Goal: Transaction & Acquisition: Book appointment/travel/reservation

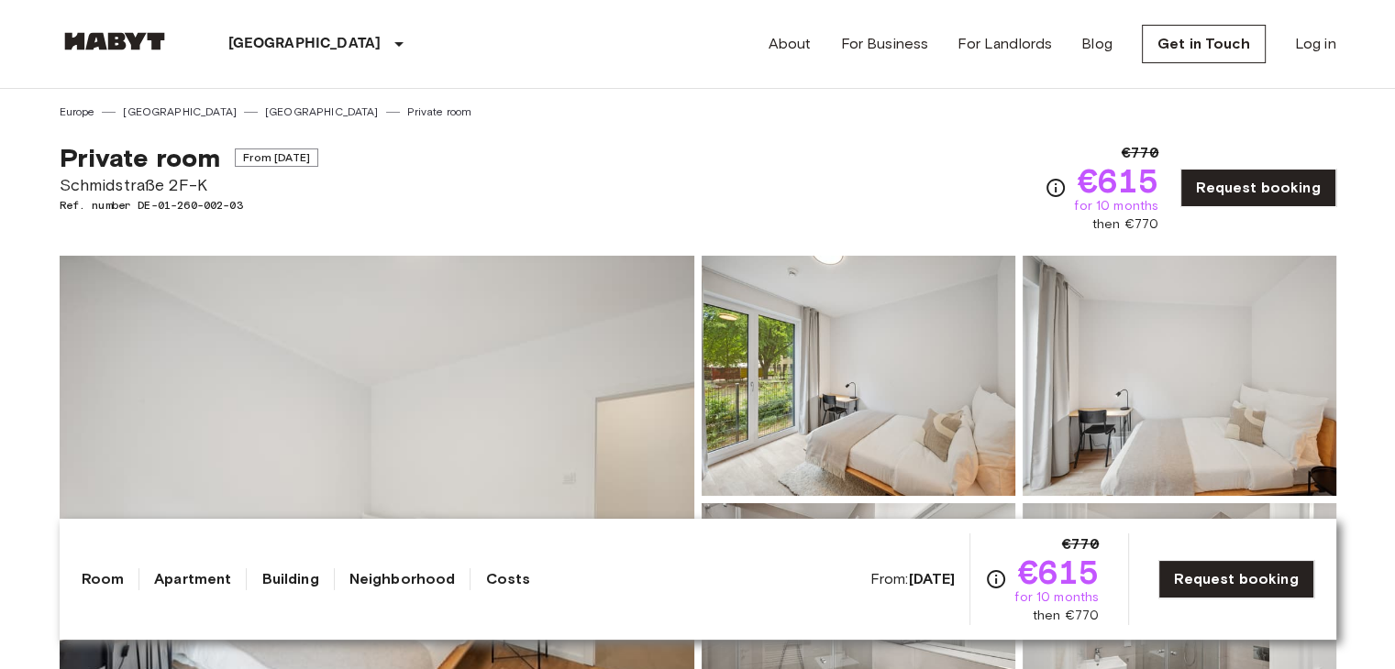
drag, startPoint x: 0, startPoint y: 441, endPoint x: 28, endPoint y: 428, distance: 31.2
click at [265, 108] on link "[GEOGRAPHIC_DATA]" at bounding box center [322, 112] width 114 height 17
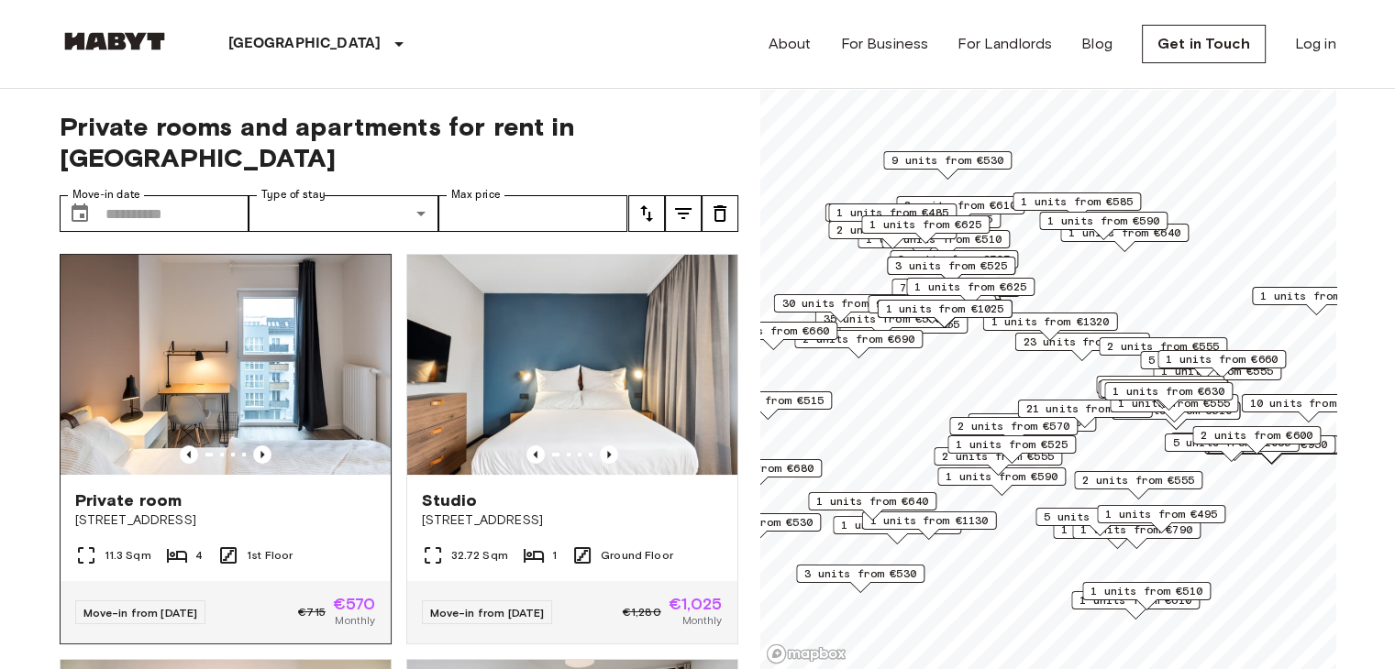
drag, startPoint x: 0, startPoint y: 307, endPoint x: 293, endPoint y: 371, distance: 299.3
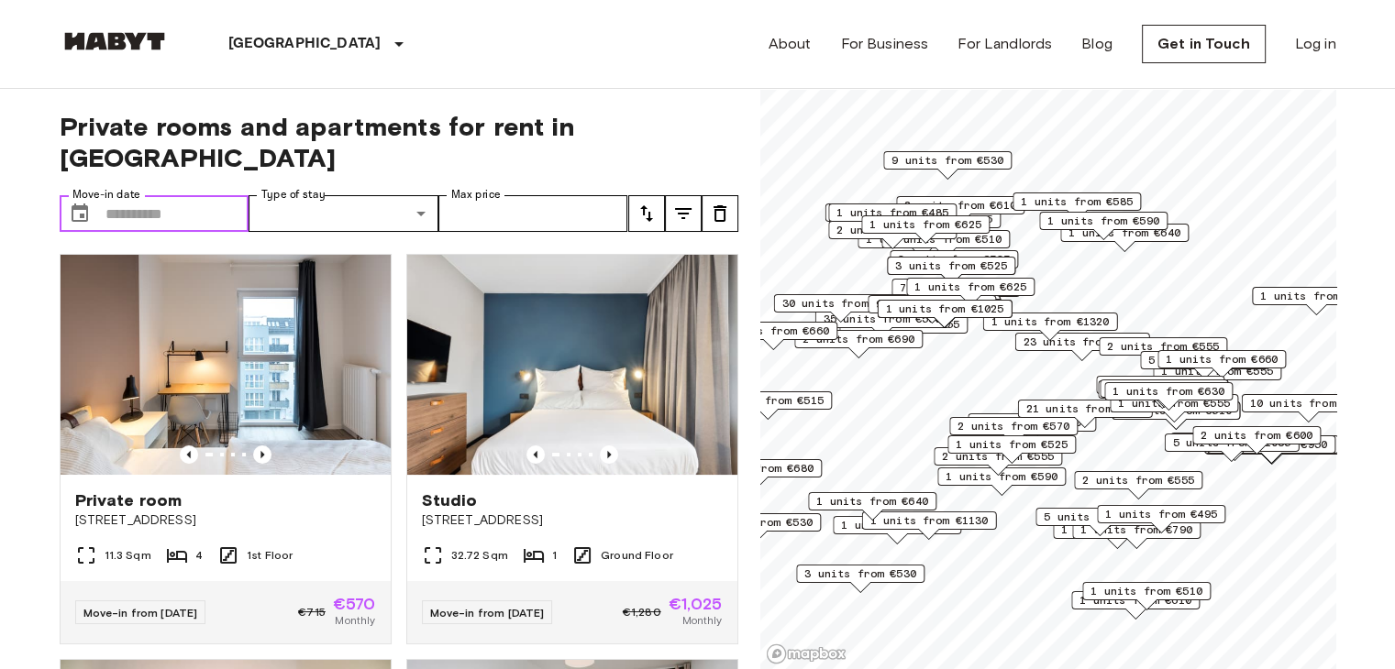
click at [83, 204] on icon "Choose date" at bounding box center [80, 213] width 17 height 18
click at [84, 195] on button "Choose date" at bounding box center [79, 213] width 37 height 37
click at [87, 204] on icon "Choose date" at bounding box center [80, 213] width 17 height 18
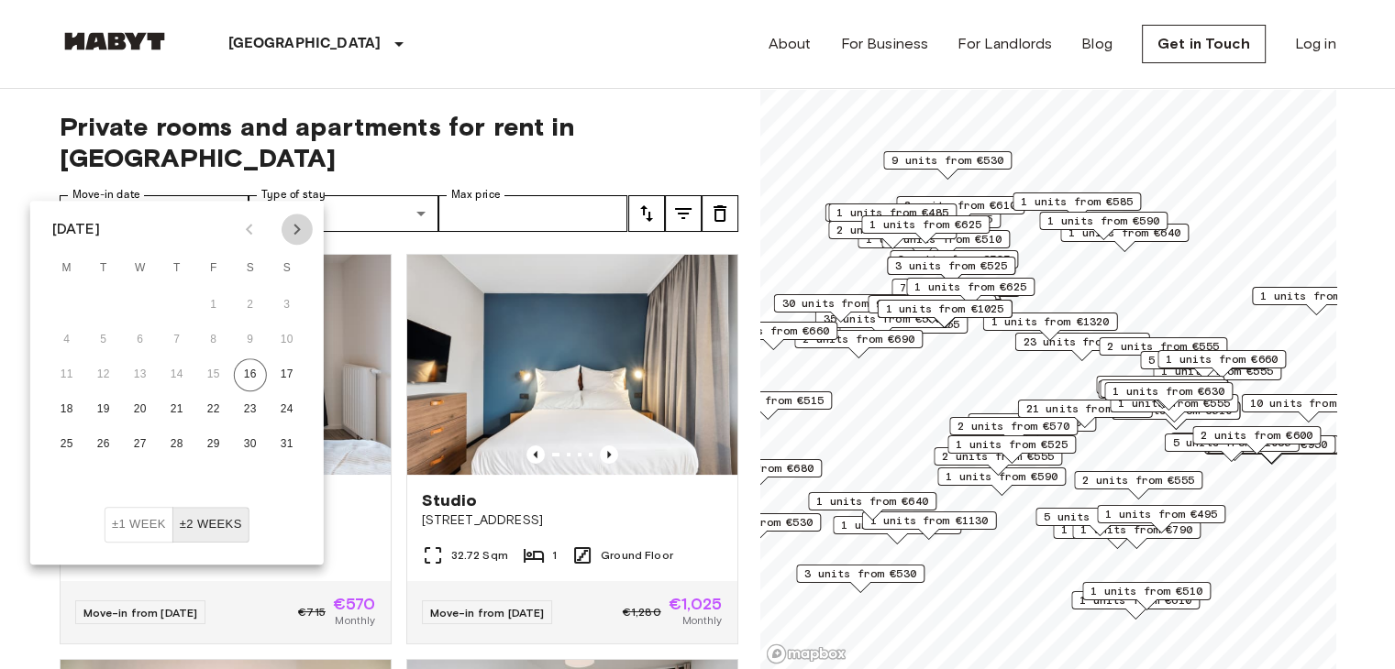
click at [292, 224] on icon "Next month" at bounding box center [297, 229] width 22 height 22
click at [245, 306] on button "4" at bounding box center [250, 305] width 33 height 33
type input "**********"
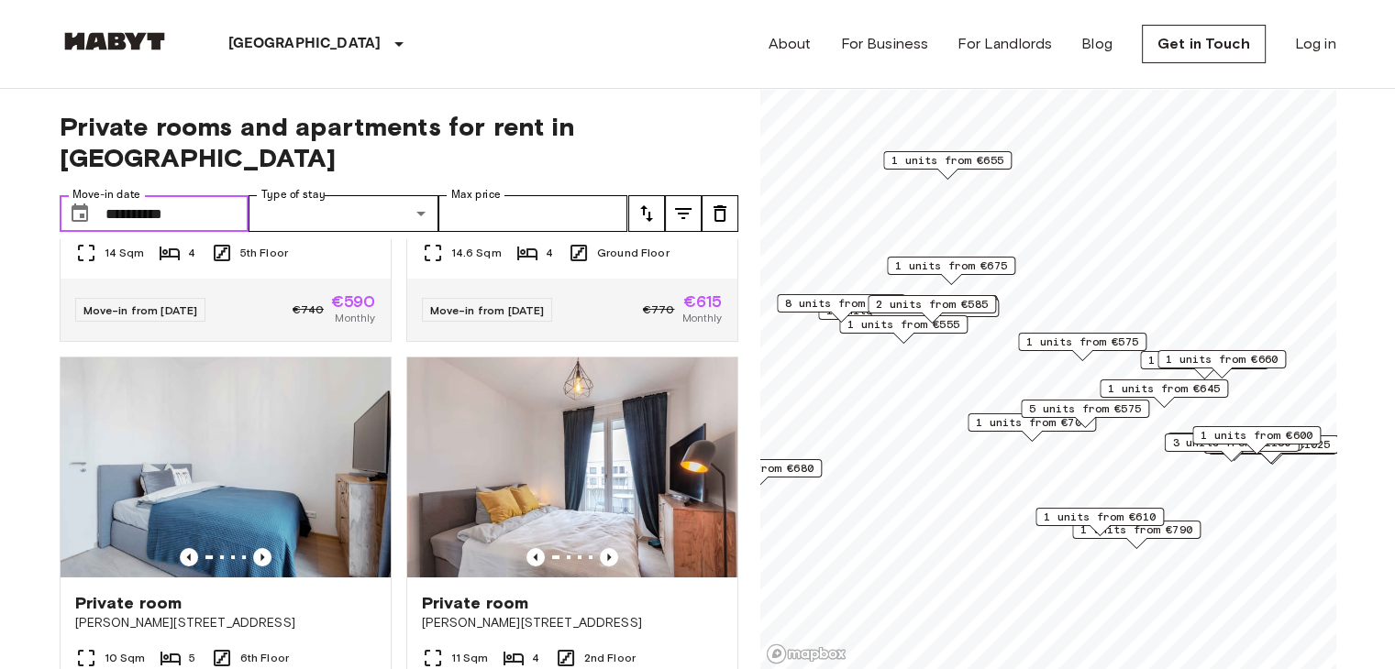
scroll to position [6761, 0]
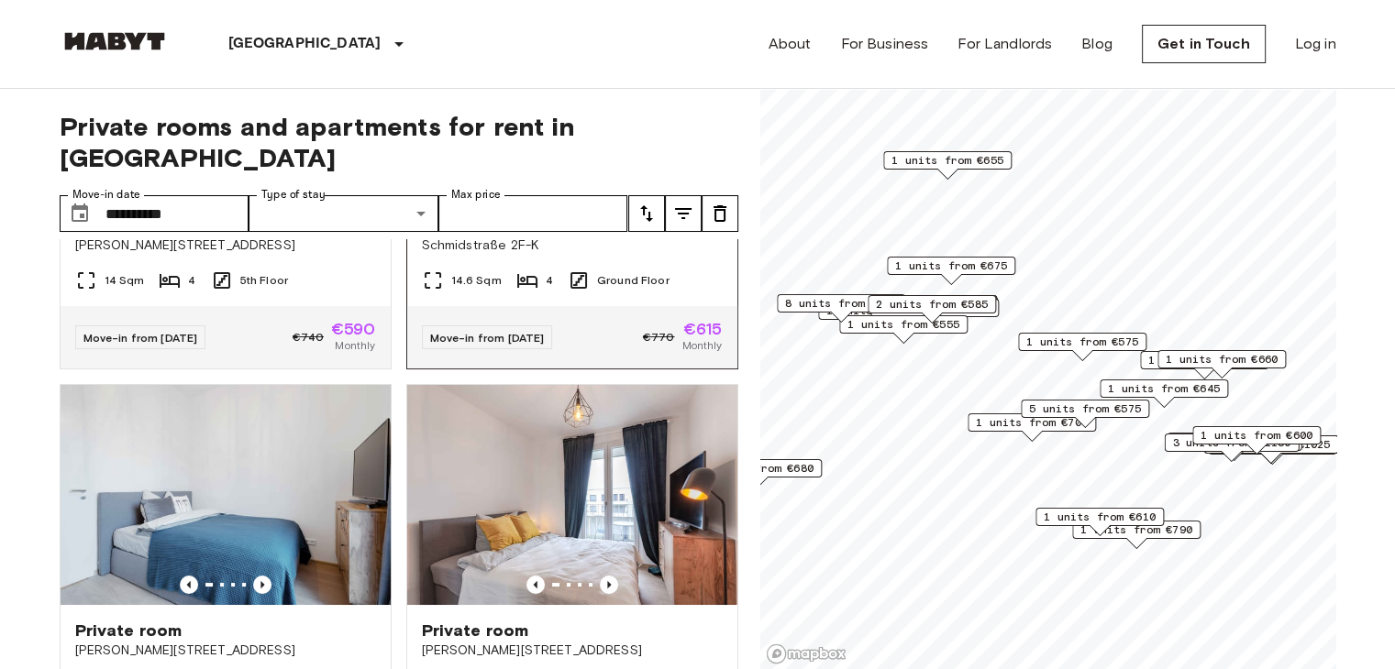
click at [477, 255] on span "Schmidstraße 2F-K" at bounding box center [572, 246] width 301 height 18
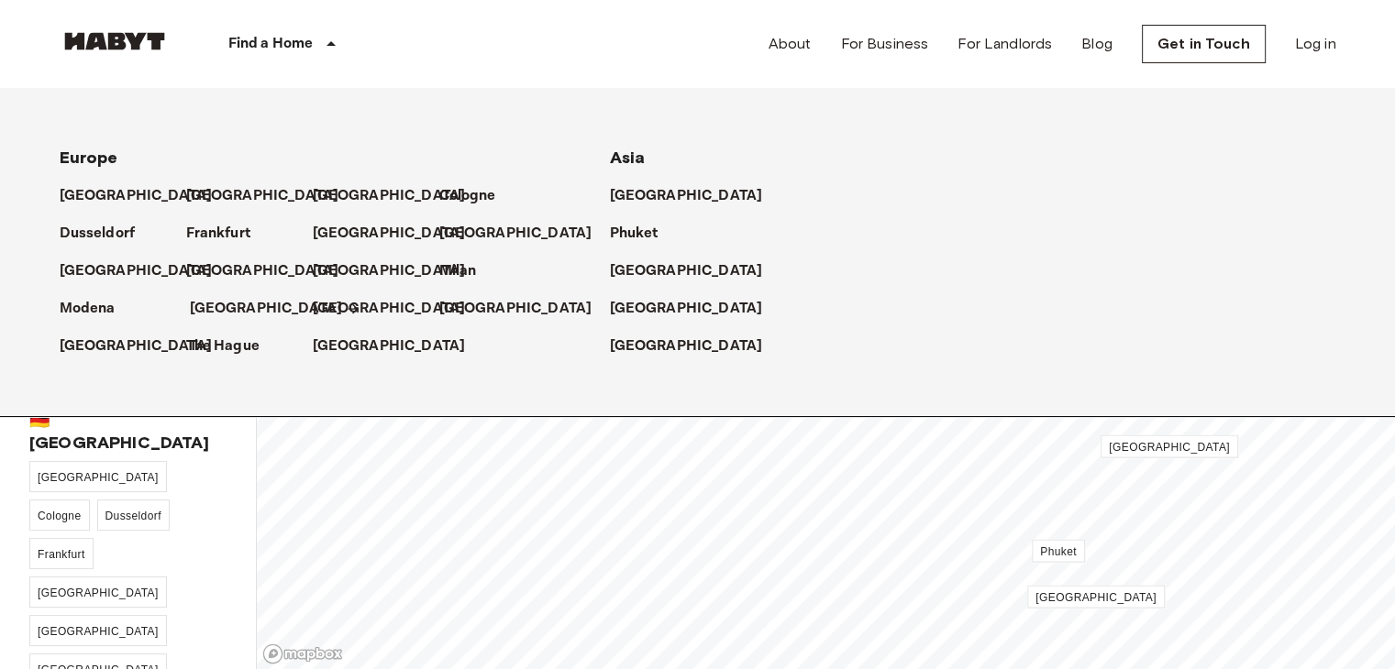
click at [234, 311] on p "[GEOGRAPHIC_DATA]" at bounding box center [266, 309] width 153 height 22
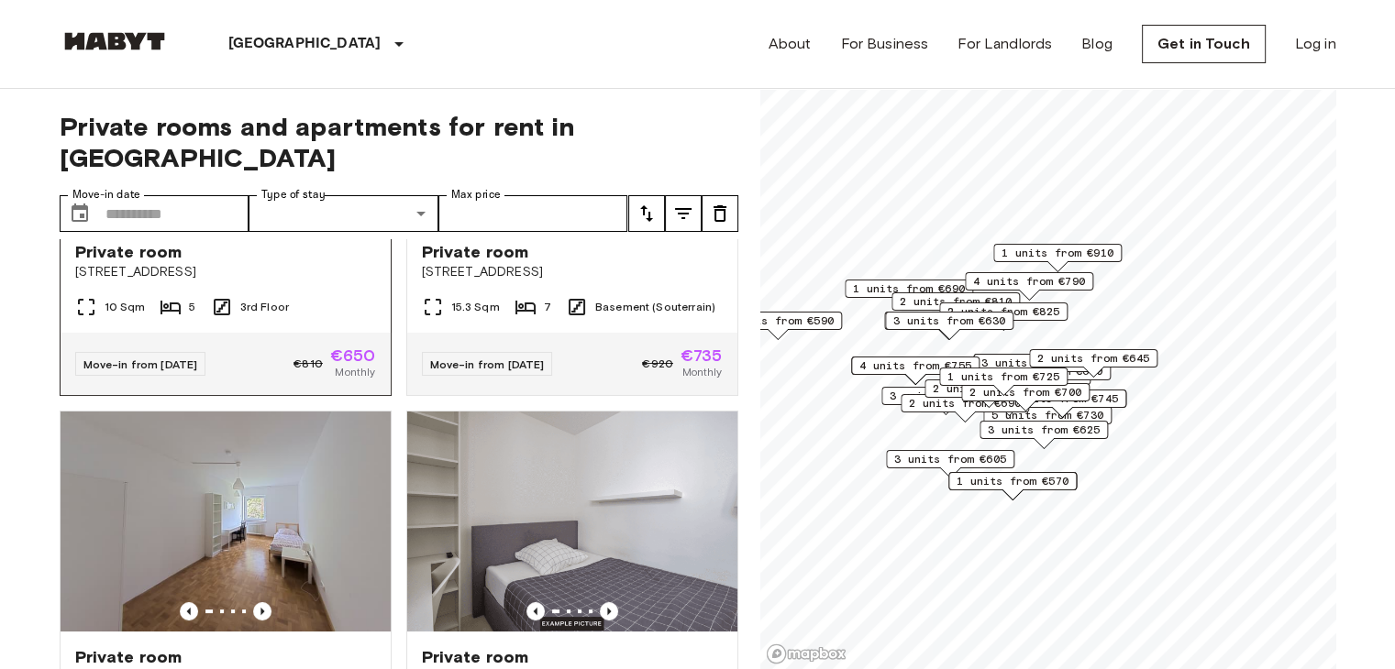
scroll to position [275, 0]
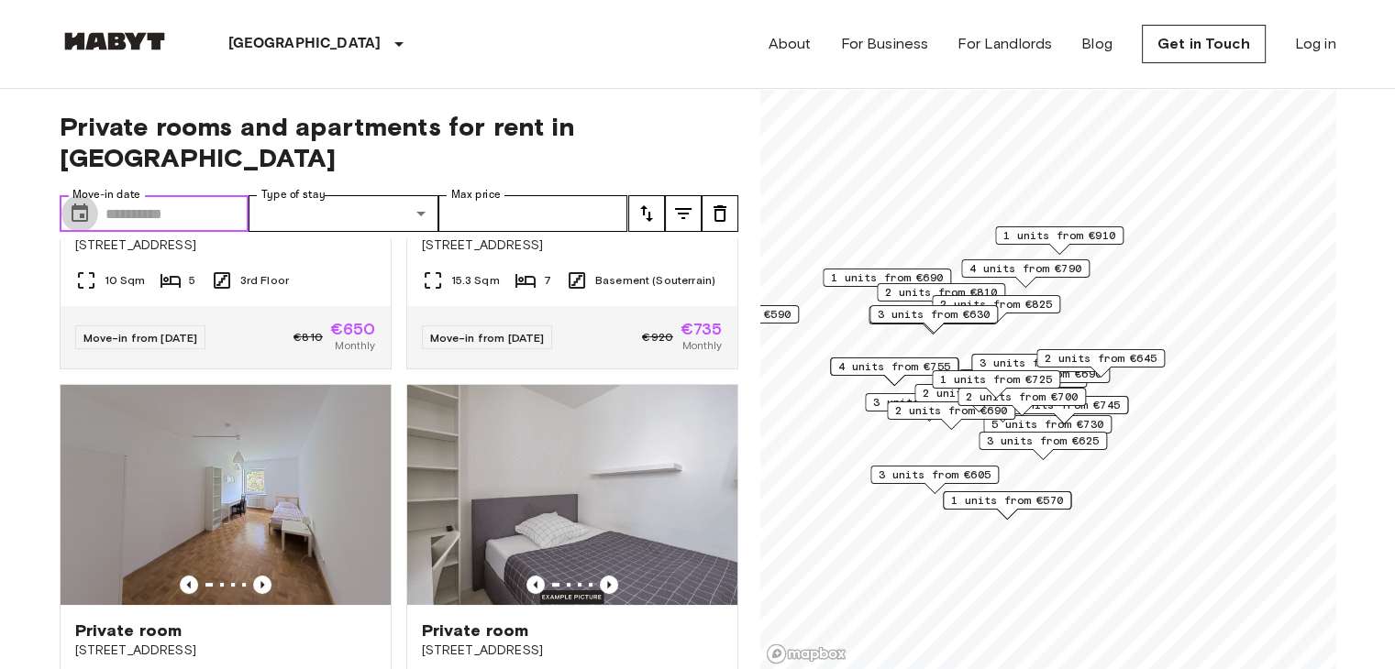
drag, startPoint x: 83, startPoint y: 190, endPoint x: 149, endPoint y: 194, distance: 65.3
click at [83, 204] on icon "Choose date" at bounding box center [80, 213] width 17 height 18
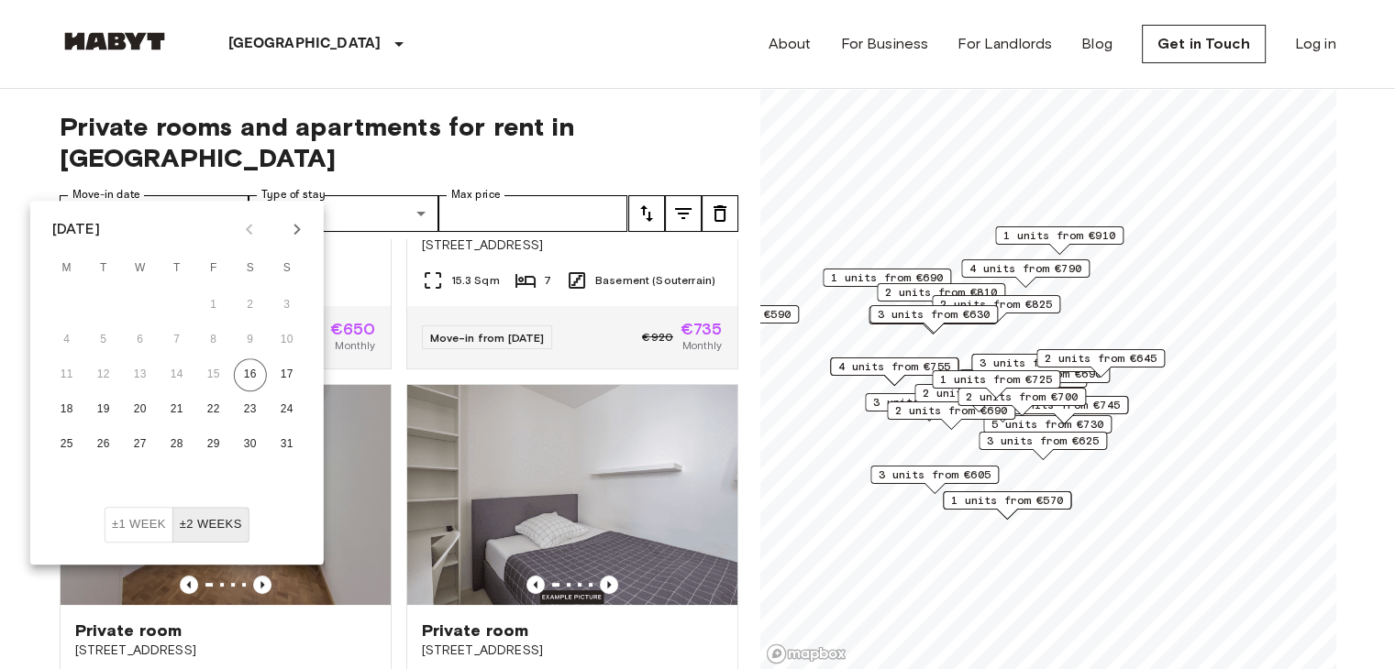
click at [282, 227] on div at bounding box center [273, 229] width 79 height 31
click at [292, 230] on icon "Next month" at bounding box center [297, 229] width 22 height 22
click at [127, 302] on button "1" at bounding box center [140, 305] width 33 height 33
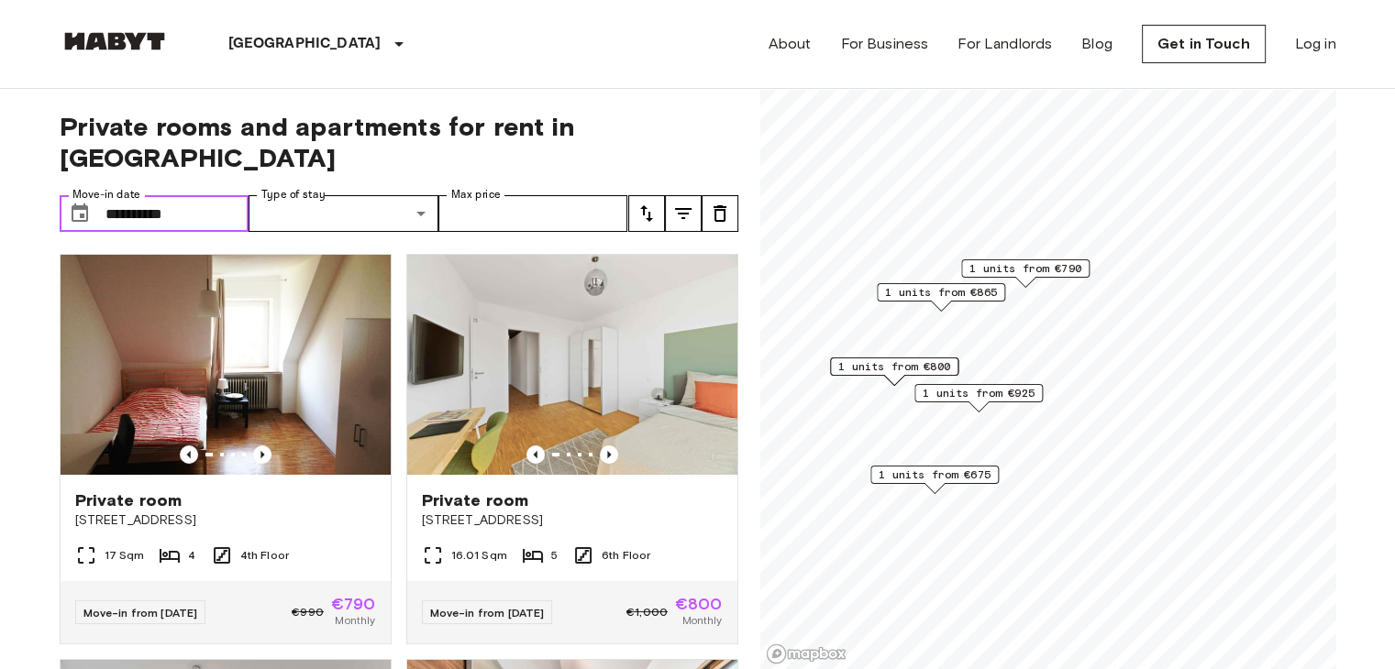
click at [90, 195] on button "Choose date, selected date is 1 Oct 2025" at bounding box center [79, 213] width 37 height 37
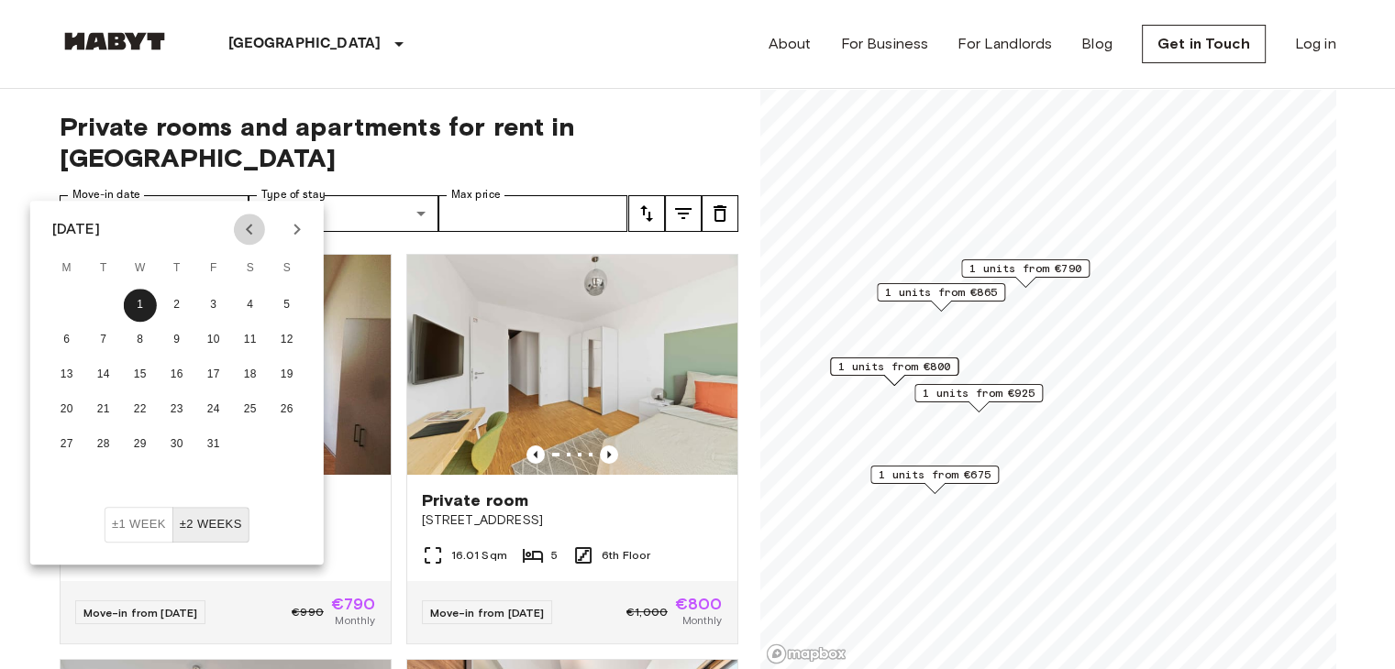
click at [237, 236] on button "Previous month" at bounding box center [249, 229] width 31 height 31
click at [196, 405] on div "22 23 24 25 26 27 28" at bounding box center [176, 409] width 293 height 33
click at [204, 405] on button "26" at bounding box center [213, 409] width 33 height 33
type input "**********"
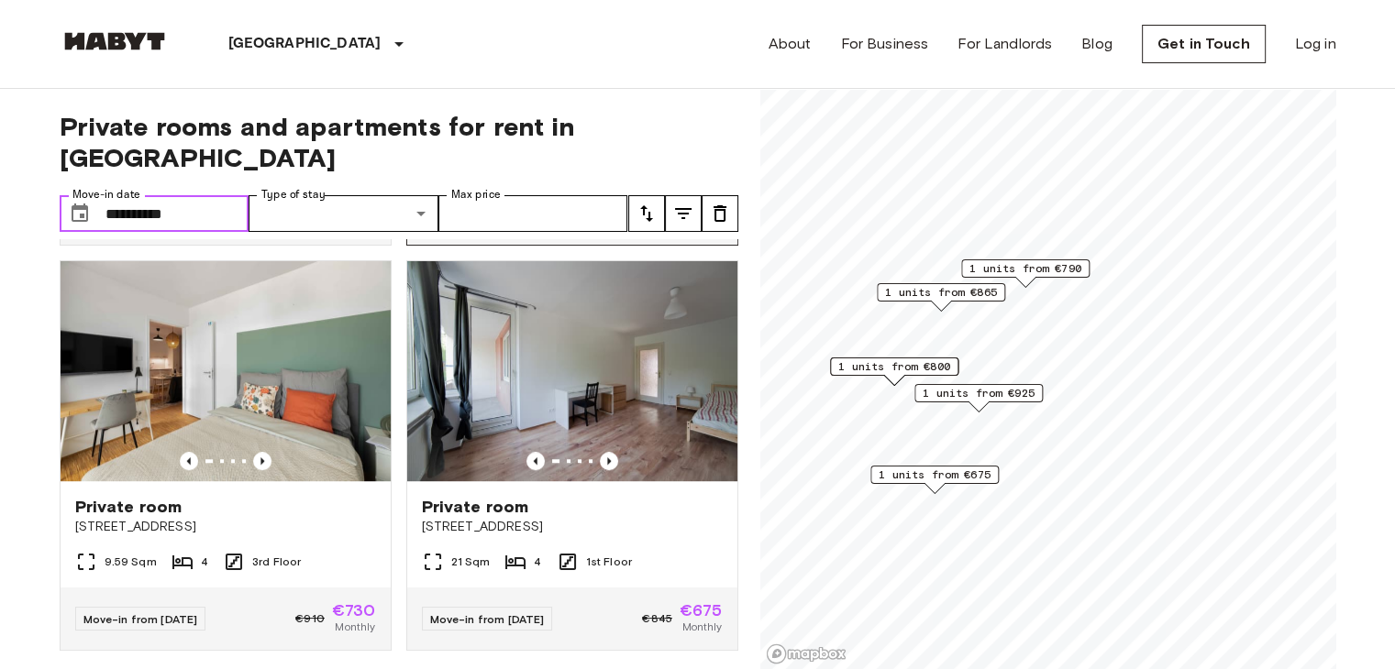
scroll to position [1246, 0]
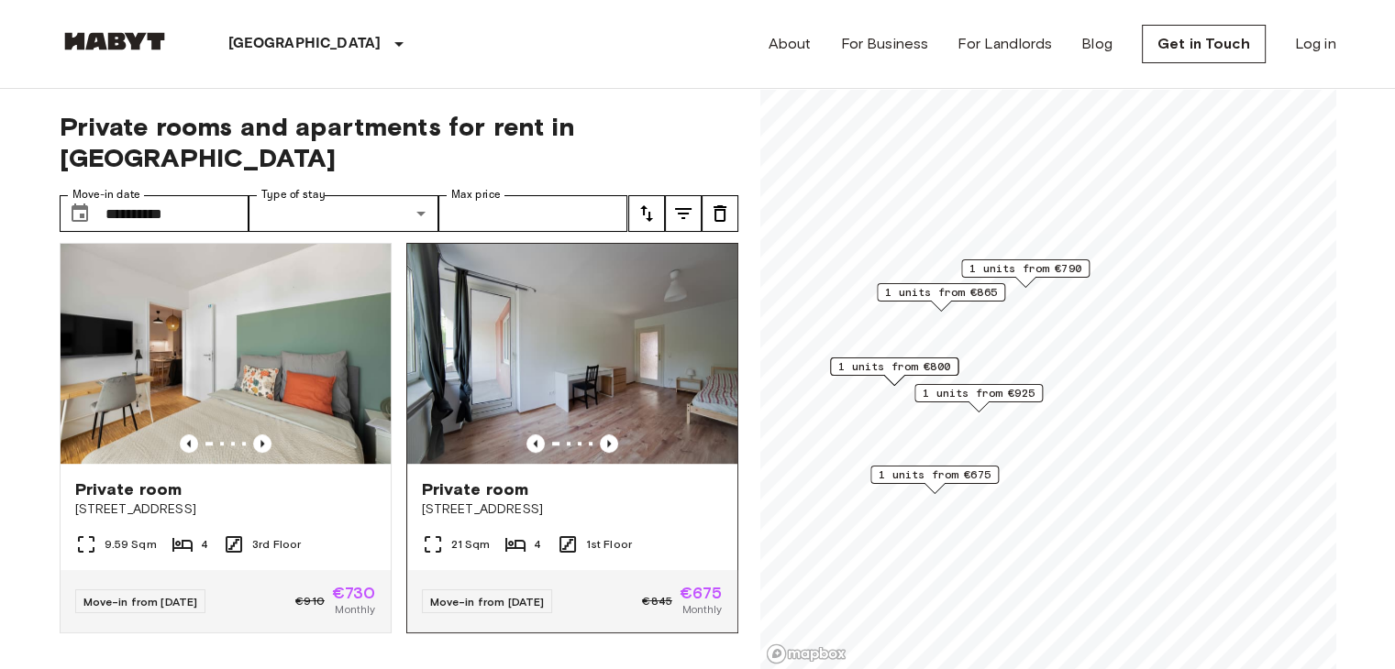
click at [560, 501] on span "Fallstraße 42" at bounding box center [572, 510] width 301 height 18
click at [531, 501] on span "Fallstraße 42" at bounding box center [572, 510] width 301 height 18
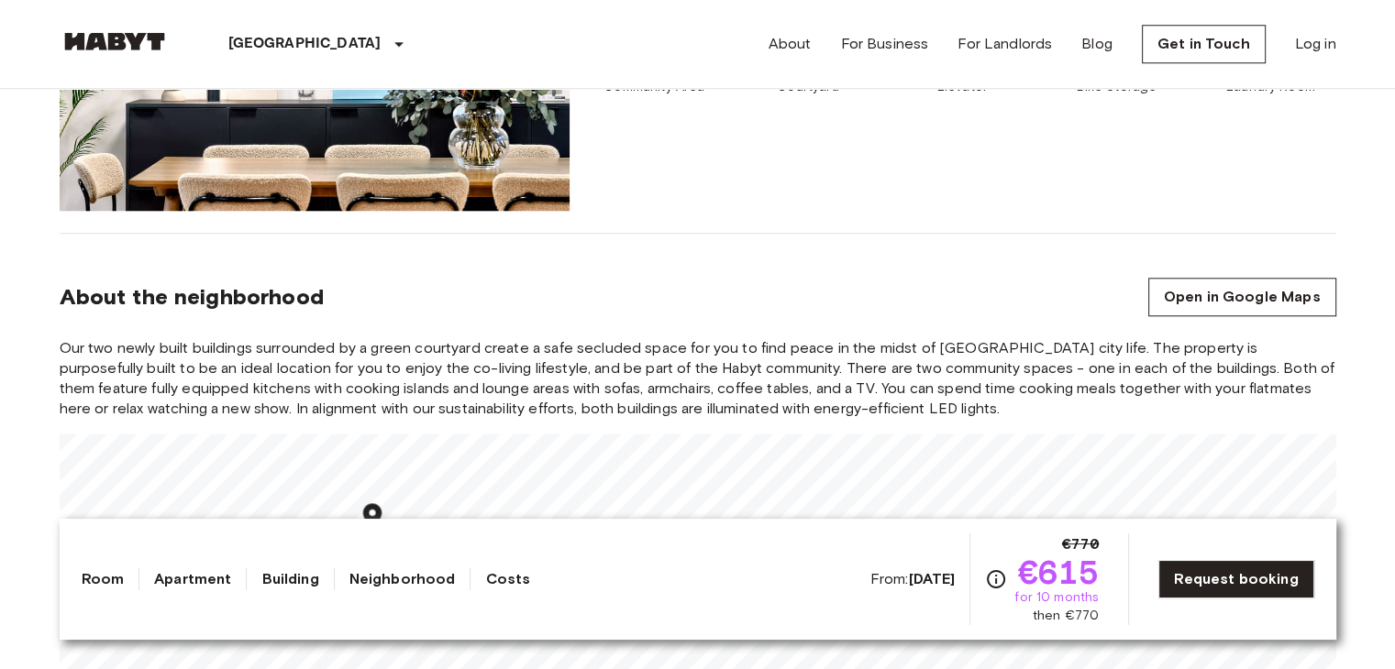
scroll to position [1742, 0]
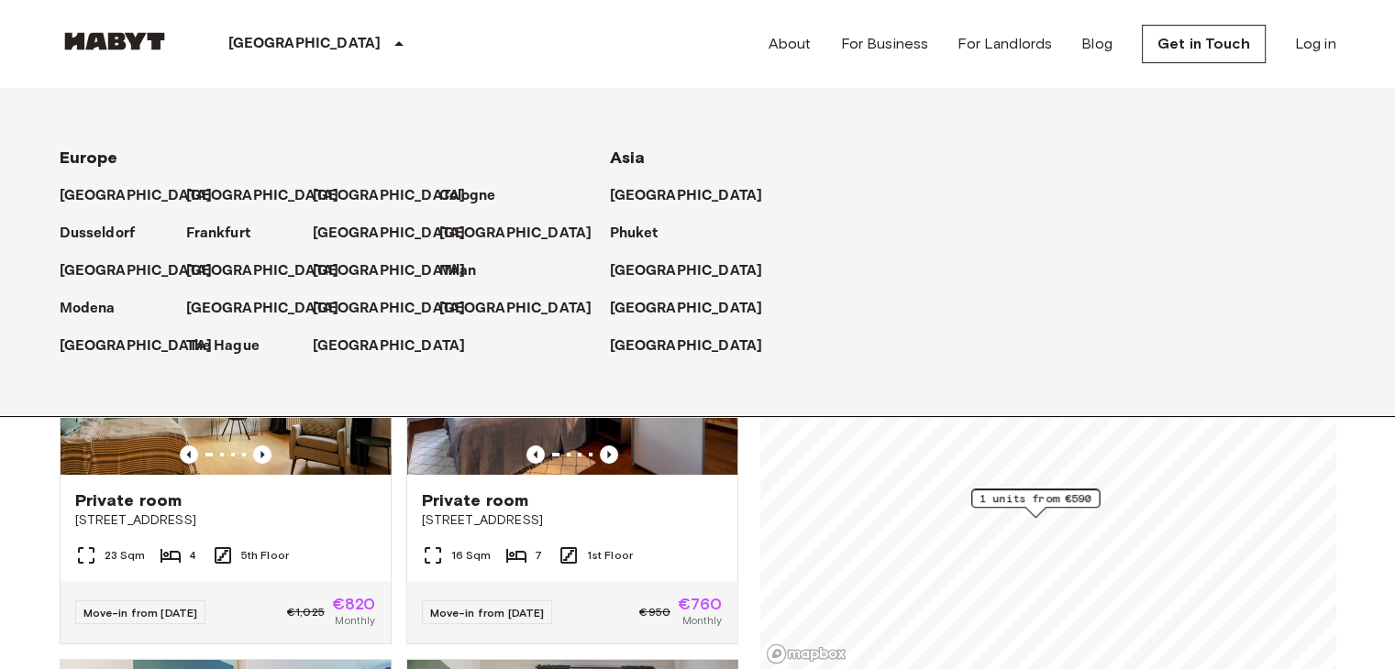
click at [224, 192] on p "[GEOGRAPHIC_DATA]" at bounding box center [262, 196] width 153 height 22
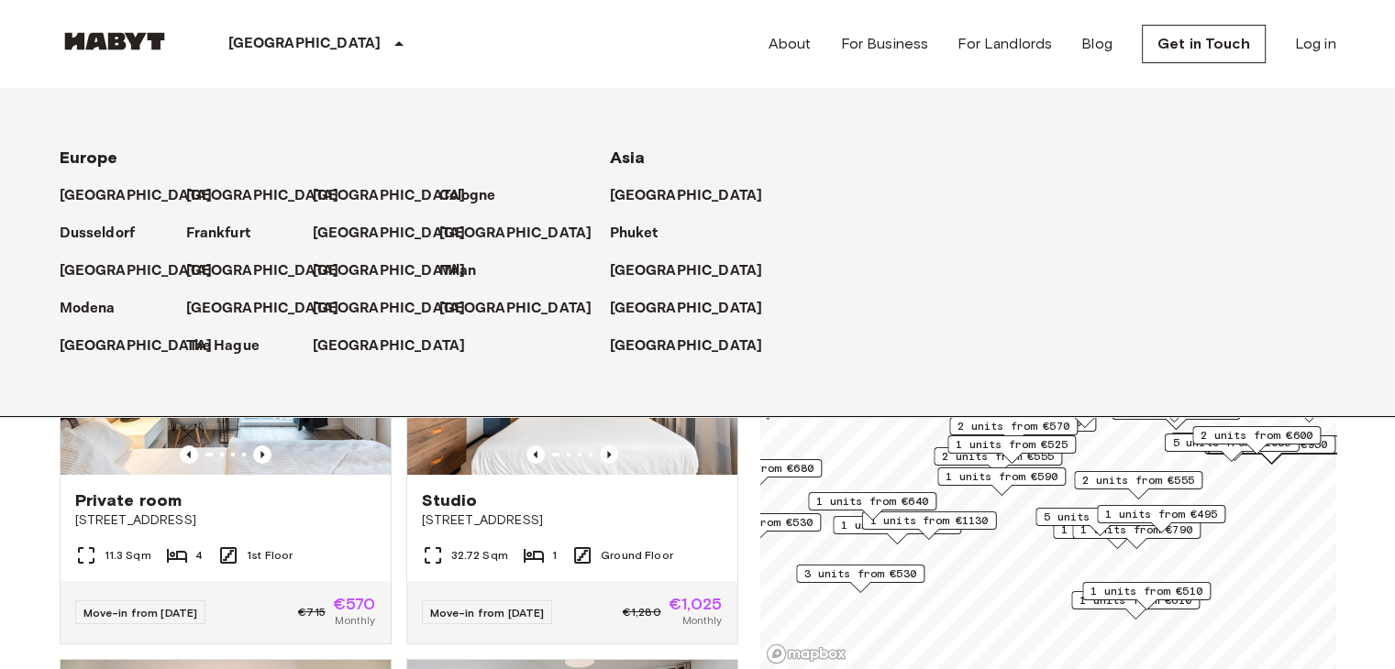
click at [394, 44] on icon at bounding box center [398, 43] width 9 height 5
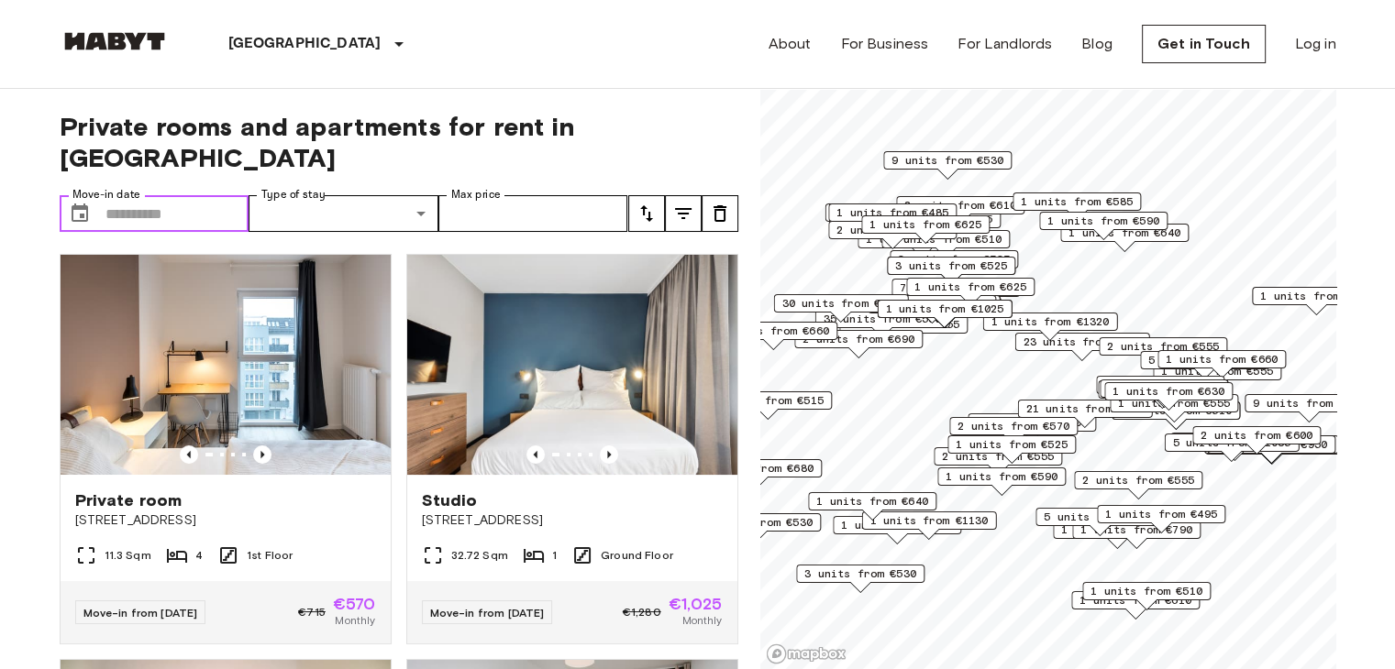
click at [78, 203] on icon "Choose date" at bounding box center [80, 214] width 22 height 22
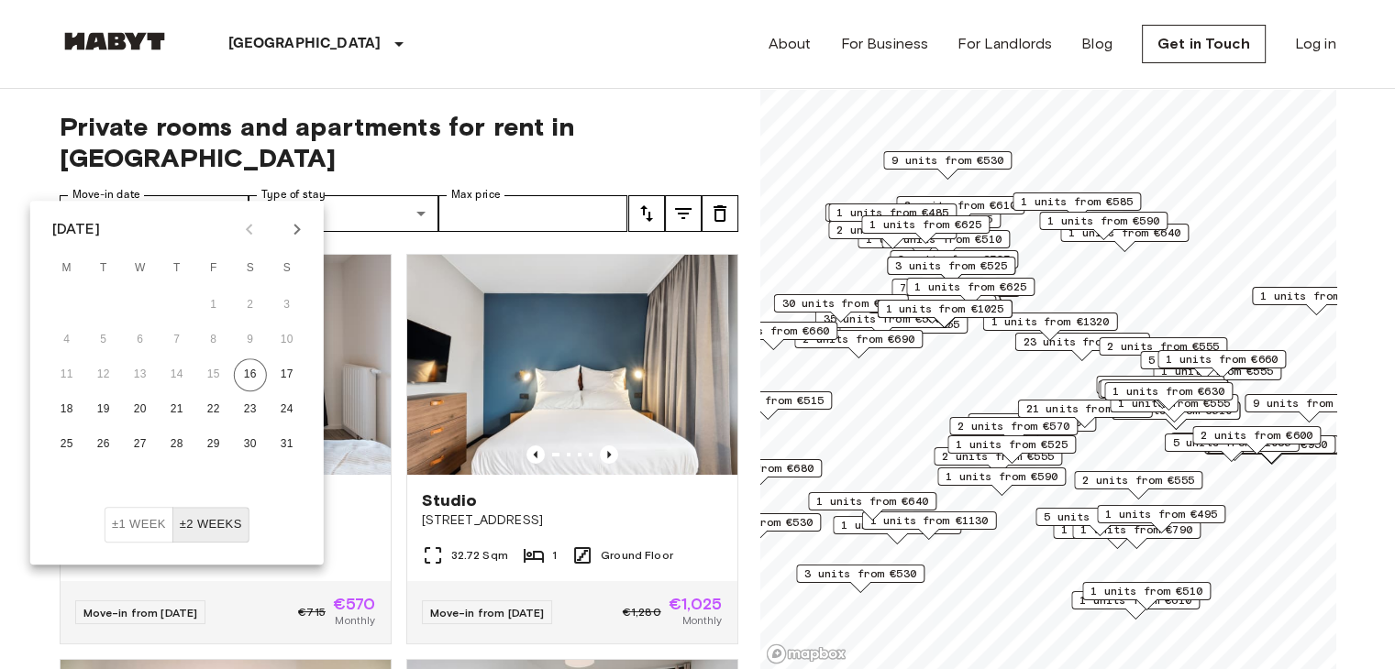
click at [304, 233] on icon "Next month" at bounding box center [297, 229] width 22 height 22
click at [174, 304] on button "2" at bounding box center [176, 305] width 33 height 33
type input "**********"
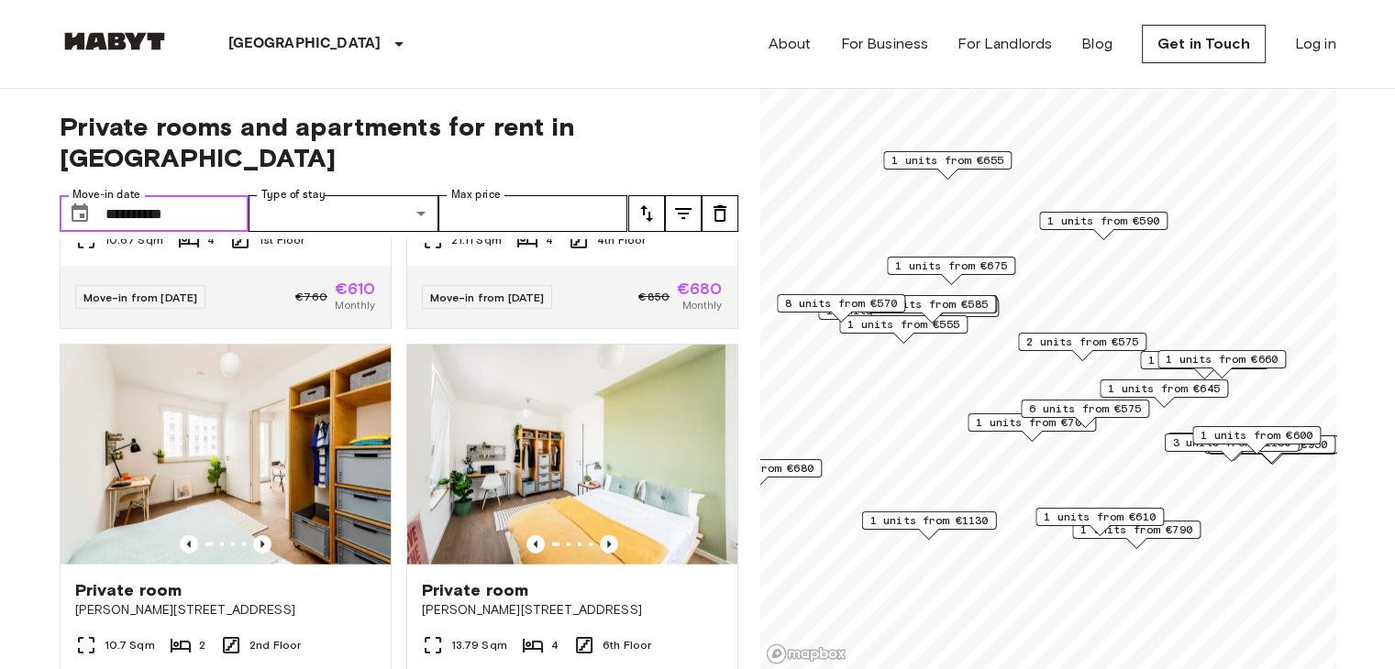
scroll to position [11574, 0]
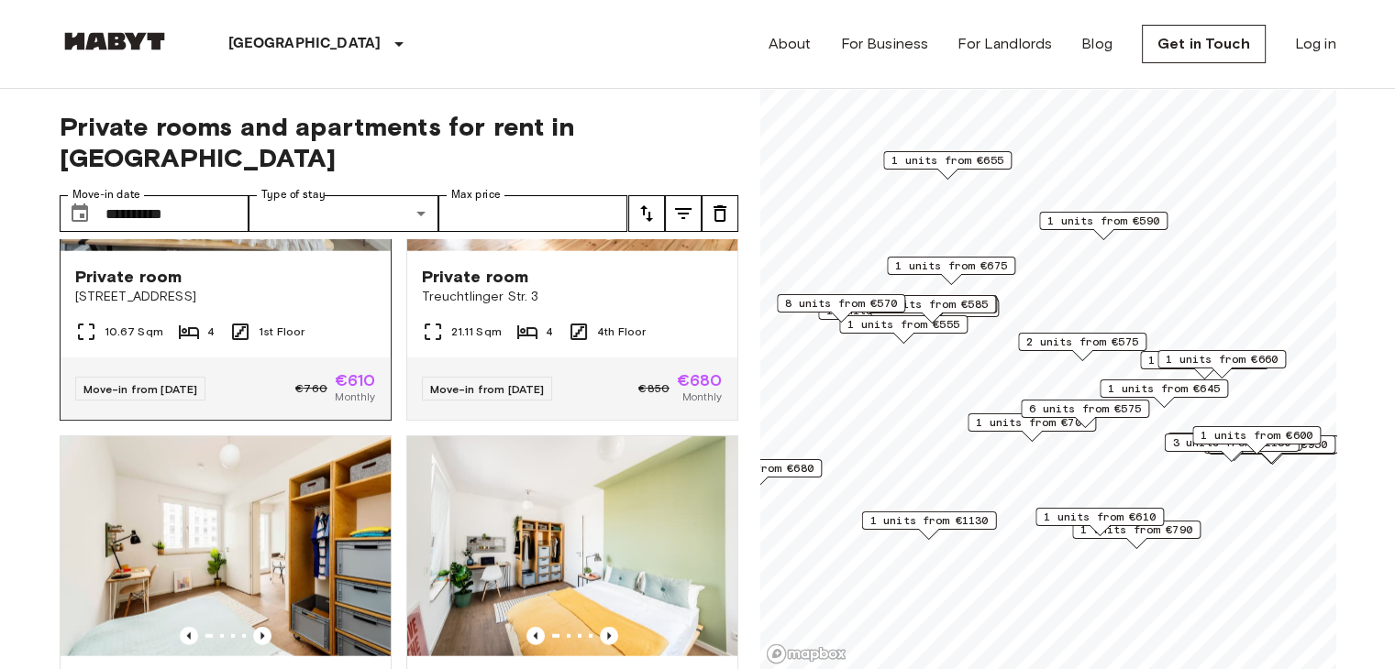
click at [321, 288] on div "Private room" at bounding box center [225, 277] width 301 height 22
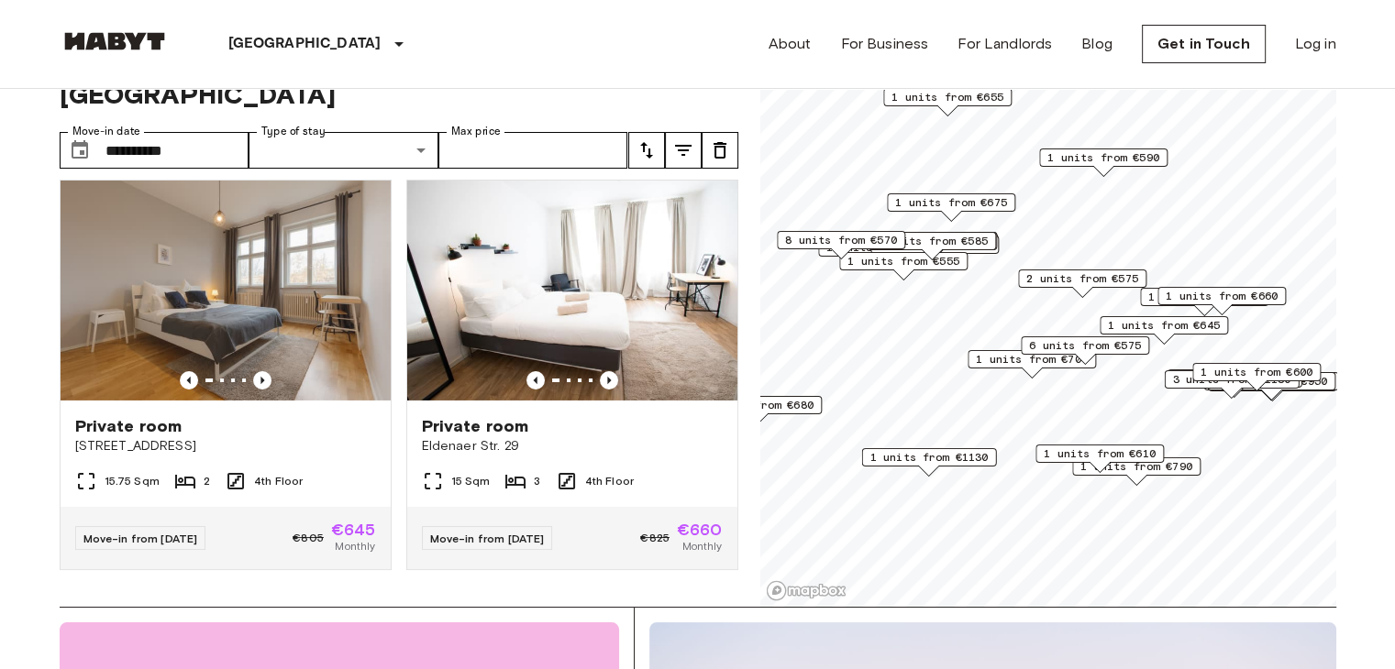
scroll to position [92, 0]
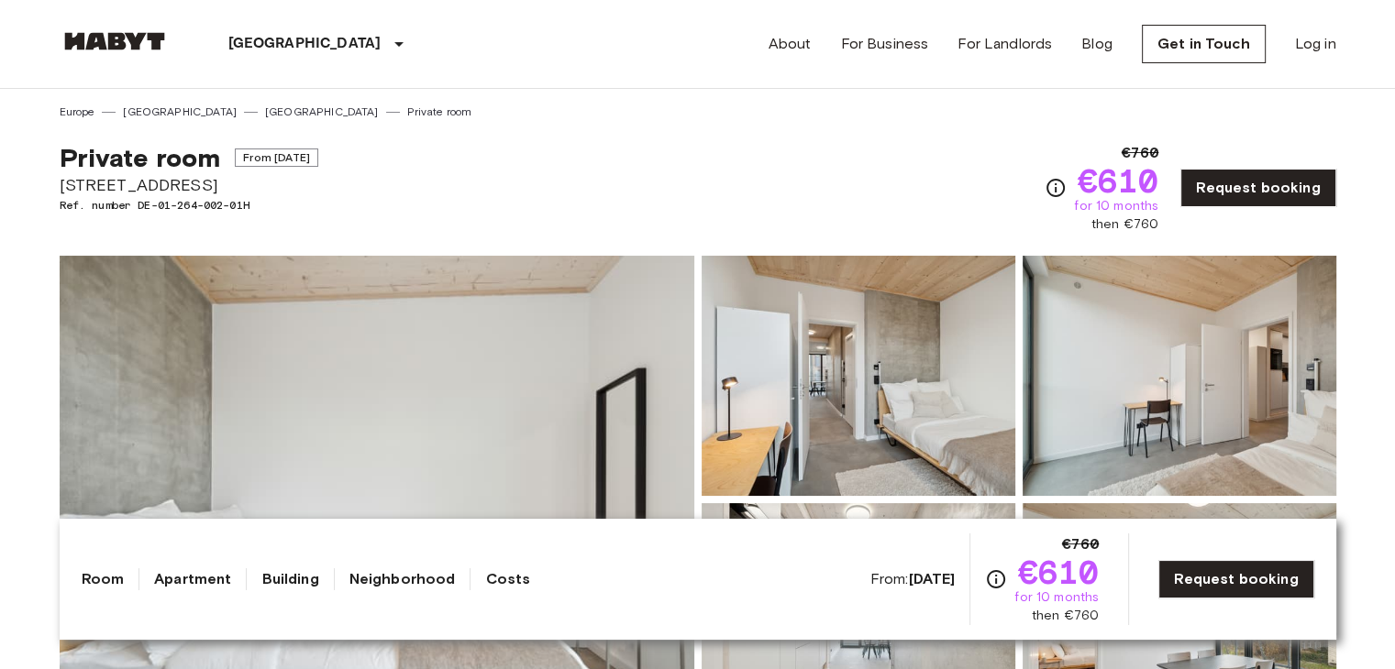
drag, startPoint x: 15, startPoint y: 535, endPoint x: 105, endPoint y: 481, distance: 104.4
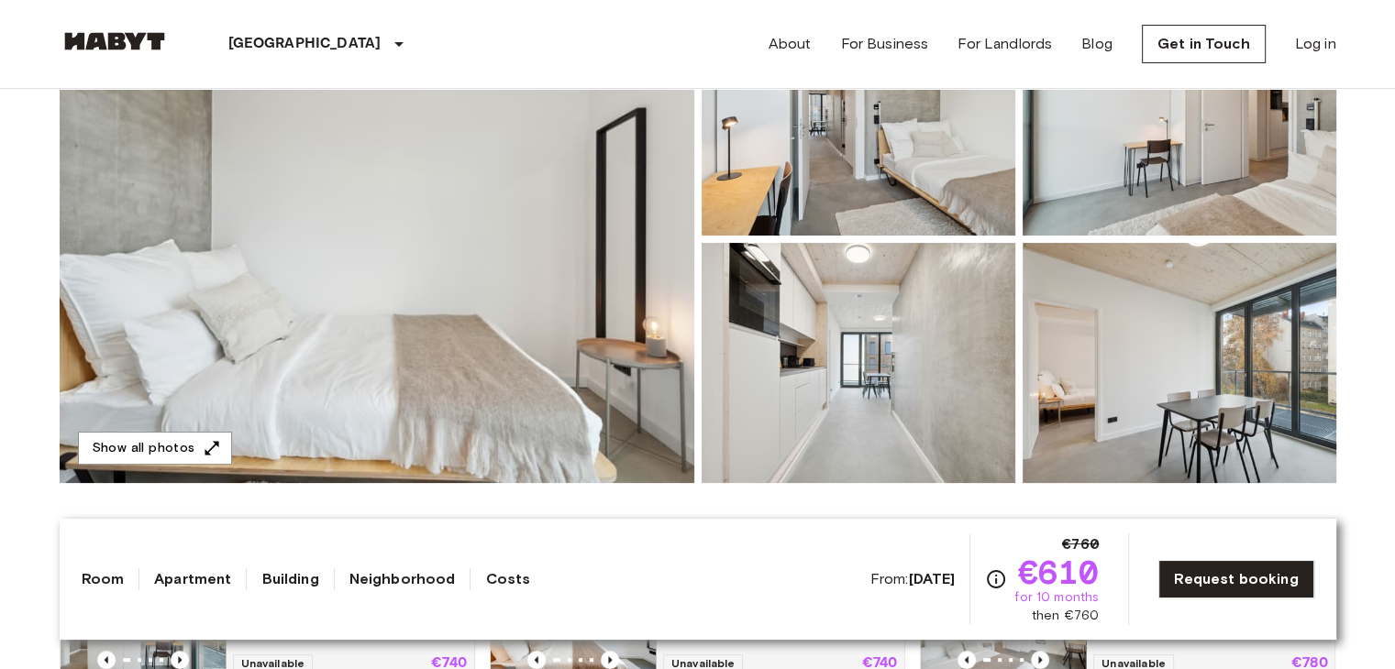
scroll to position [367, 0]
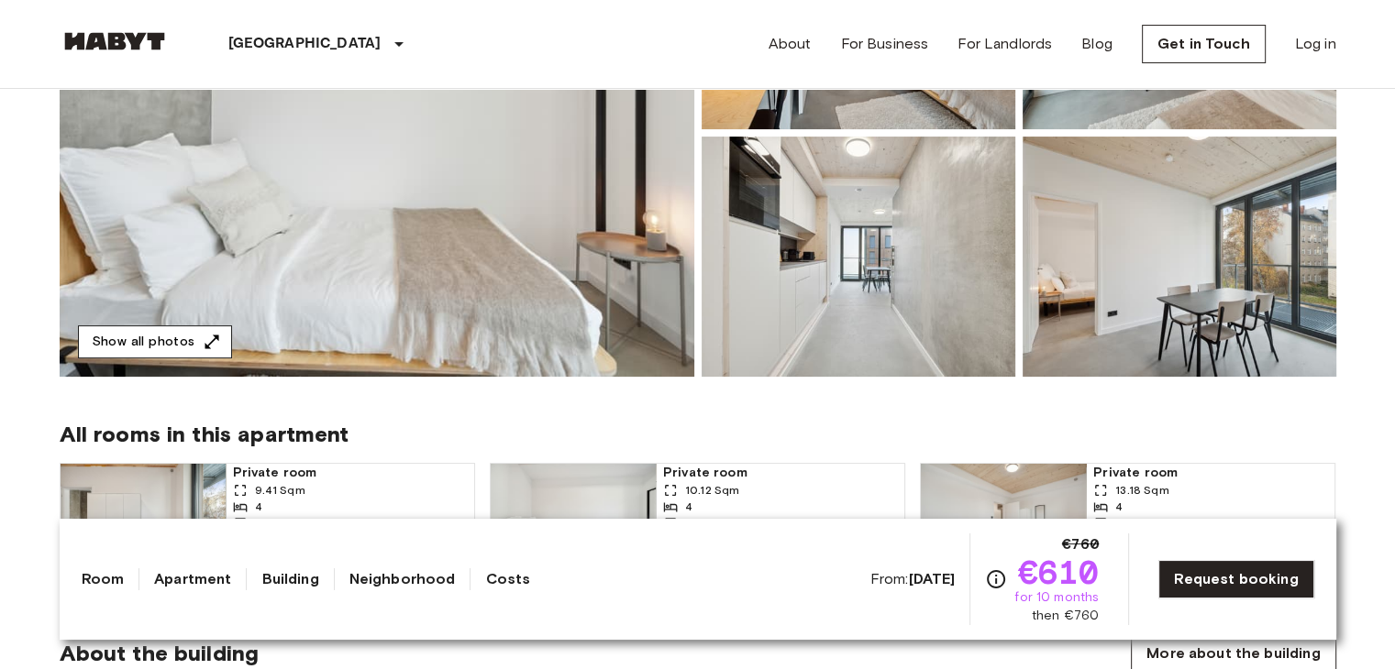
click at [191, 342] on button "Show all photos" at bounding box center [155, 343] width 154 height 34
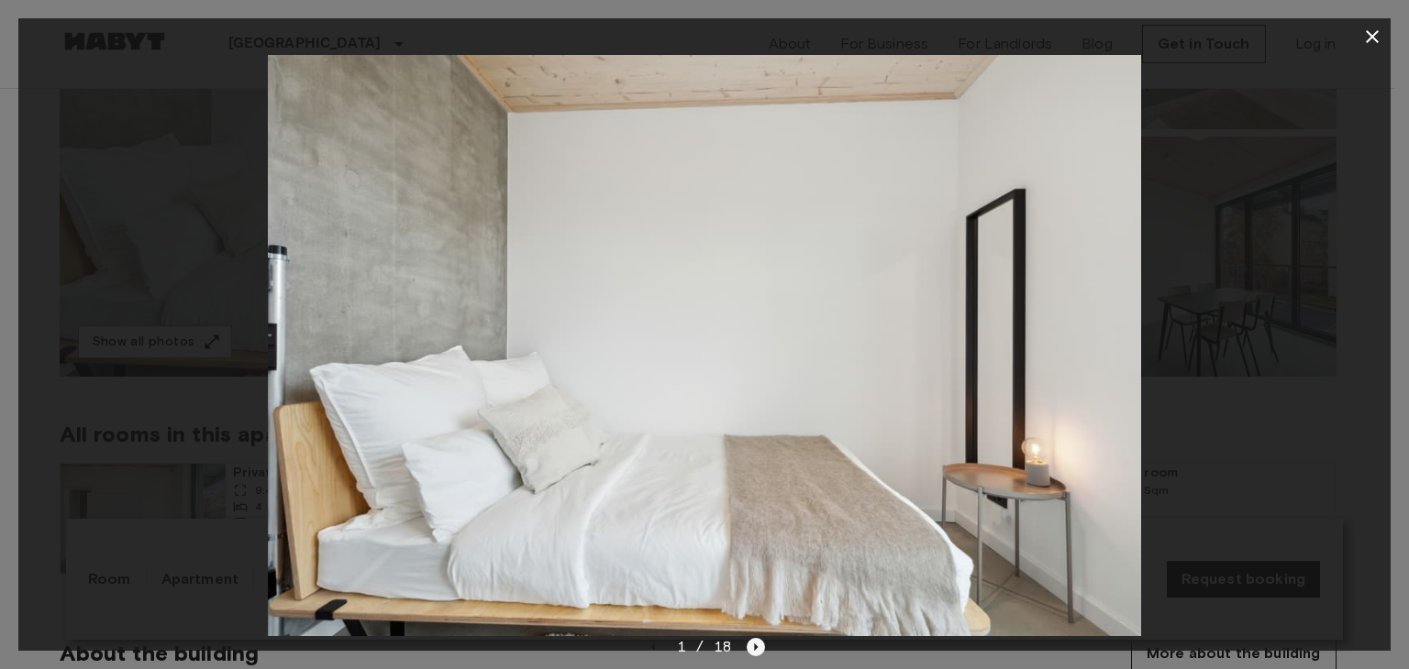
click at [747, 654] on icon "Next image" at bounding box center [756, 647] width 18 height 18
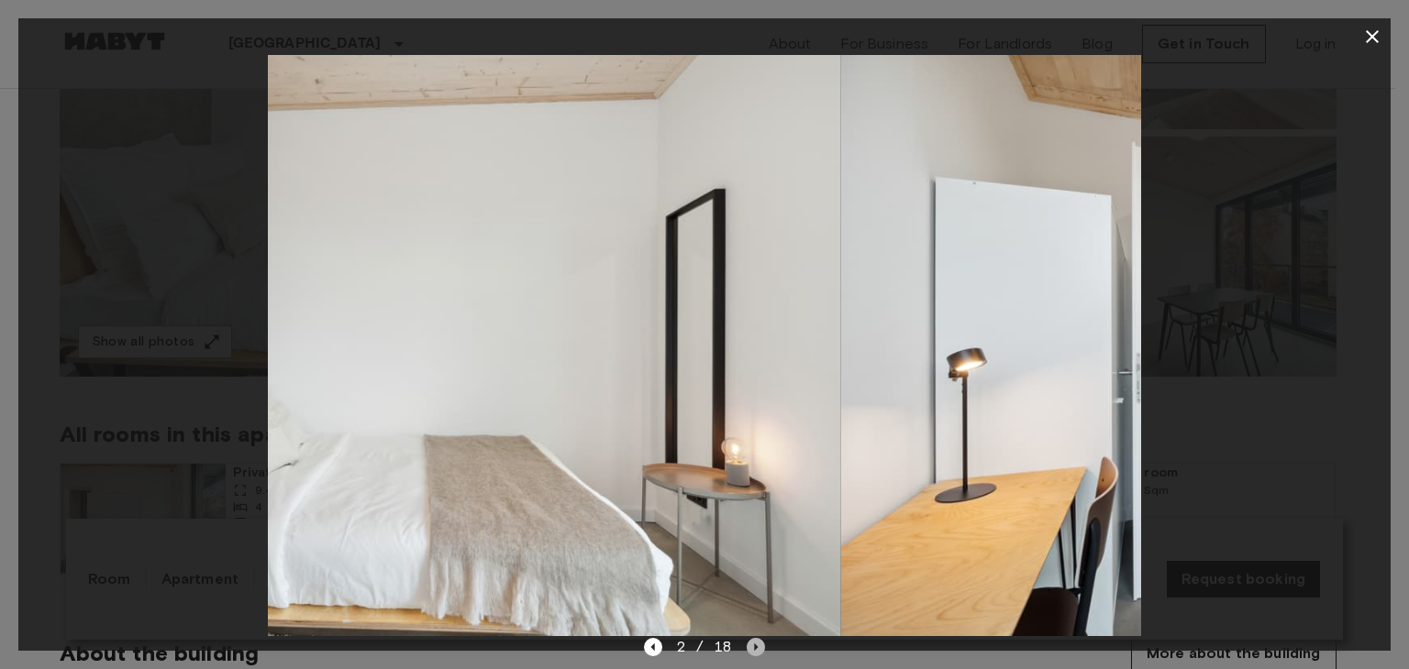
click at [747, 654] on icon "Next image" at bounding box center [756, 647] width 18 height 18
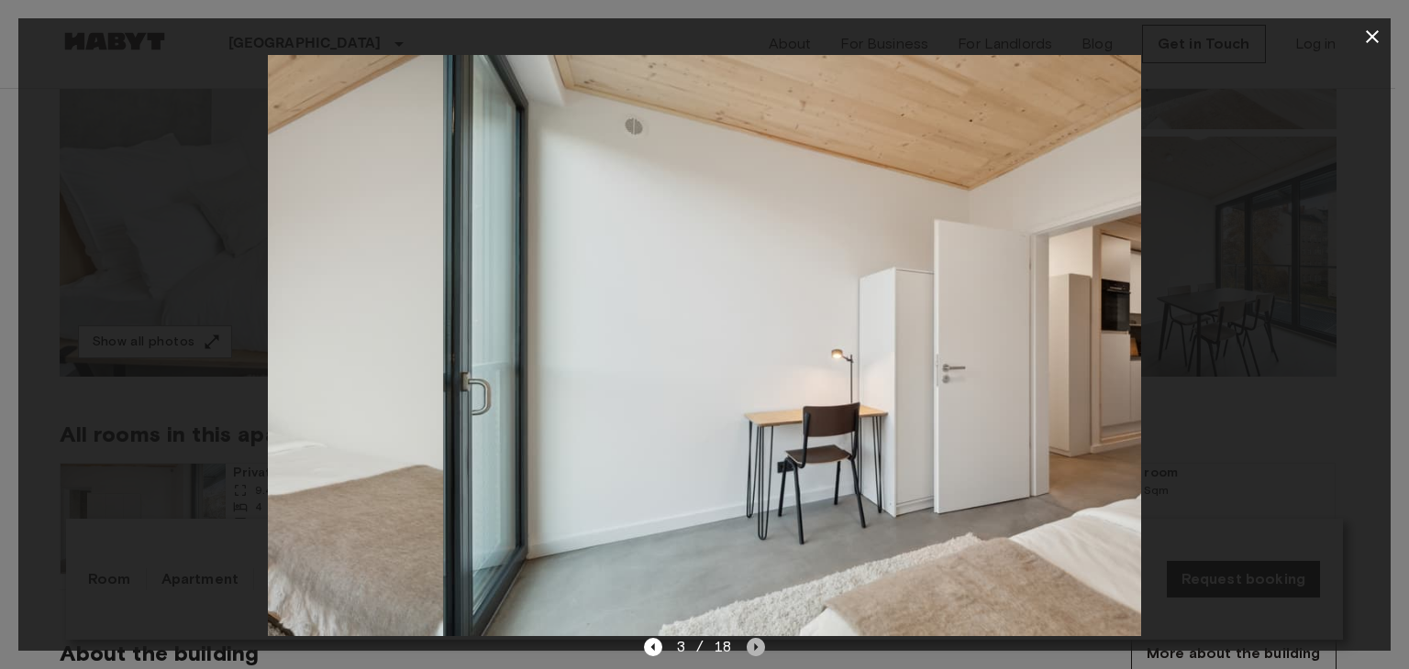
click at [747, 651] on icon "Next image" at bounding box center [756, 647] width 18 height 18
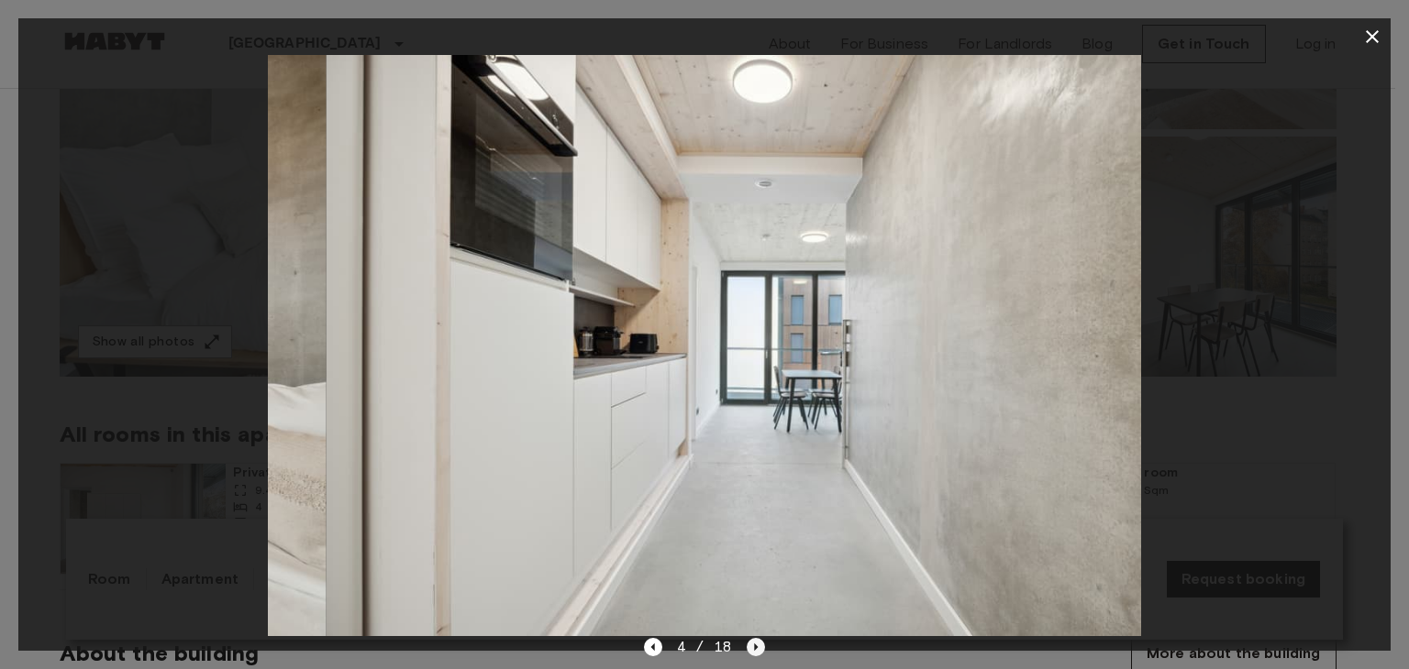
click at [747, 651] on icon "Next image" at bounding box center [756, 647] width 18 height 18
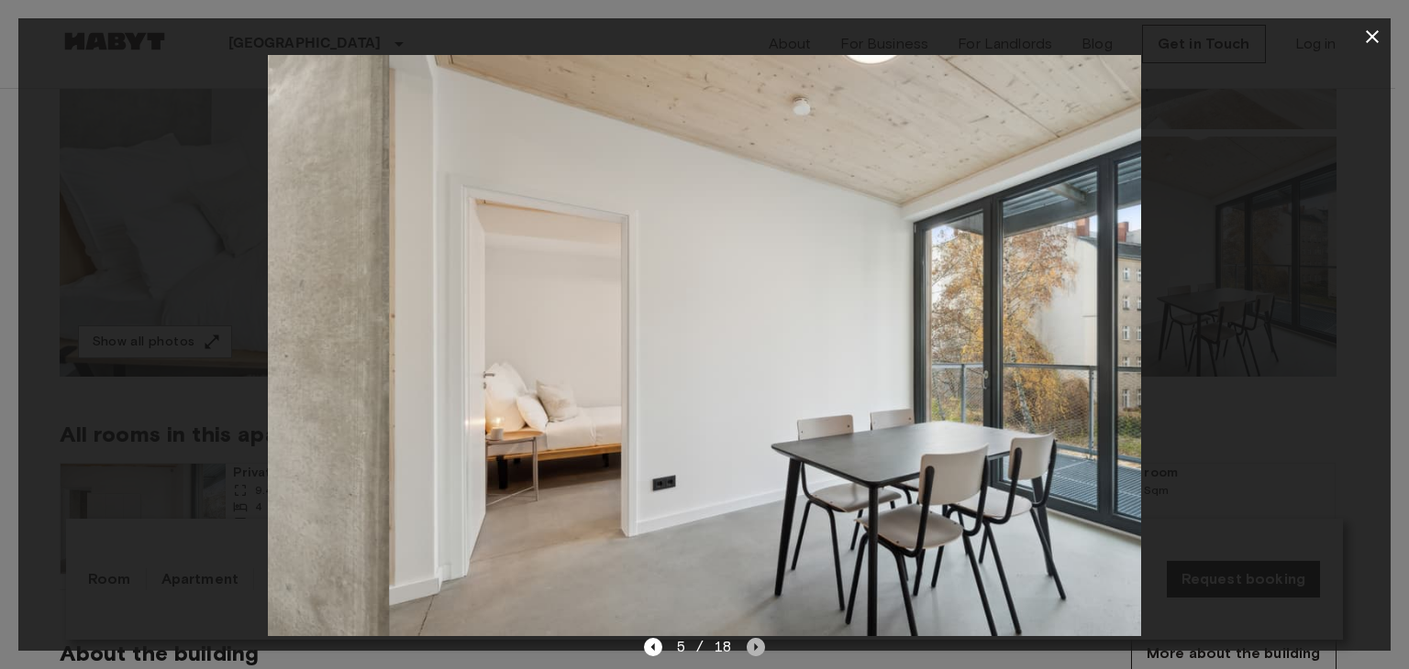
click at [747, 651] on icon "Next image" at bounding box center [756, 647] width 18 height 18
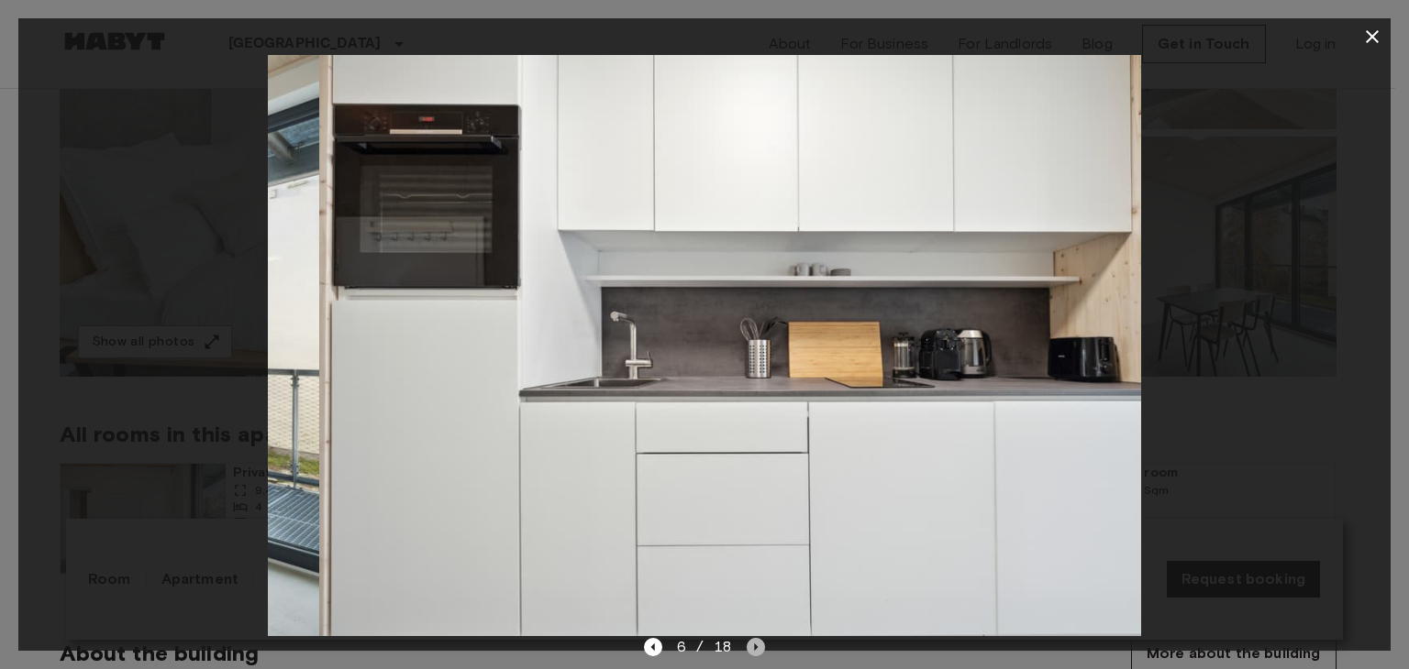
click at [747, 651] on icon "Next image" at bounding box center [756, 647] width 18 height 18
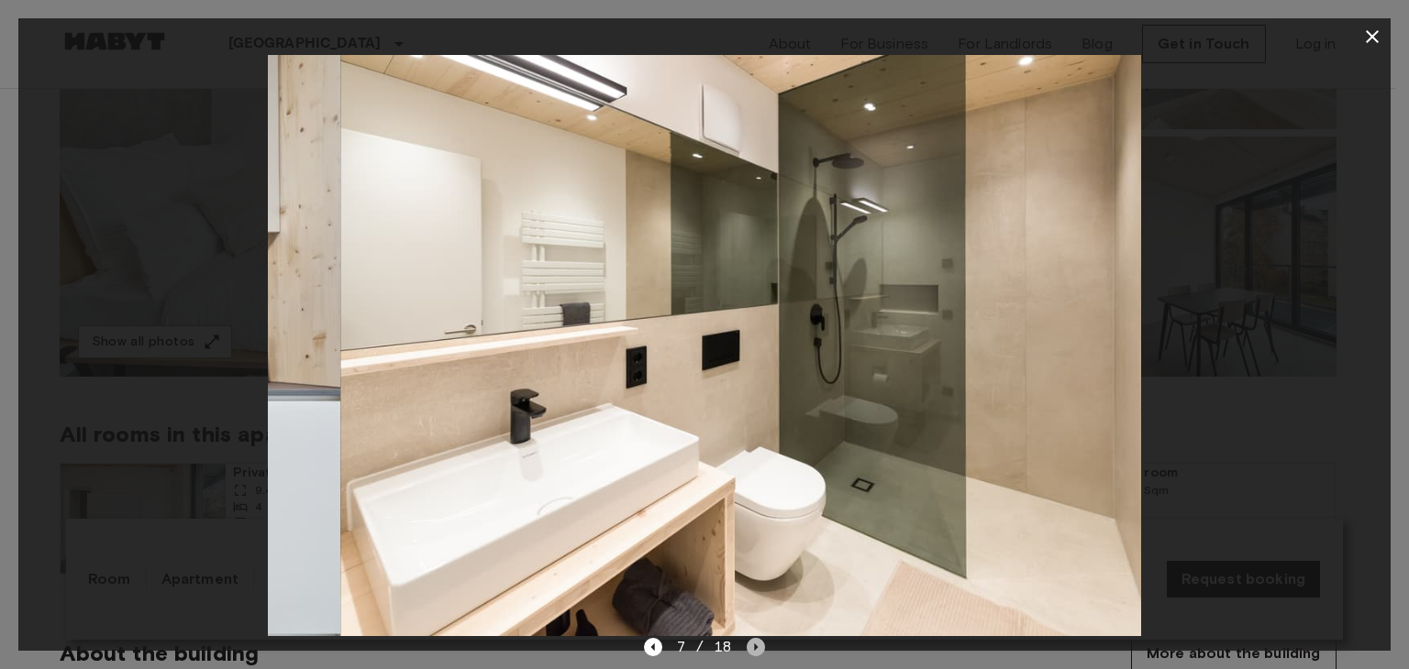
click at [747, 651] on icon "Next image" at bounding box center [756, 647] width 18 height 18
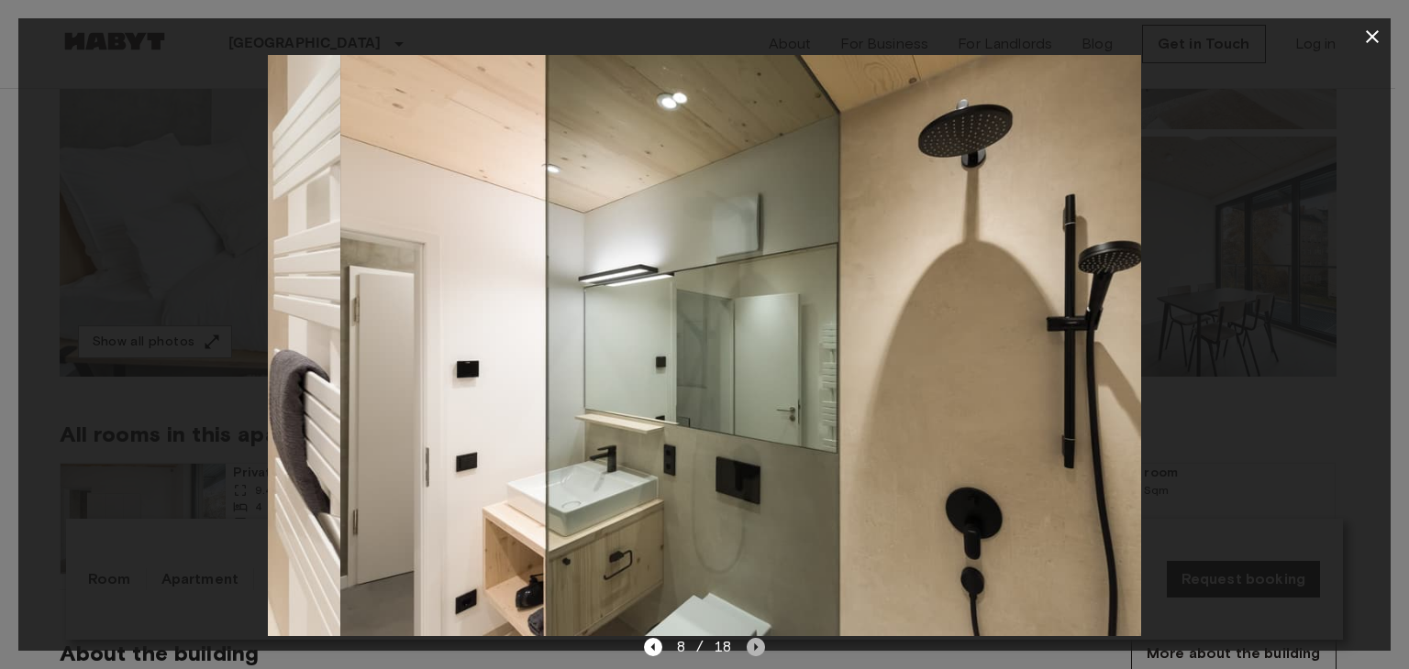
click at [747, 651] on icon "Next image" at bounding box center [756, 647] width 18 height 18
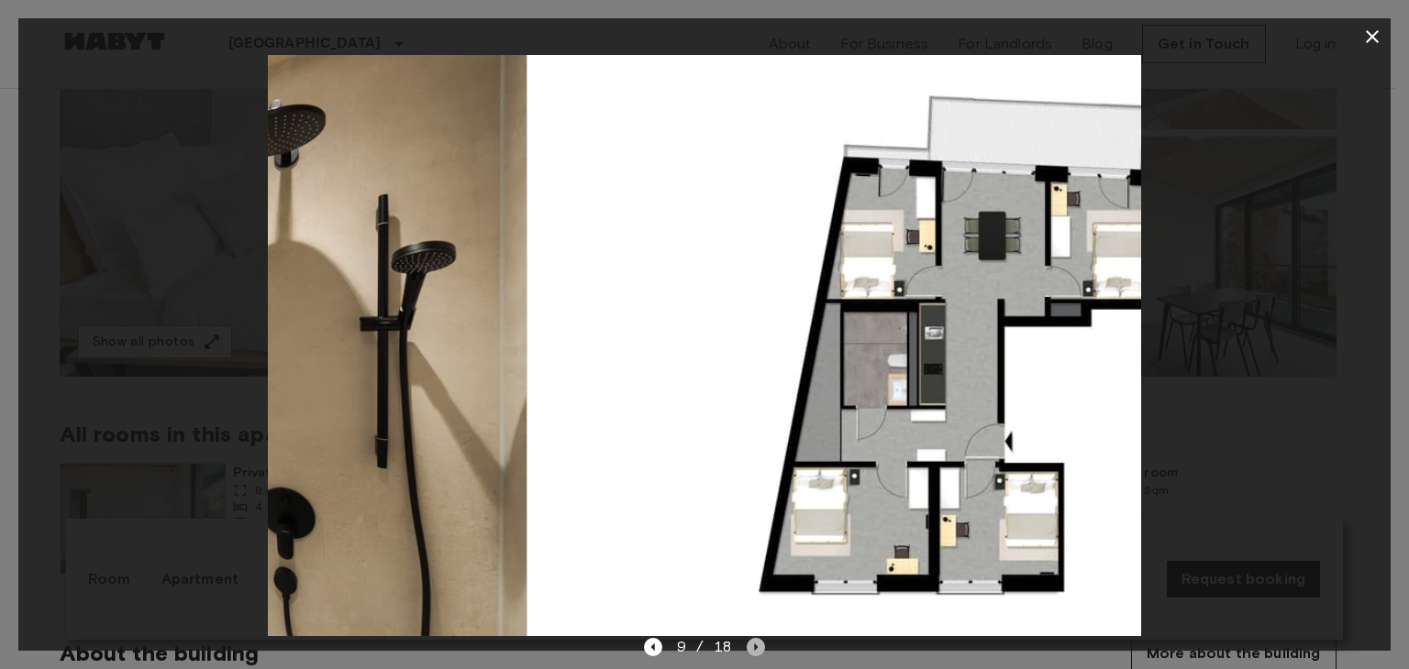
click at [747, 651] on icon "Next image" at bounding box center [756, 647] width 18 height 18
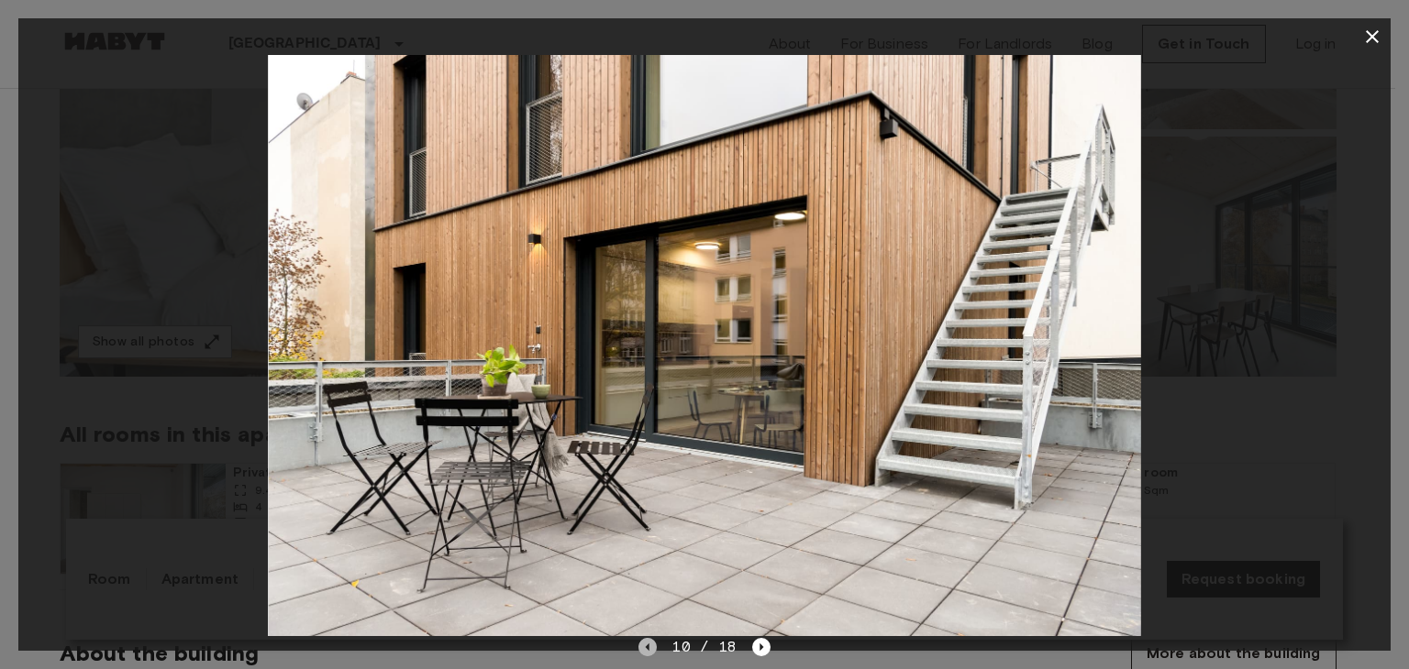
click at [657, 655] on icon "Previous image" at bounding box center [647, 647] width 18 height 18
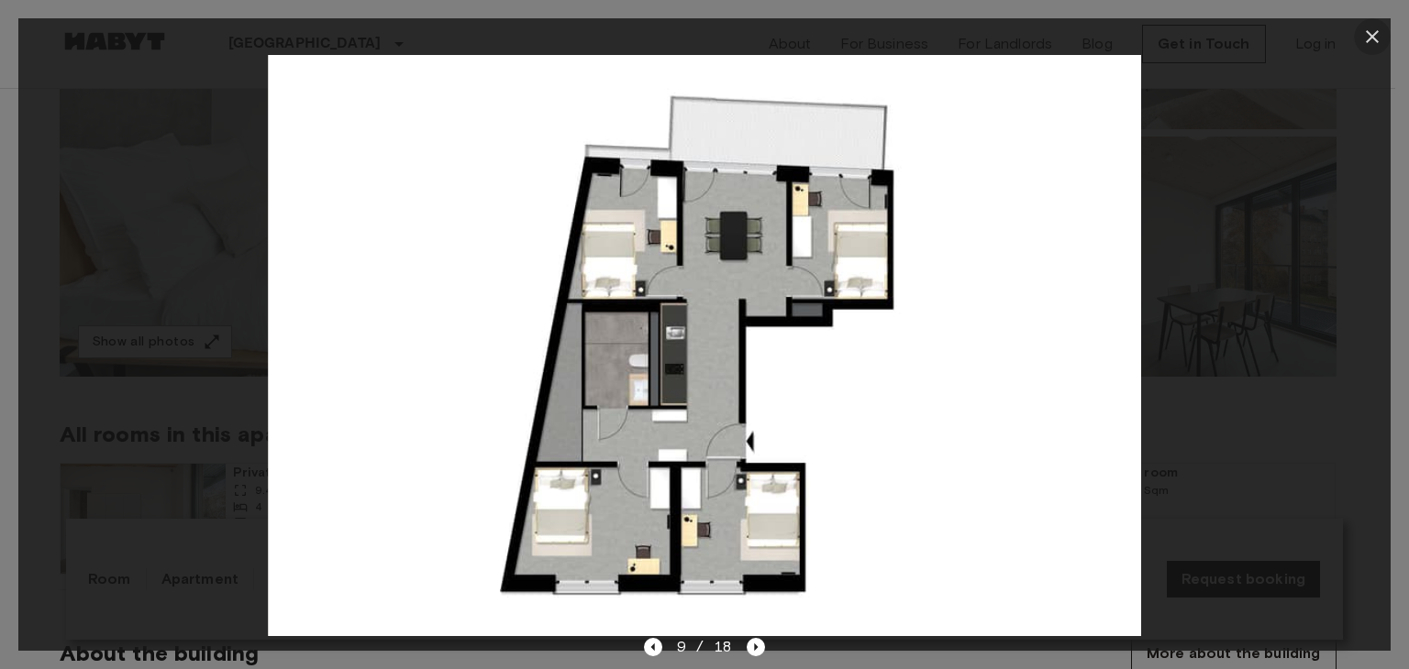
click at [1366, 30] on icon "button" at bounding box center [1372, 36] width 13 height 13
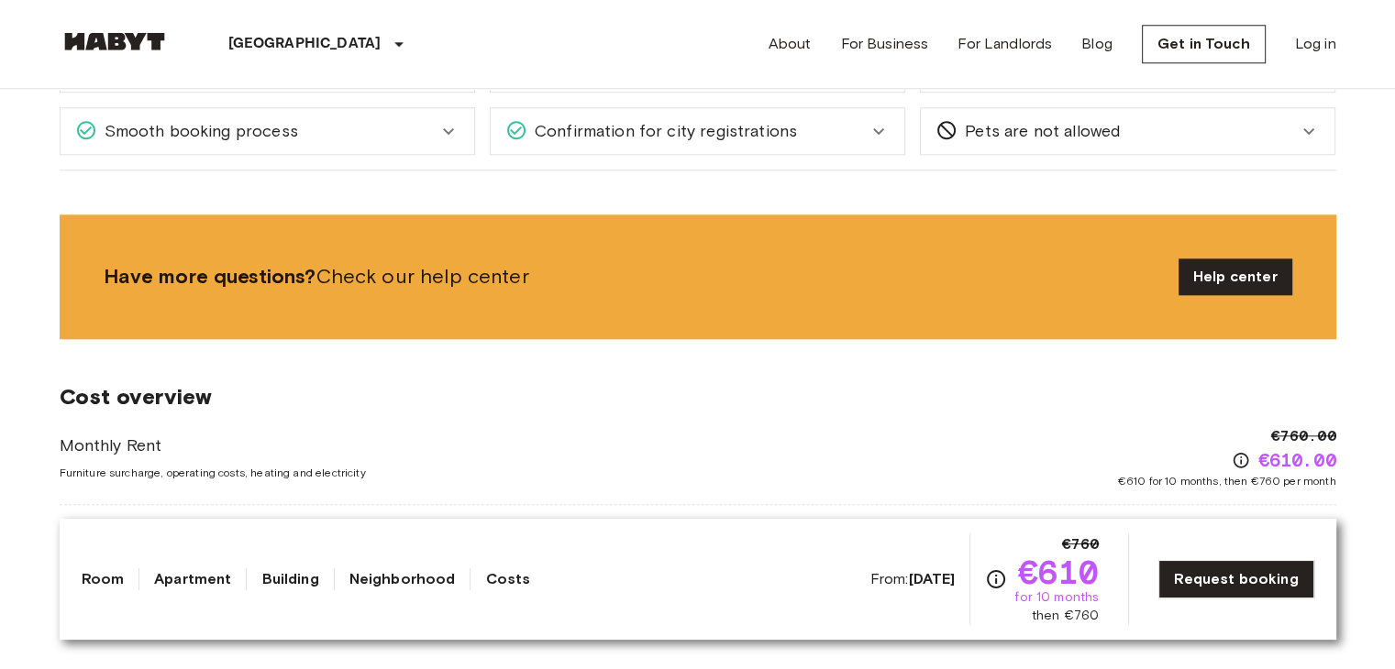
scroll to position [2109, 0]
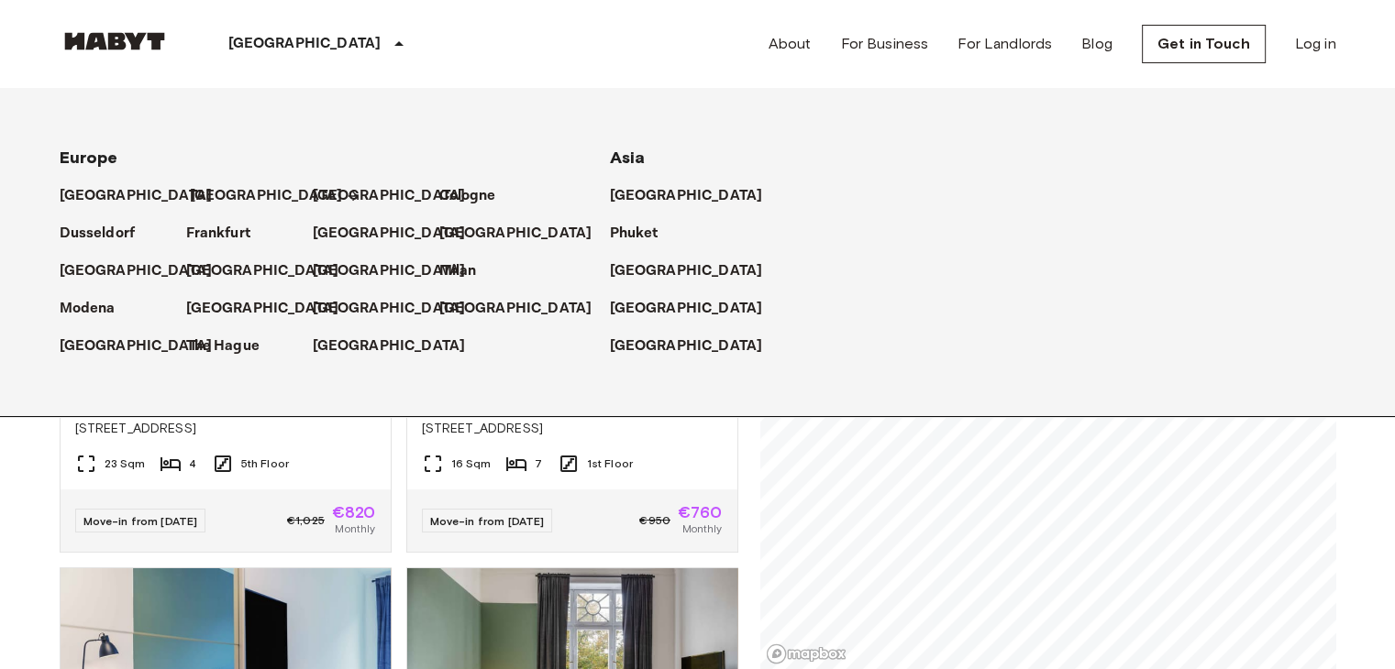
click at [205, 195] on p "[GEOGRAPHIC_DATA]" at bounding box center [266, 196] width 153 height 22
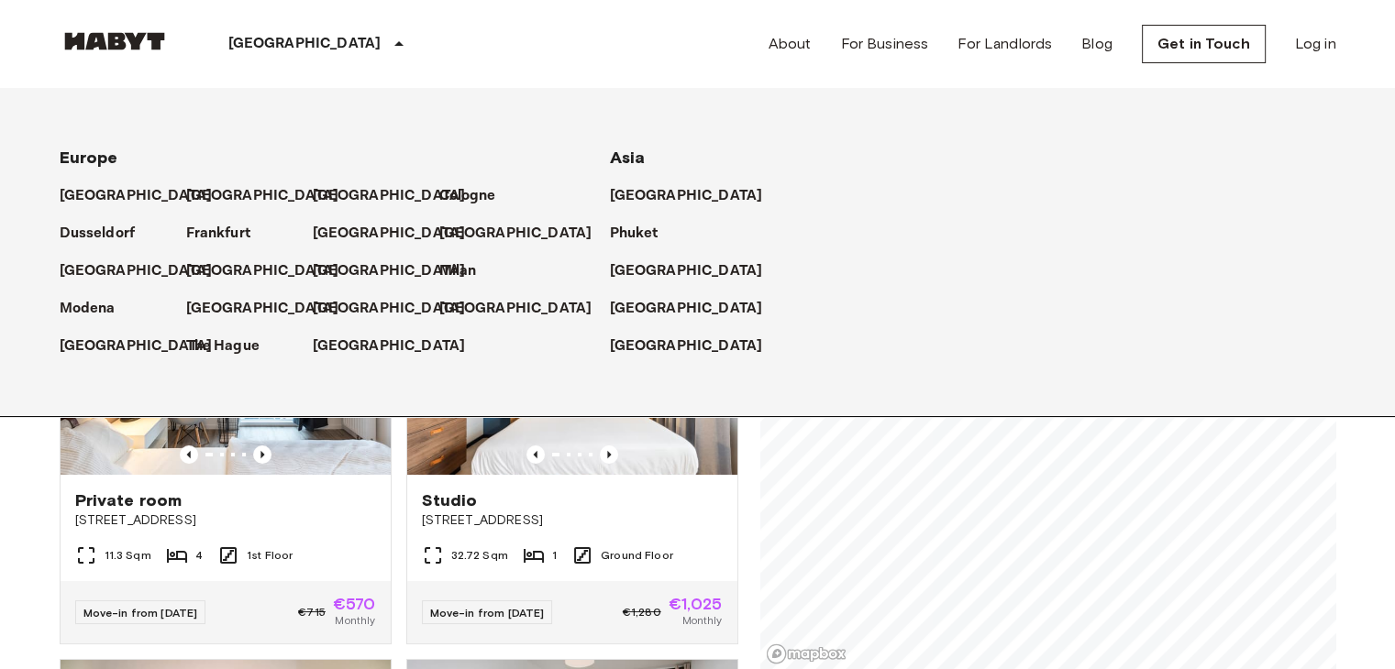
click at [388, 48] on icon at bounding box center [399, 44] width 22 height 22
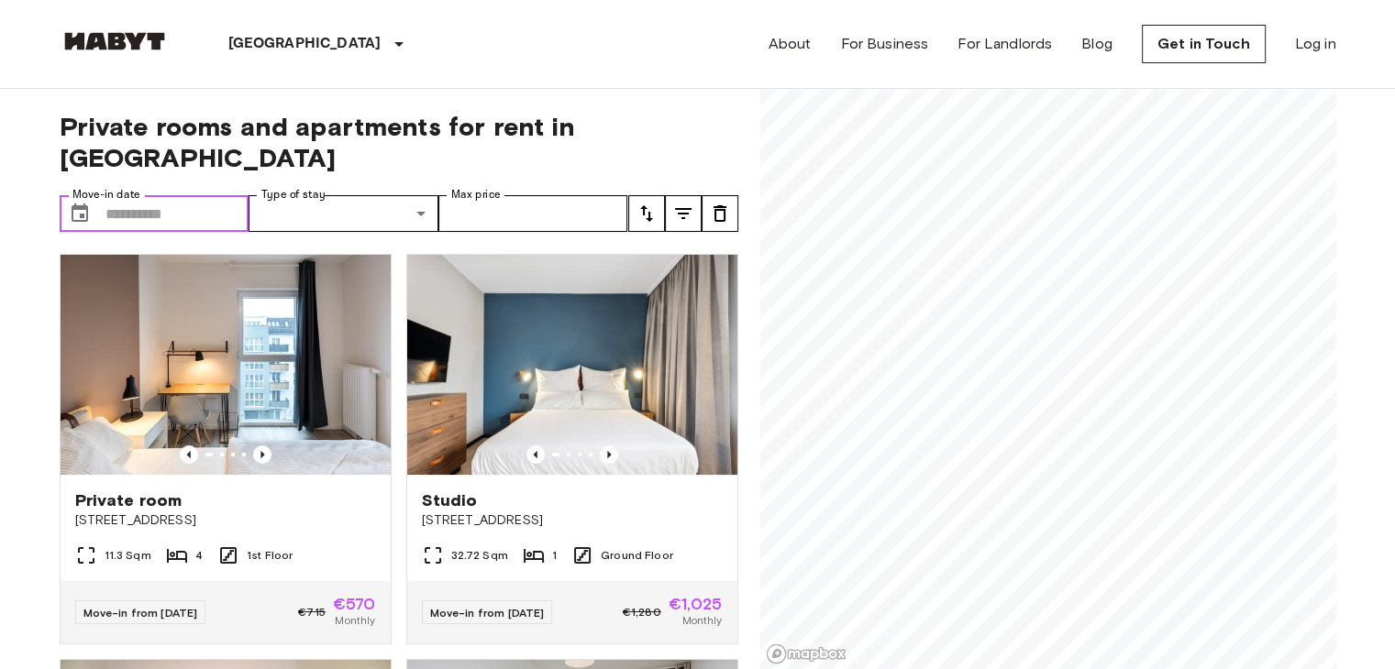
click at [84, 203] on icon "Choose date" at bounding box center [80, 214] width 22 height 22
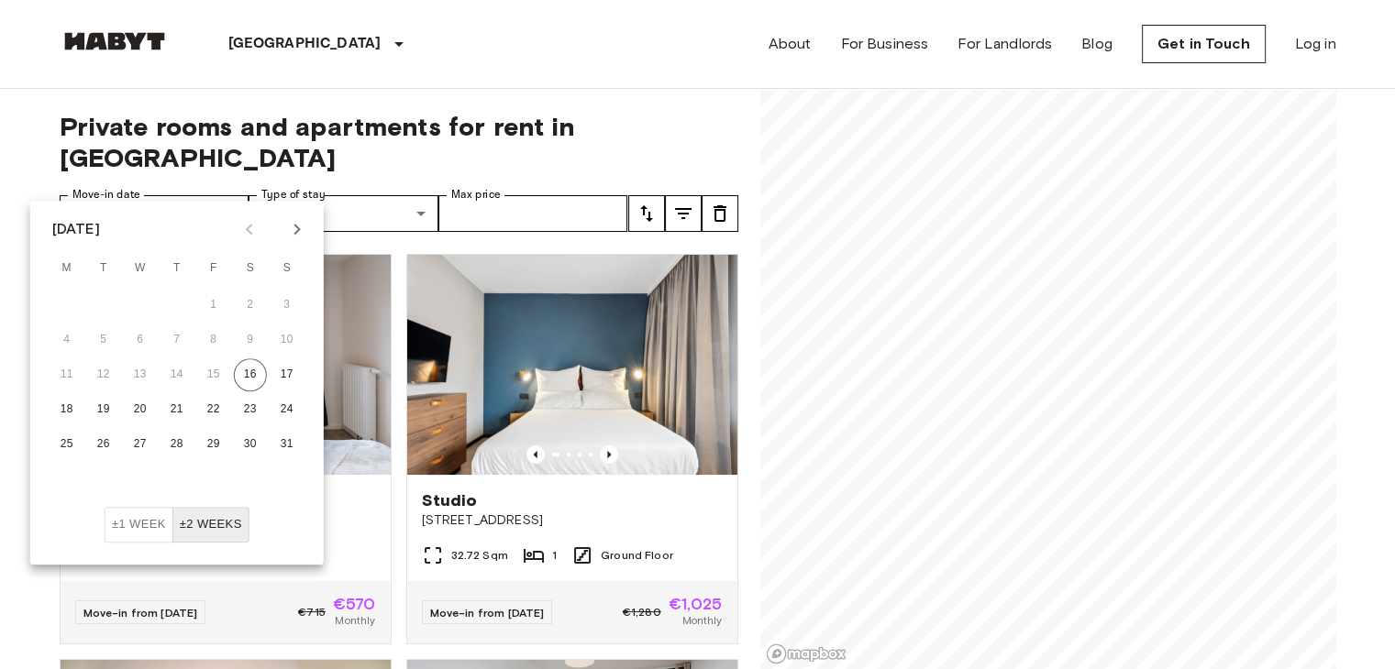
click at [293, 232] on icon "Next month" at bounding box center [297, 229] width 22 height 22
click at [46, 338] on div "6 7 8 9 10 11 12" at bounding box center [176, 340] width 293 height 33
click at [58, 335] on button "6" at bounding box center [66, 340] width 33 height 33
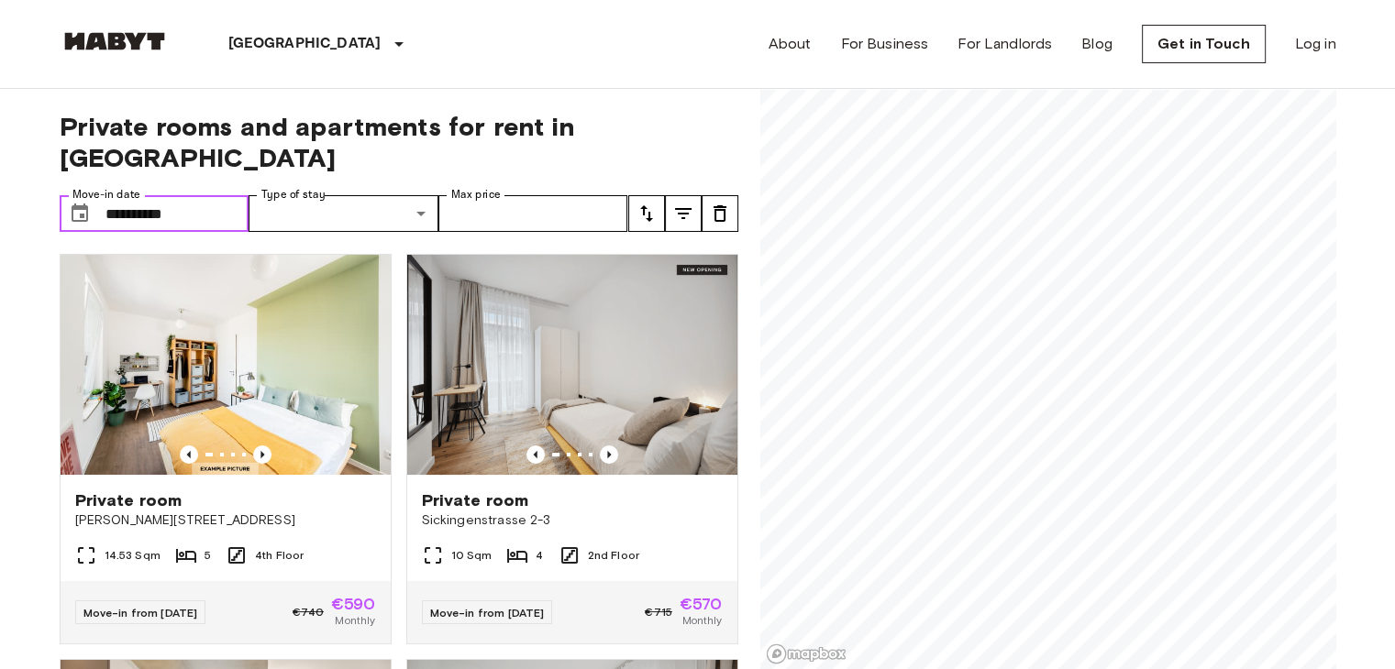
type input "**********"
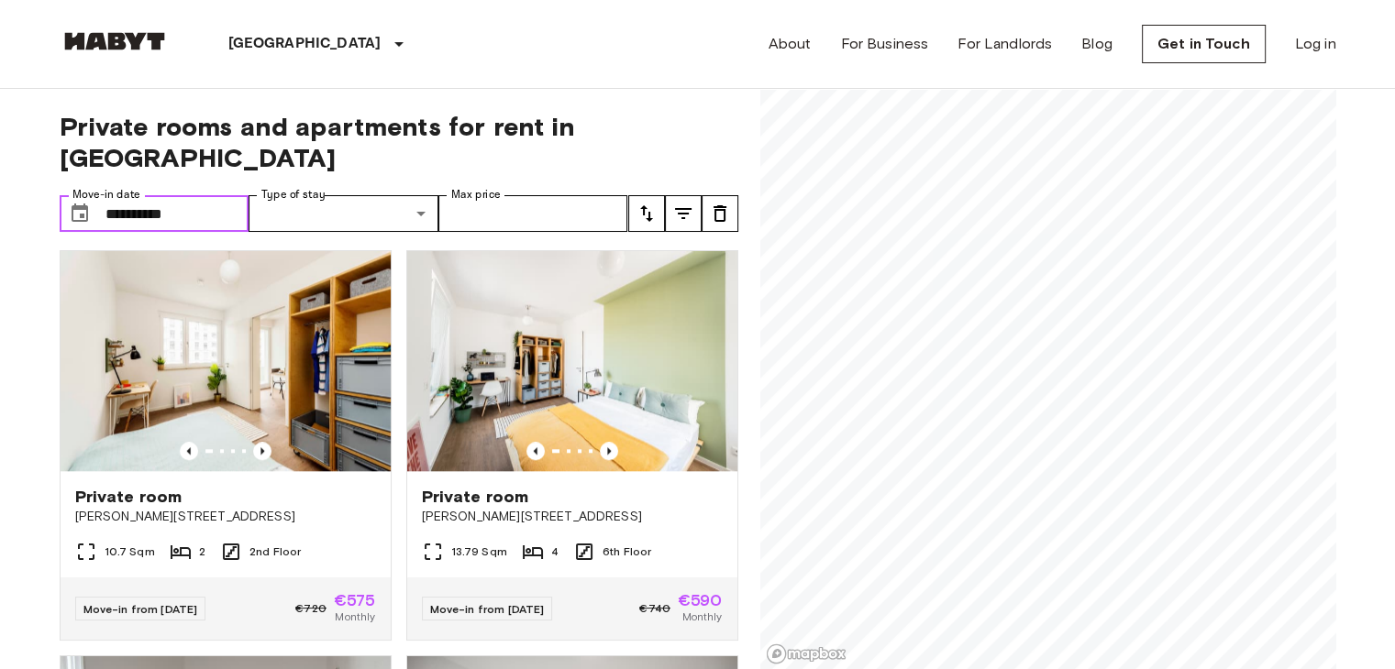
scroll to position [8705, 0]
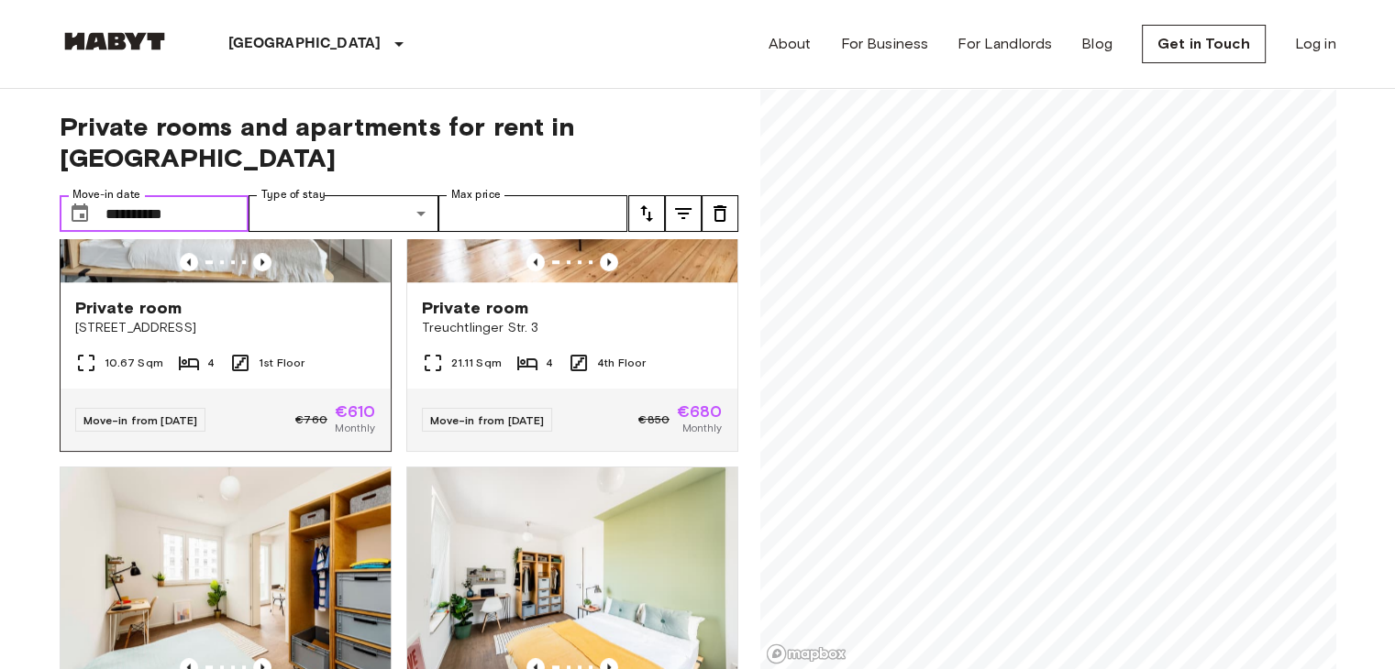
click at [326, 282] on img at bounding box center [226, 172] width 330 height 220
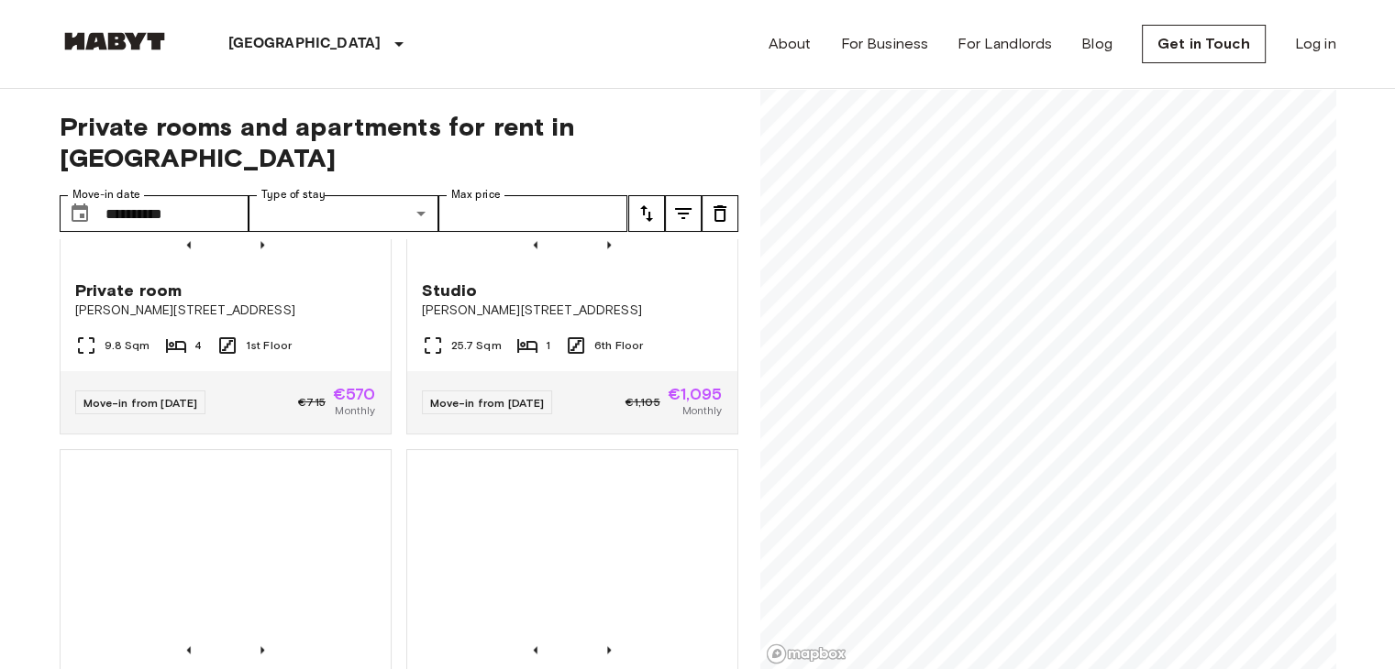
scroll to position [10081, 0]
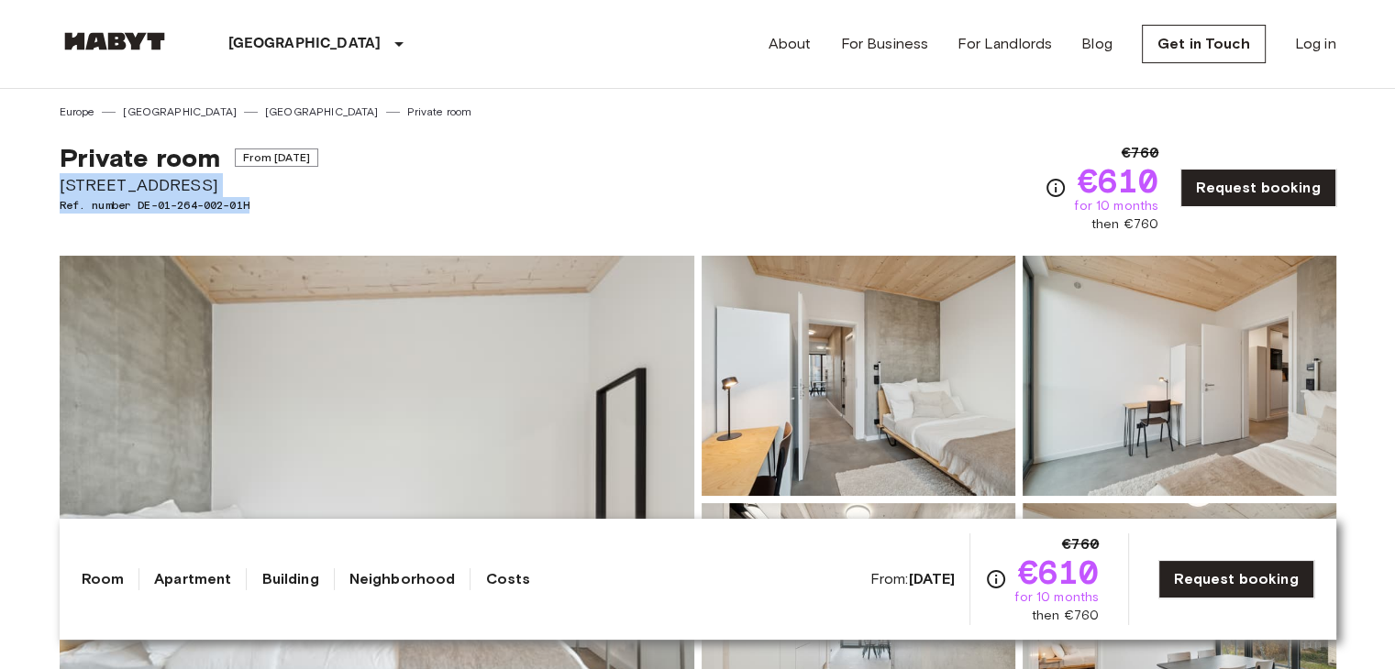
drag, startPoint x: 609, startPoint y: 188, endPoint x: 1141, endPoint y: 286, distance: 540.9
click at [609, 188] on div "Private room From Oct 4 2025 Hermannstraße 14 Ref. number DE-01-264-002-01H €76…" at bounding box center [698, 177] width 1277 height 114
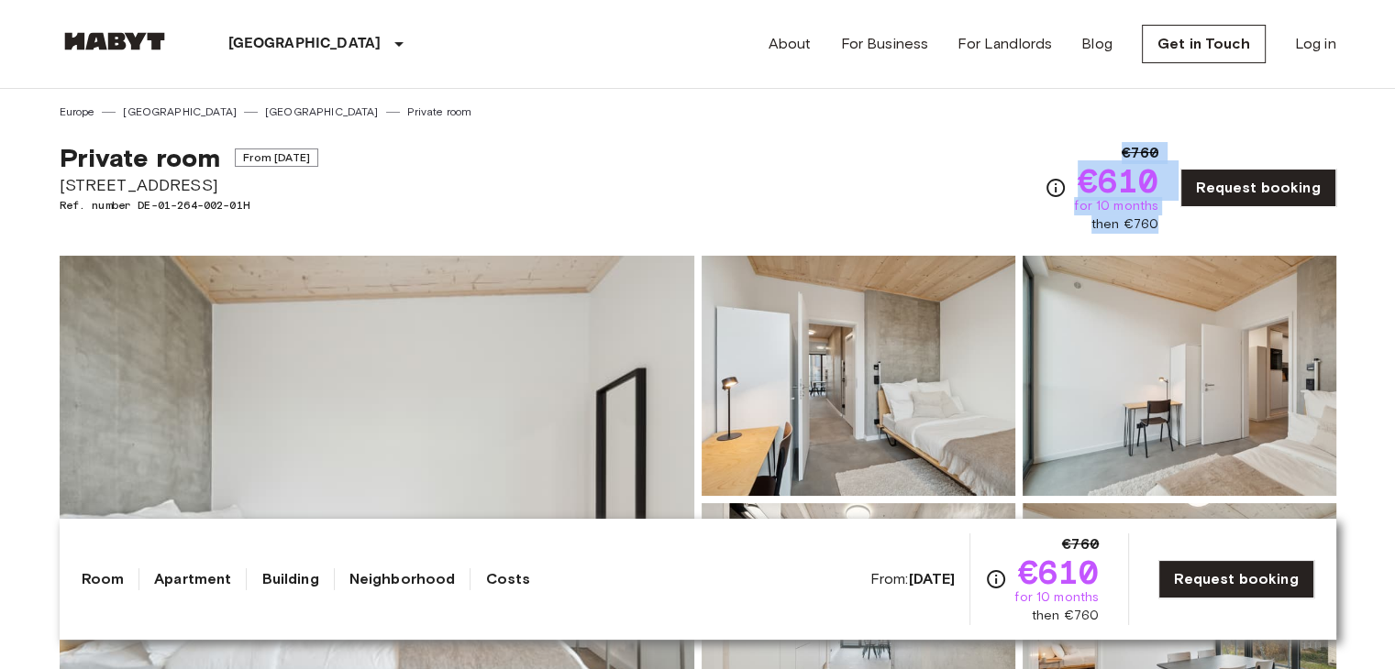
drag, startPoint x: 1156, startPoint y: 222, endPoint x: 1173, endPoint y: 224, distance: 17.5
click at [1173, 225] on div "€760 €610 for 10 months then €760 Request booking" at bounding box center [1190, 188] width 291 height 92
click at [1173, 224] on div "€760 €610 for 10 months then €760 Request booking" at bounding box center [1190, 188] width 291 height 92
drag, startPoint x: 1184, startPoint y: 228, endPoint x: 1077, endPoint y: 217, distance: 107.9
click at [1077, 217] on div "€760 €610 for 10 months then €760 Request booking" at bounding box center [1190, 188] width 291 height 92
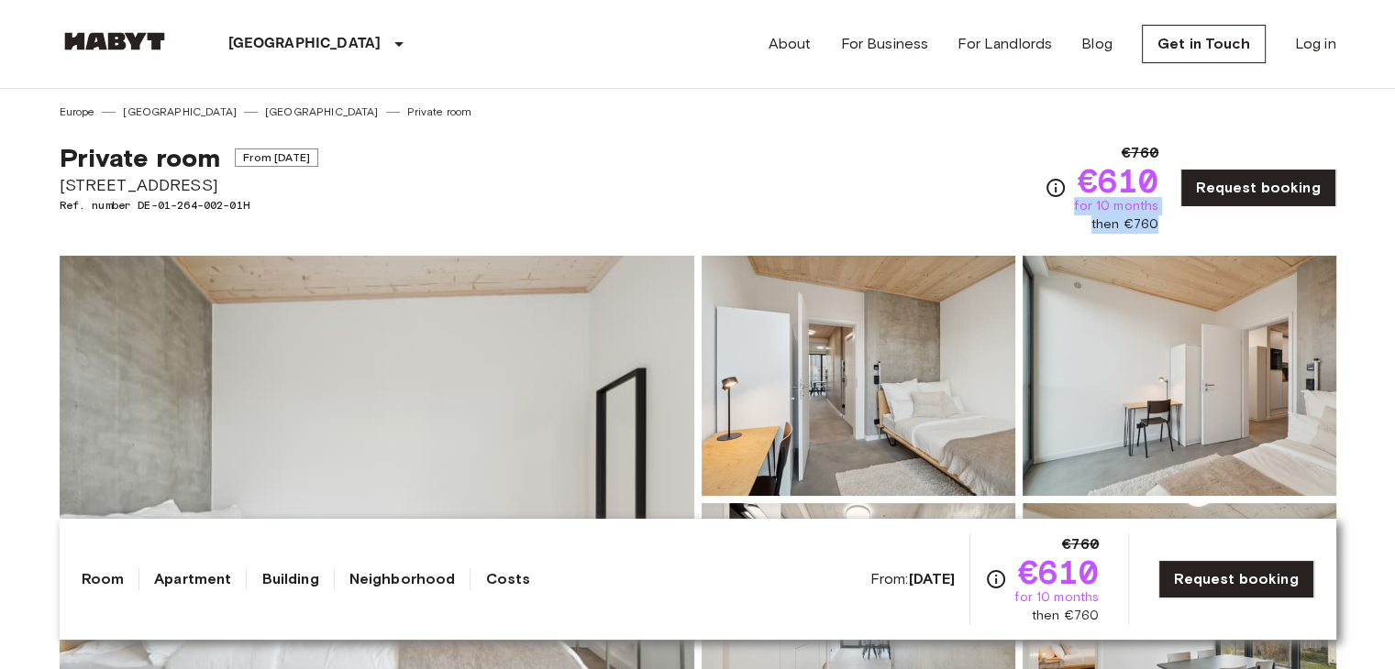
copy div "for 10 months then €760"
click at [640, 208] on div "Private room From Oct 4 2025 Hermannstraße 14 Ref. number DE-01-264-002-01H €76…" at bounding box center [698, 177] width 1277 height 114
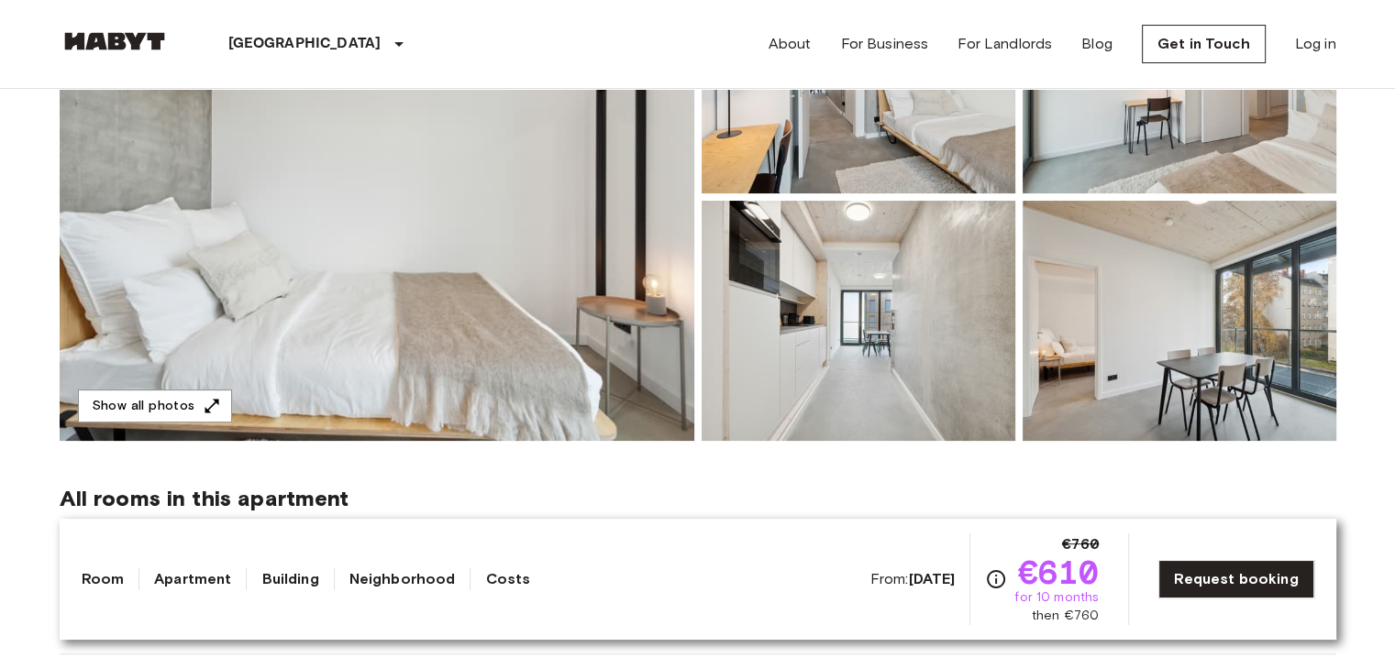
scroll to position [275, 0]
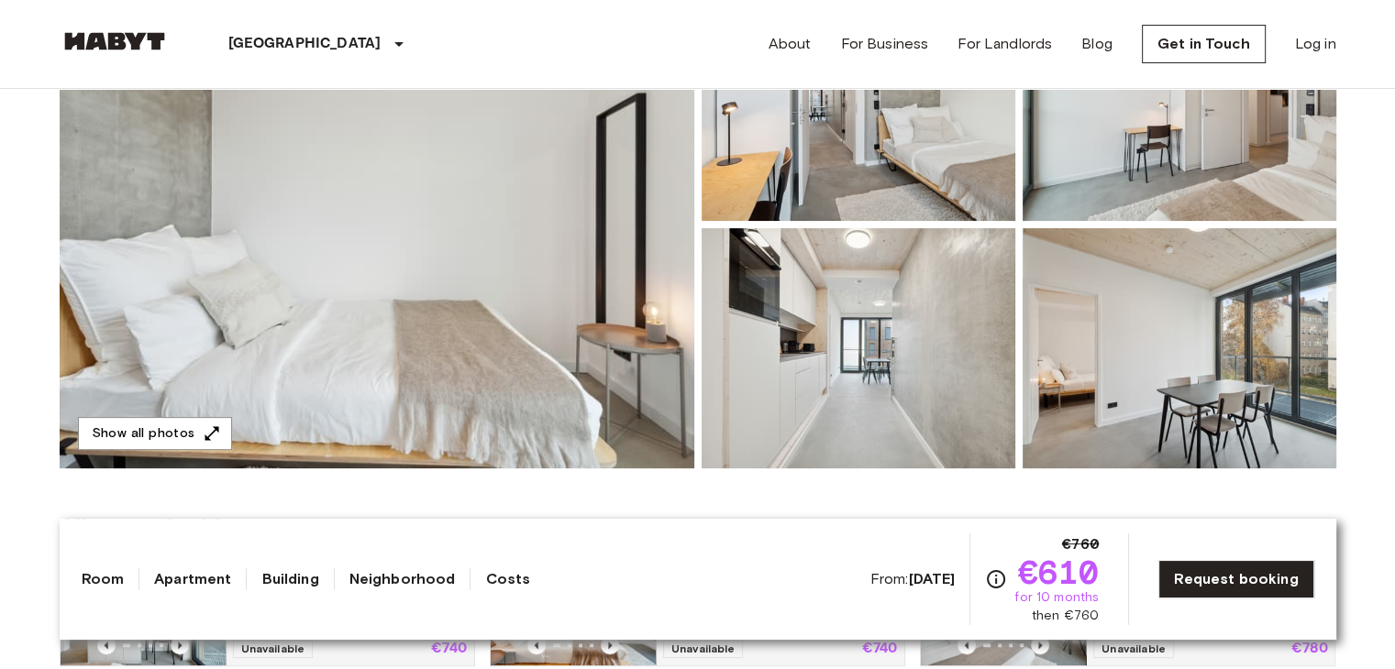
click at [676, 481] on div "All rooms in this apartment Private room 9.41 Sqm 4 1st Floor Unavailable €740 …" at bounding box center [698, 576] width 1277 height 214
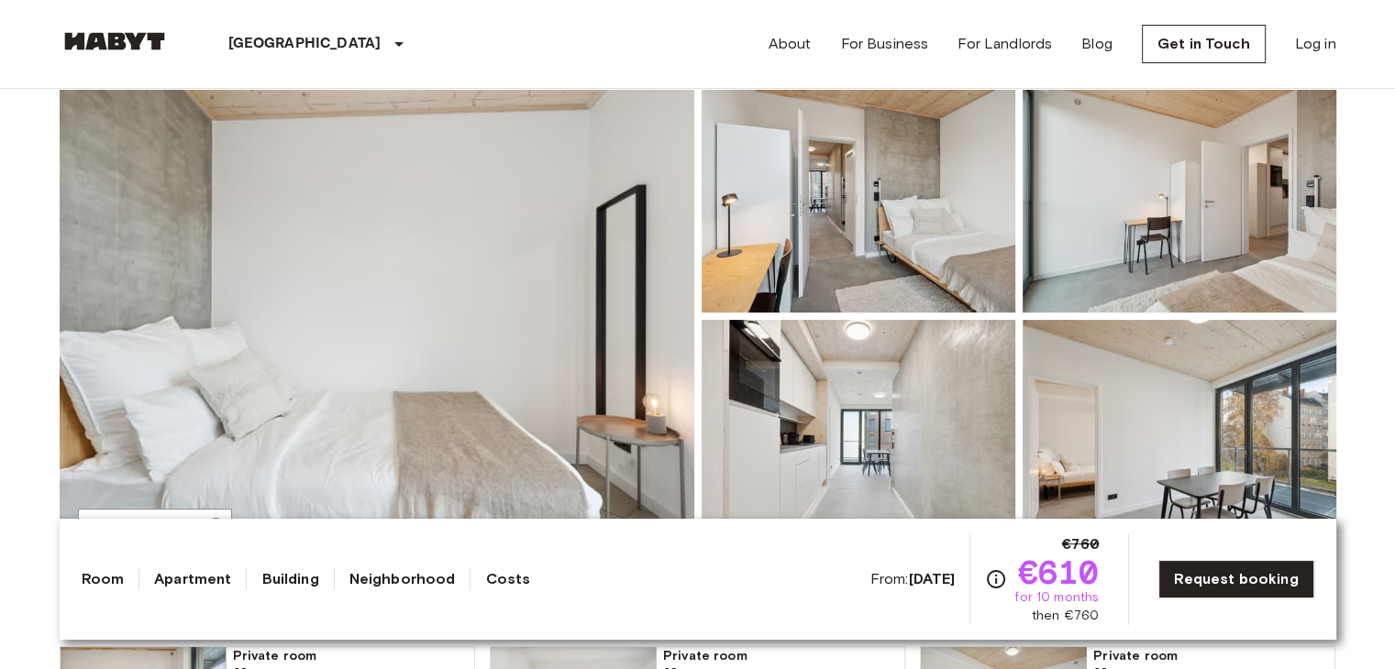
scroll to position [459, 0]
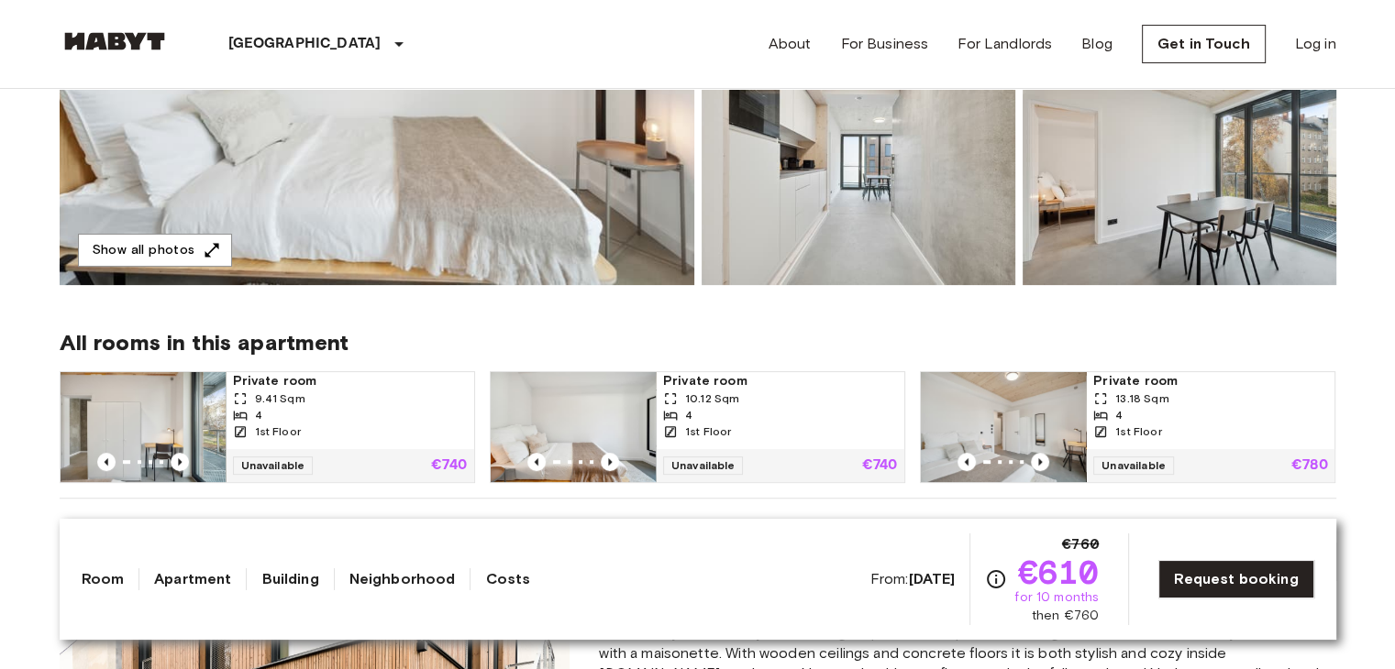
drag, startPoint x: 693, startPoint y: 306, endPoint x: 712, endPoint y: 315, distance: 20.1
click at [693, 306] on div "All rooms in this apartment Private room 9.41 Sqm 4 1st Floor Unavailable €740 …" at bounding box center [698, 392] width 1277 height 214
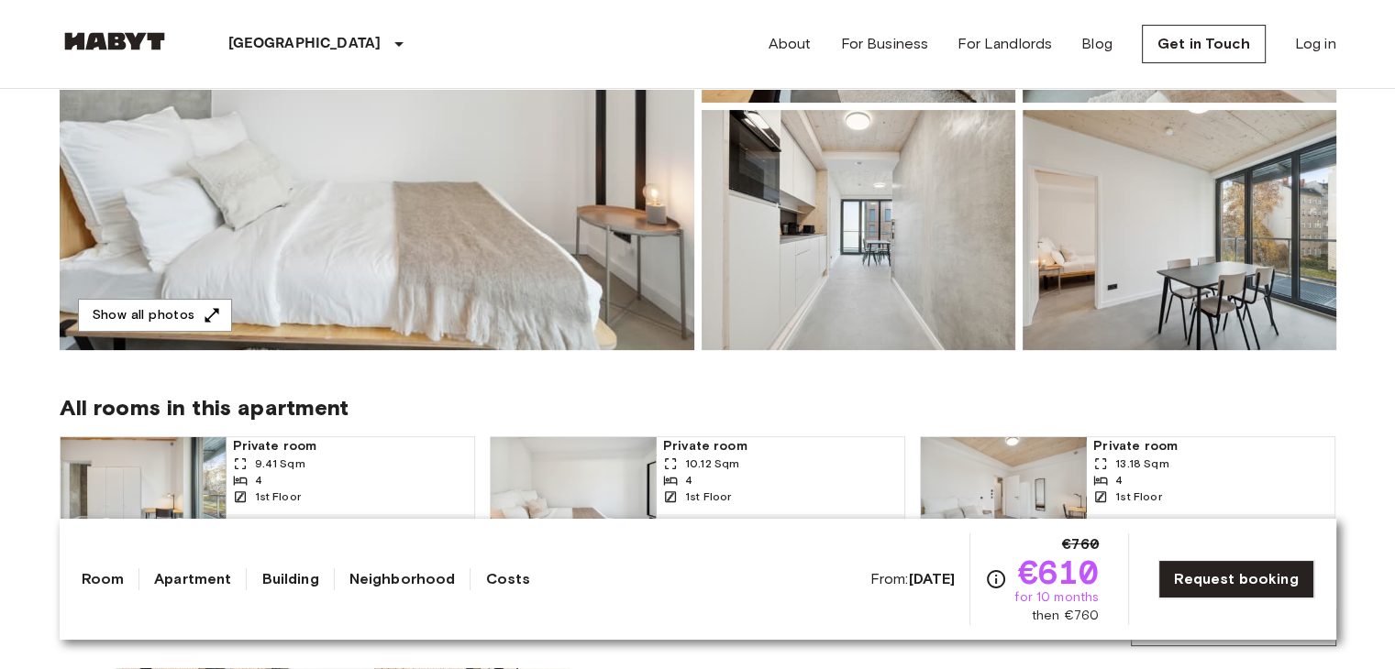
scroll to position [367, 0]
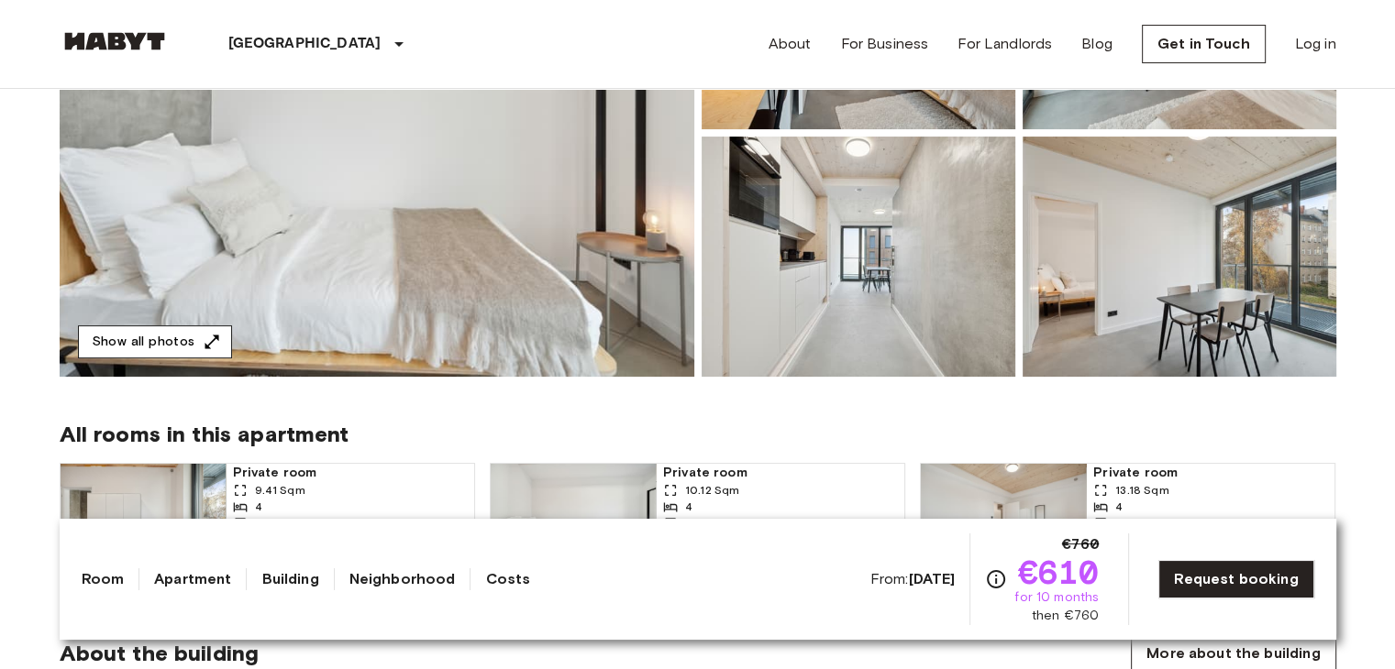
click at [173, 345] on button "Show all photos" at bounding box center [155, 343] width 154 height 34
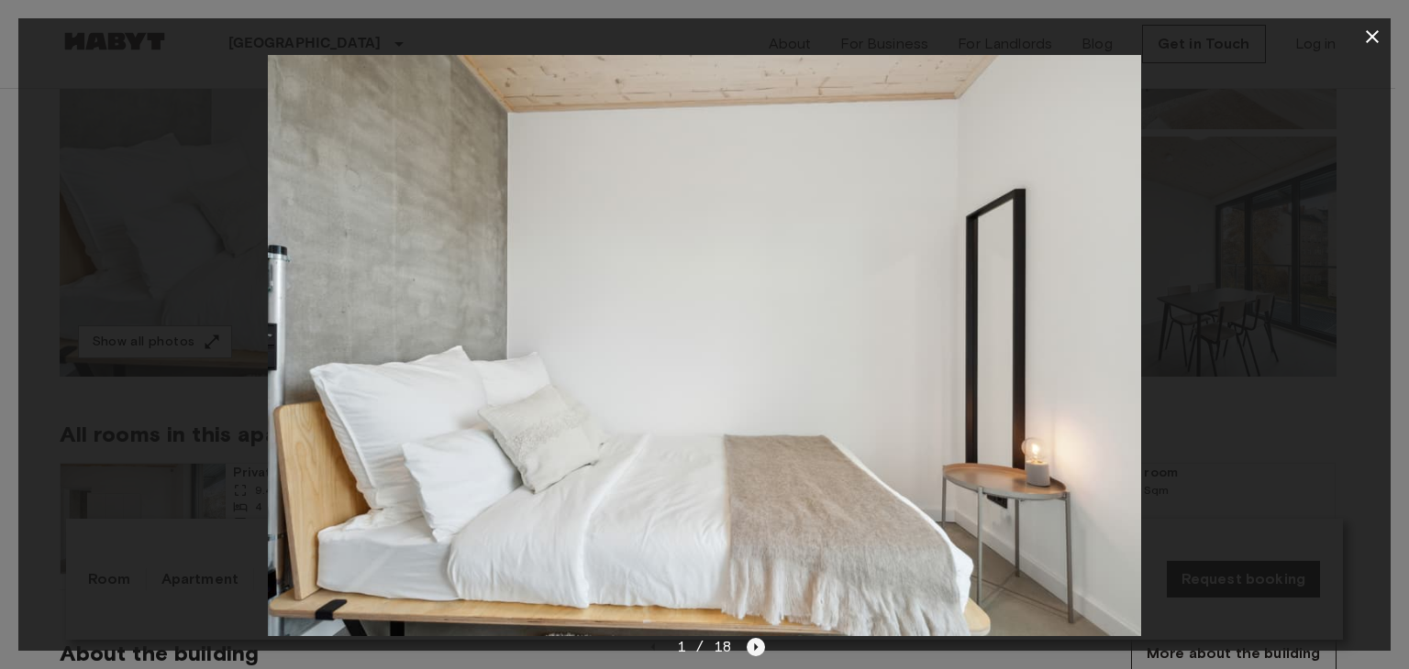
click at [748, 647] on icon "Next image" at bounding box center [756, 647] width 18 height 18
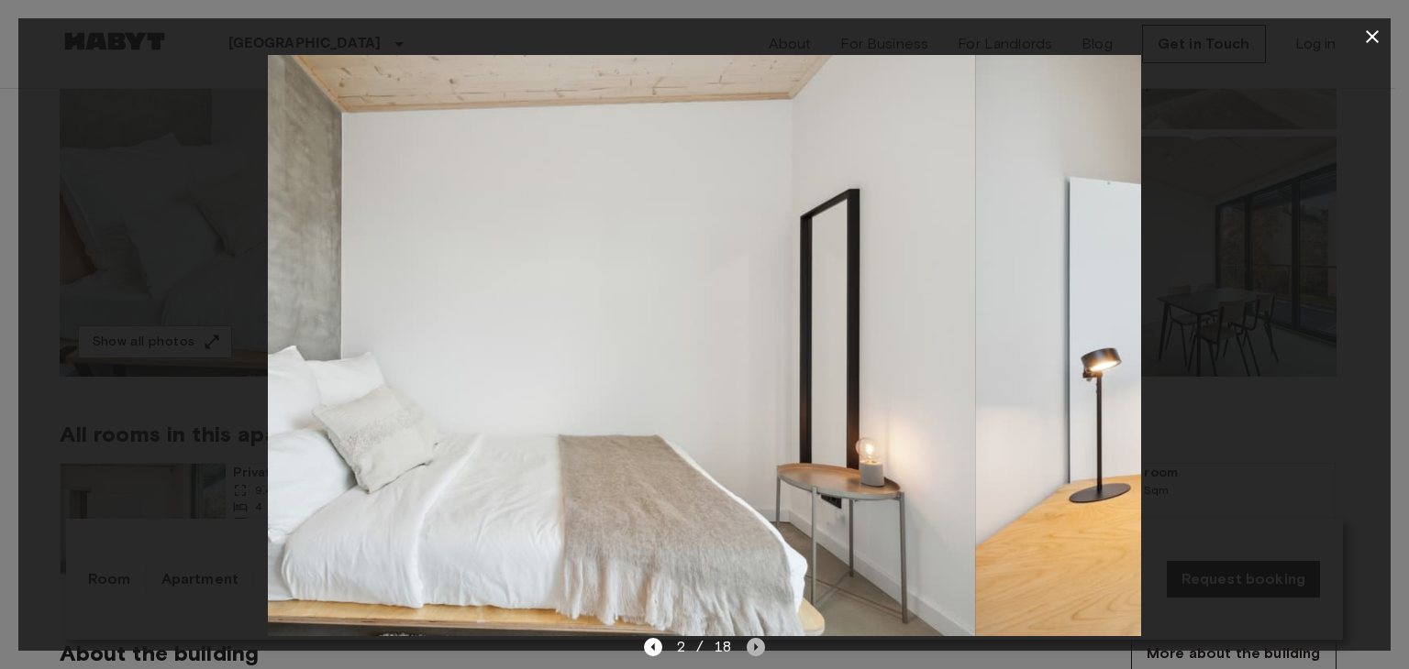
click at [748, 647] on icon "Next image" at bounding box center [756, 647] width 18 height 18
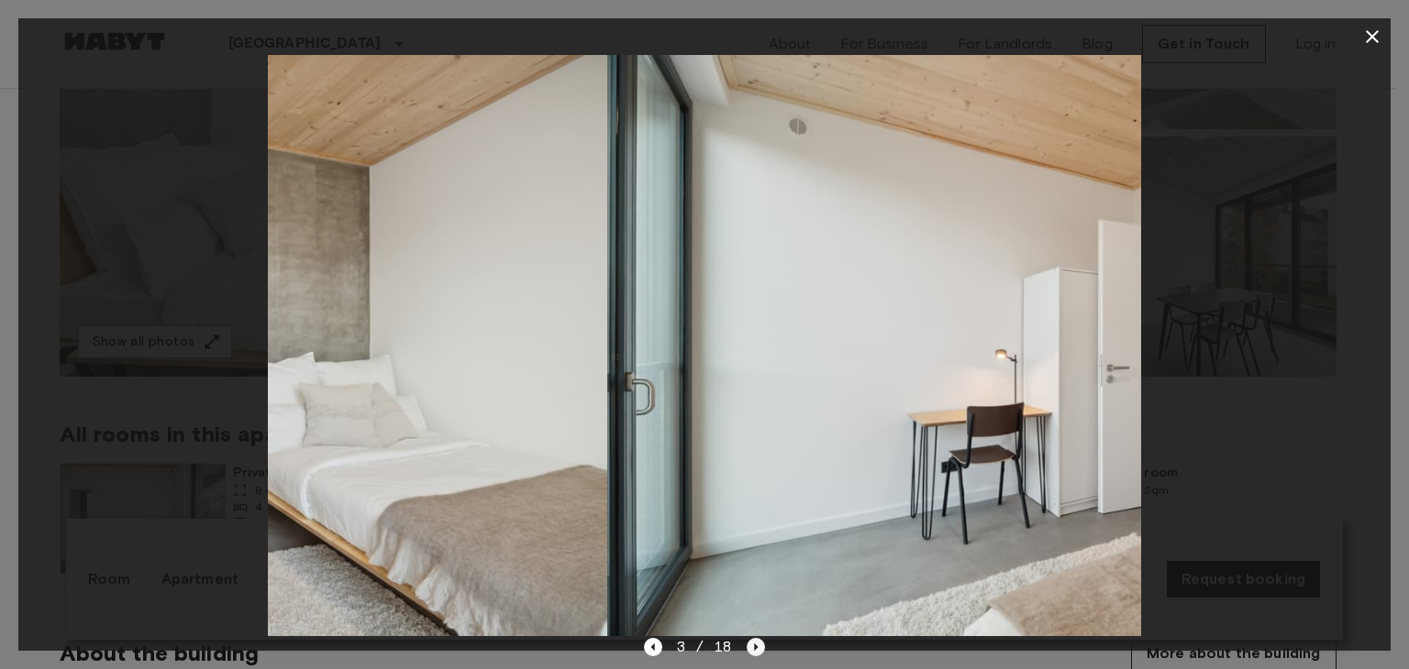
click at [748, 647] on icon "Next image" at bounding box center [756, 647] width 18 height 18
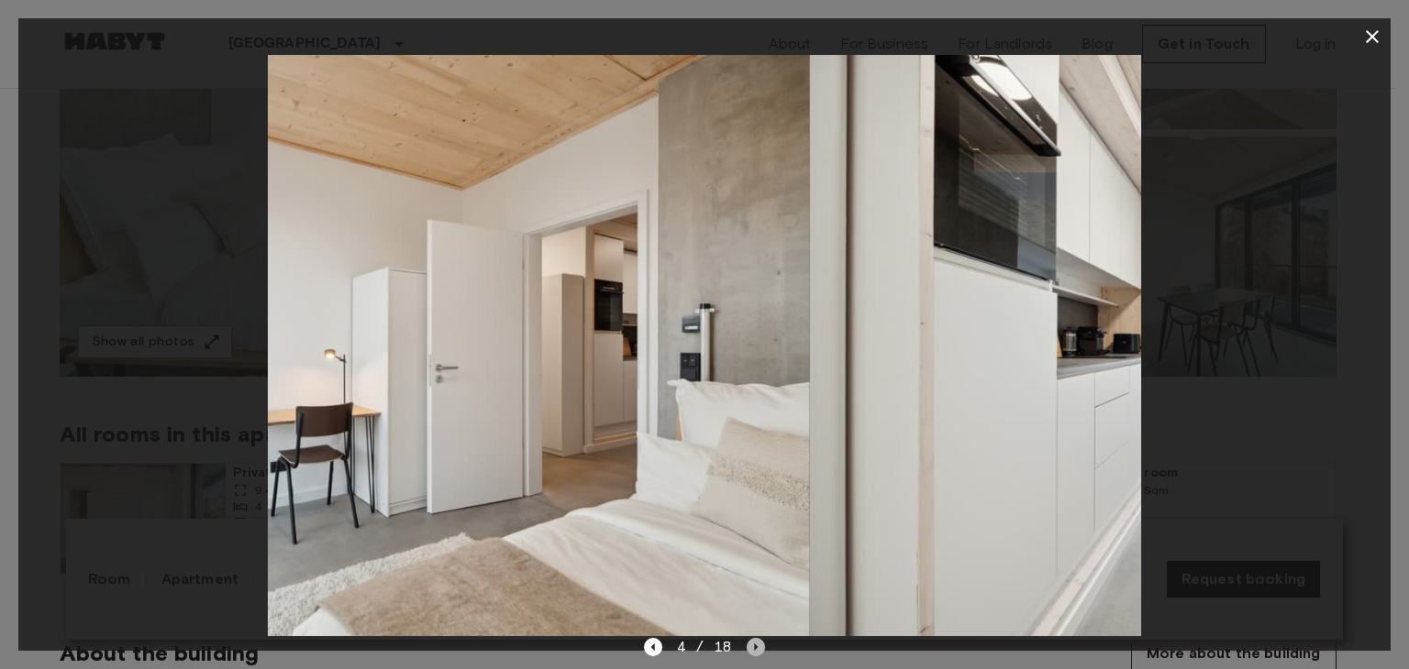
click at [748, 647] on icon "Next image" at bounding box center [756, 647] width 18 height 18
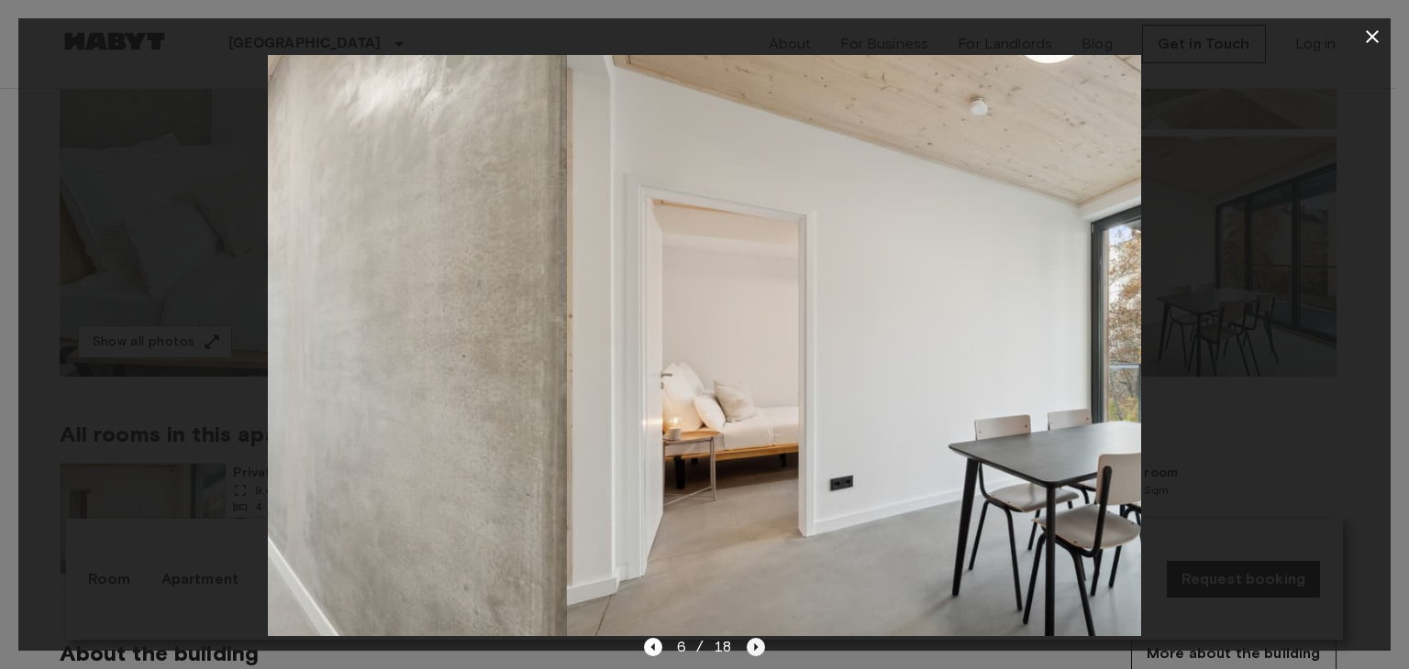
click at [748, 647] on icon "Next image" at bounding box center [756, 647] width 18 height 18
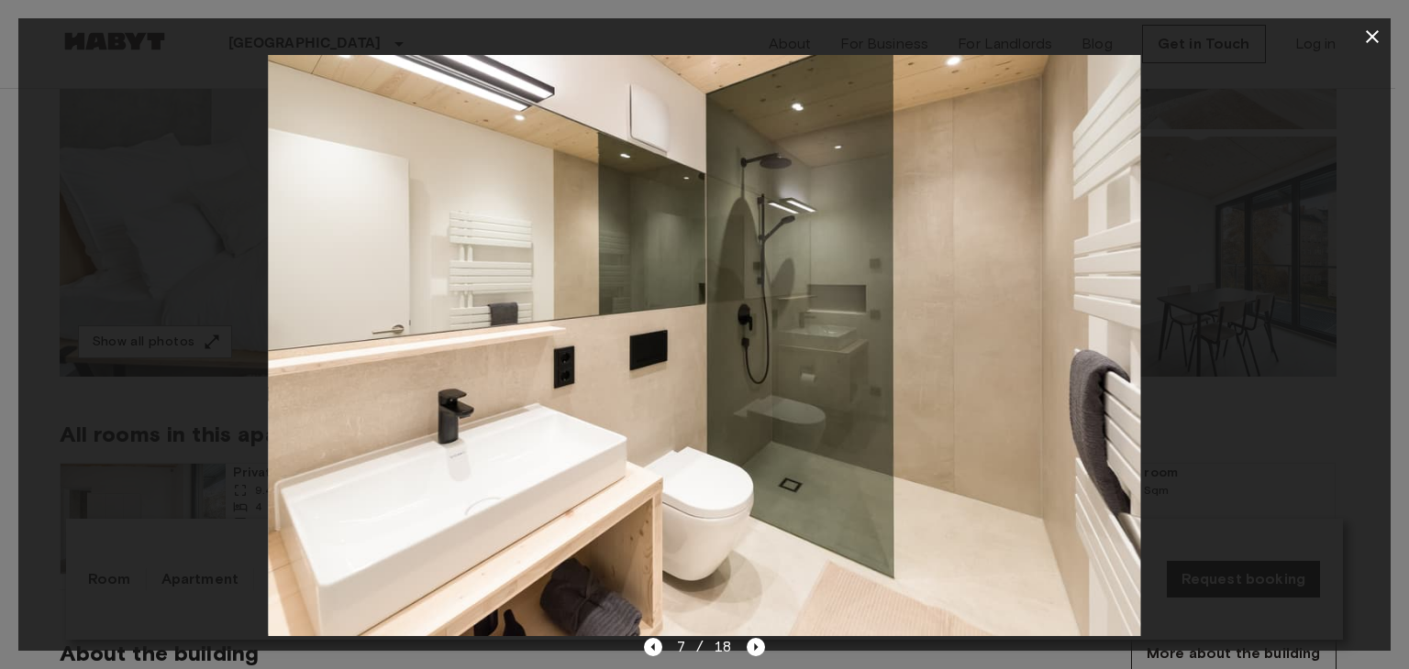
click at [635, 649] on div "7 / 18" at bounding box center [704, 680] width 1372 height 88
click at [647, 647] on icon "Previous image" at bounding box center [653, 647] width 18 height 18
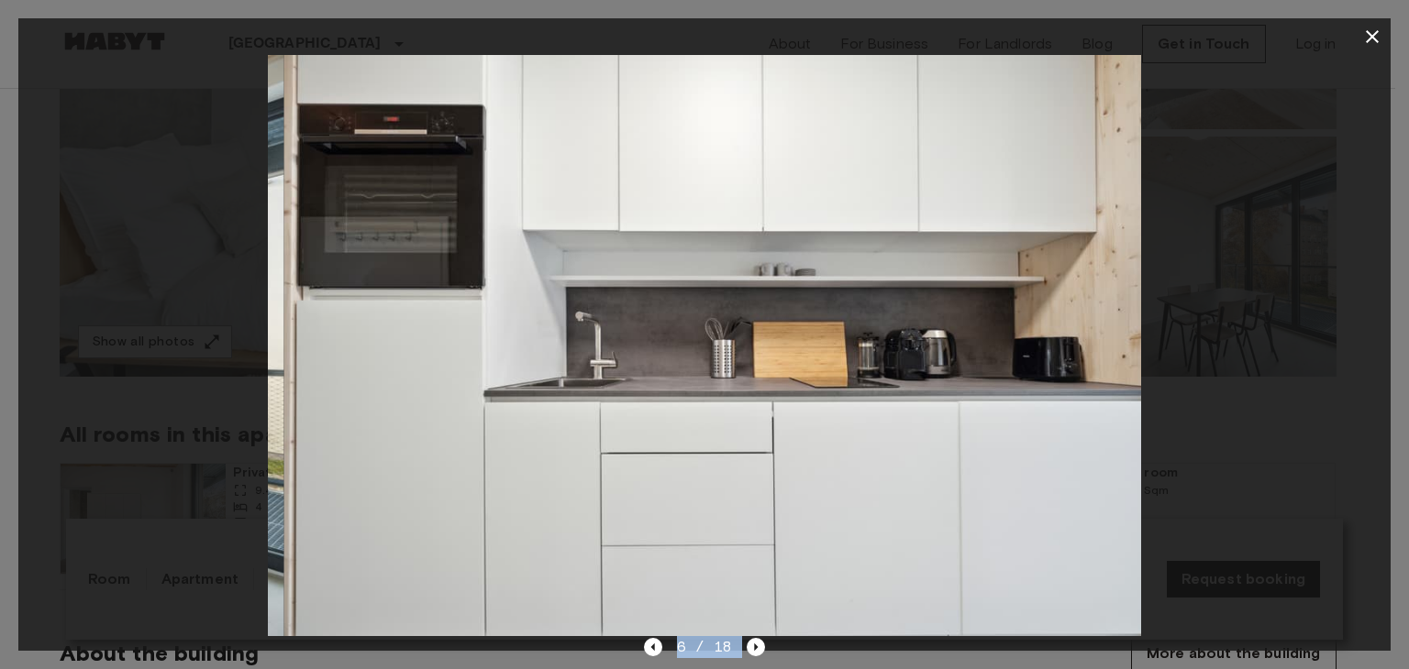
drag, startPoint x: 674, startPoint y: 510, endPoint x: 750, endPoint y: 592, distance: 112.3
click at [703, 543] on img at bounding box center [720, 345] width 873 height 581
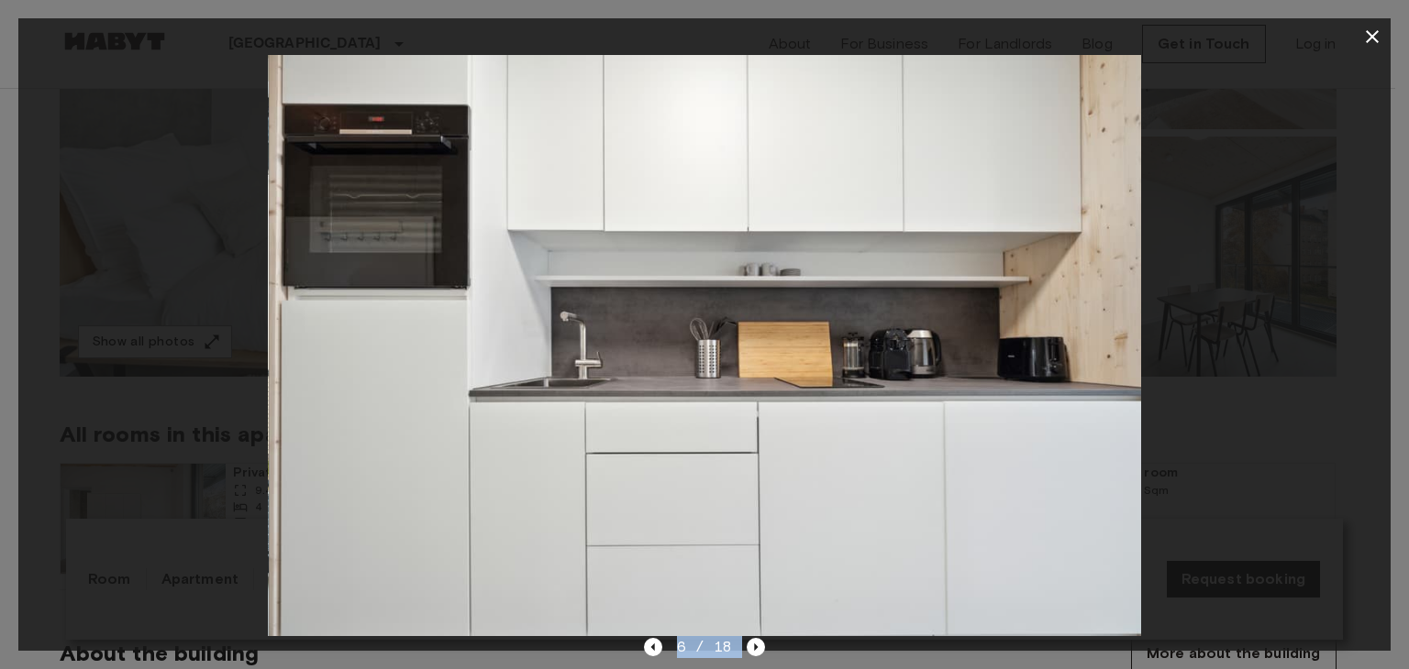
click at [765, 652] on div "6 / 18" at bounding box center [704, 680] width 1372 height 88
click at [748, 652] on icon "Next image" at bounding box center [756, 647] width 18 height 18
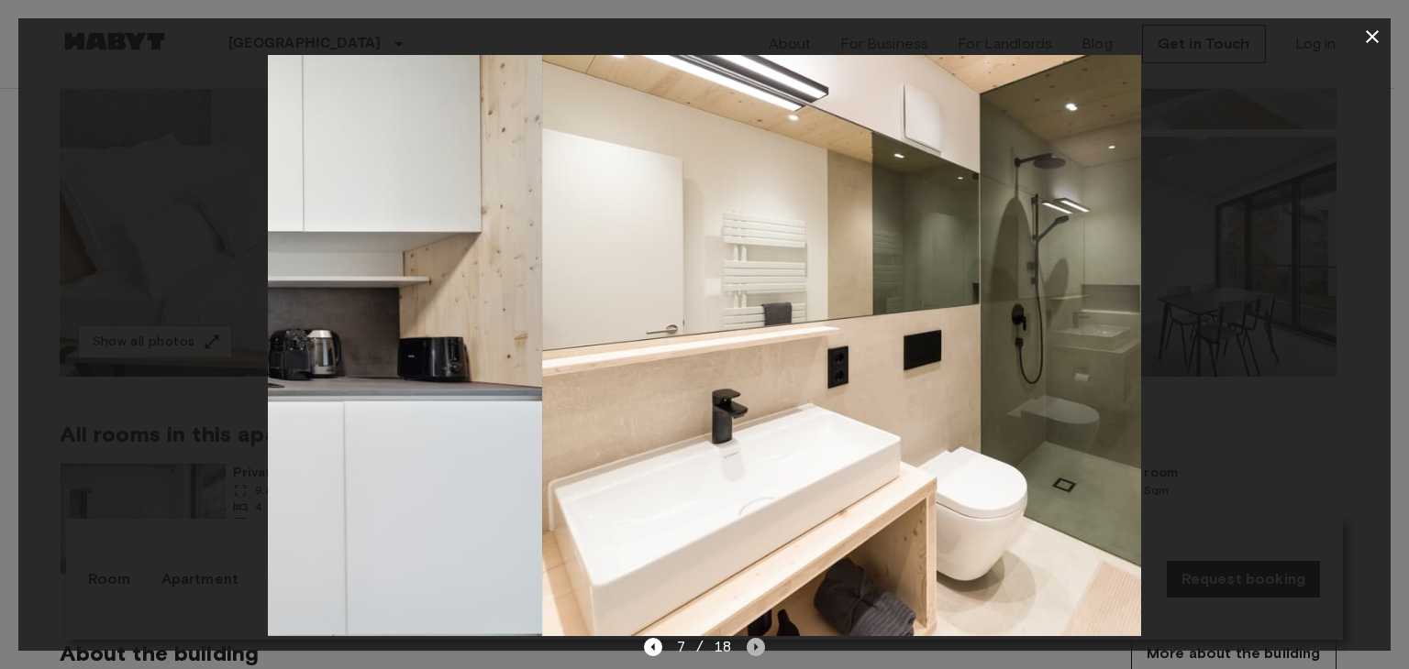
click at [748, 652] on icon "Next image" at bounding box center [756, 647] width 18 height 18
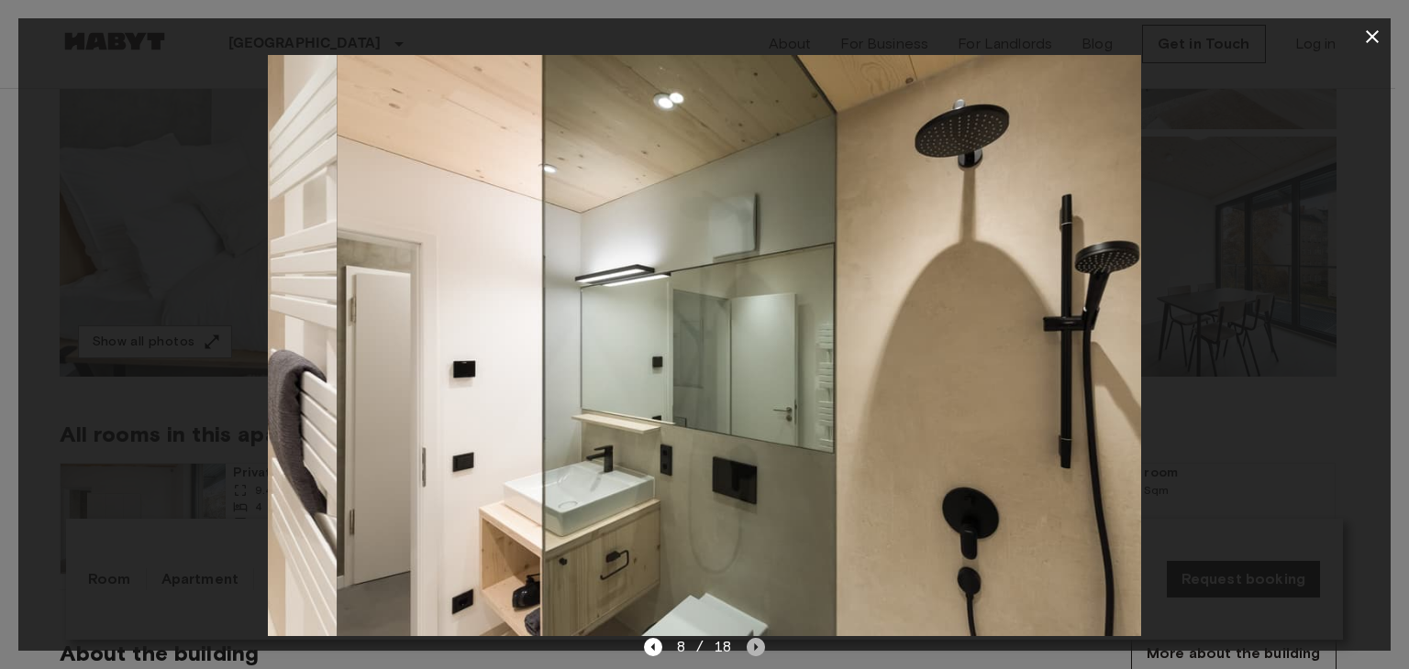
click at [748, 652] on icon "Next image" at bounding box center [756, 647] width 18 height 18
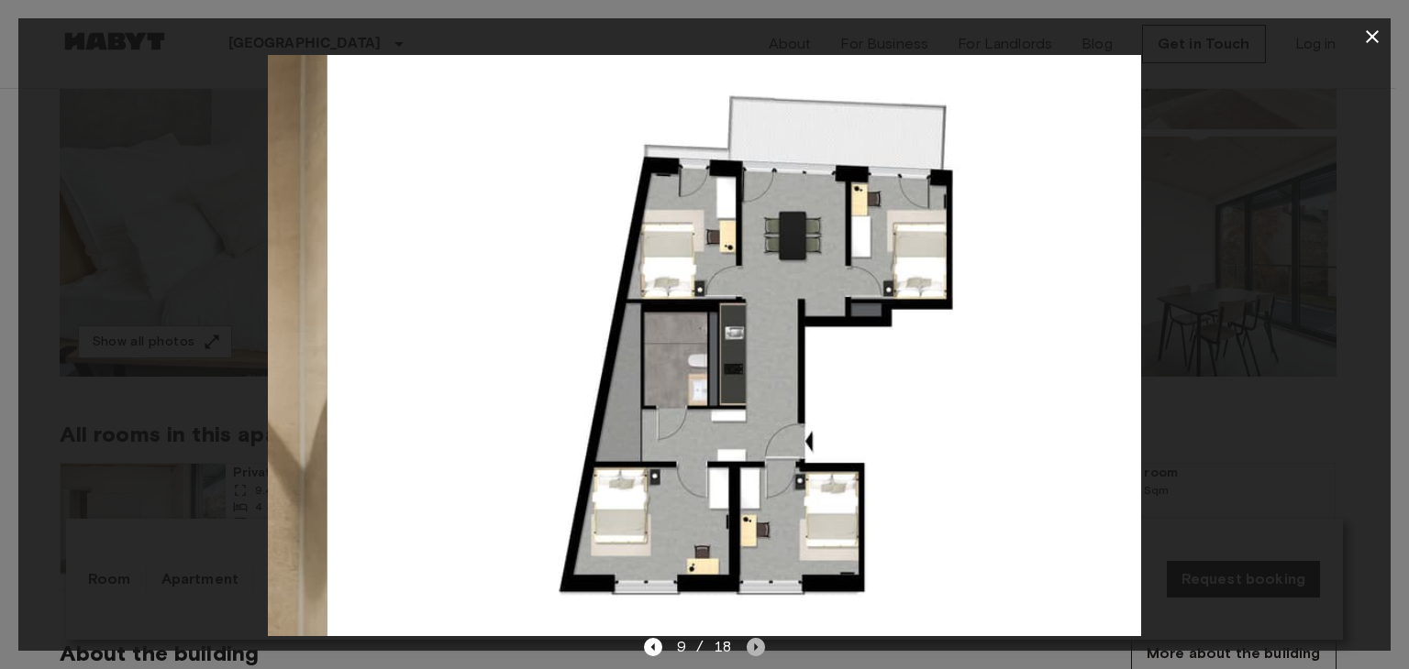
click at [748, 652] on icon "Next image" at bounding box center [756, 647] width 18 height 18
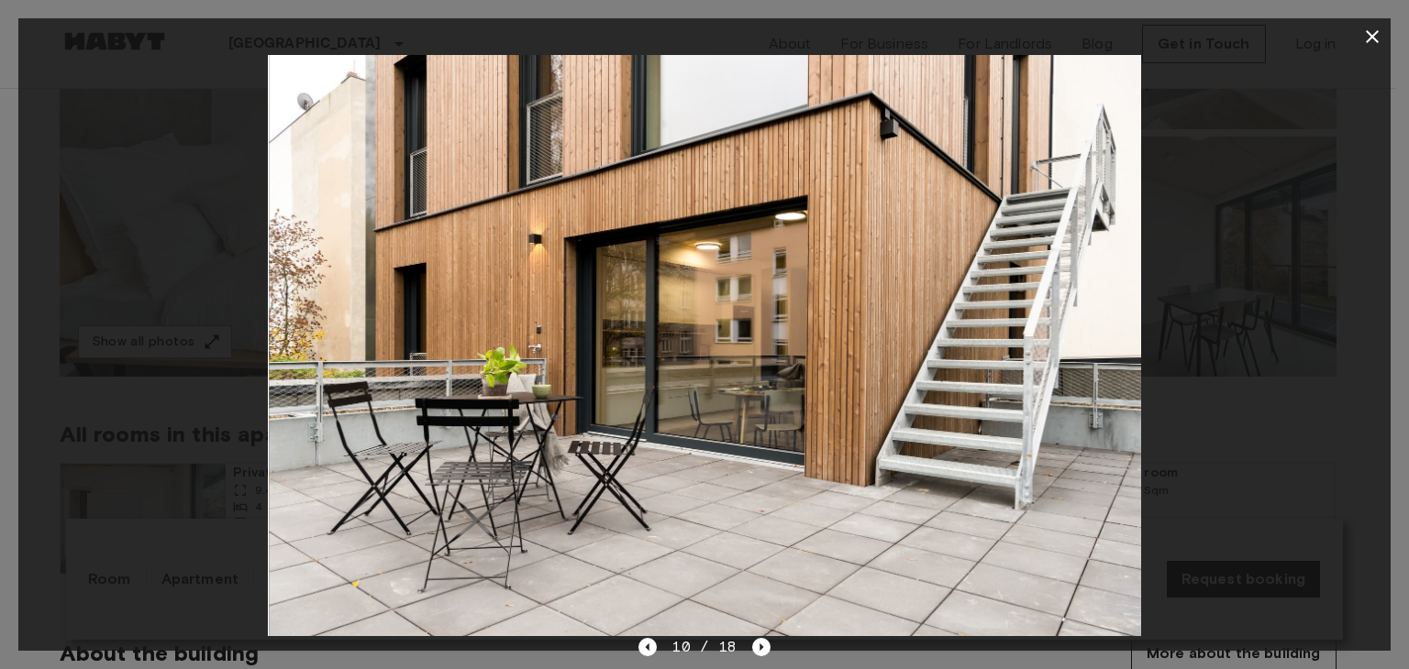
click at [659, 650] on div "10 / 18" at bounding box center [703, 647] width 131 height 22
click at [642, 648] on icon "Previous image" at bounding box center [647, 647] width 18 height 18
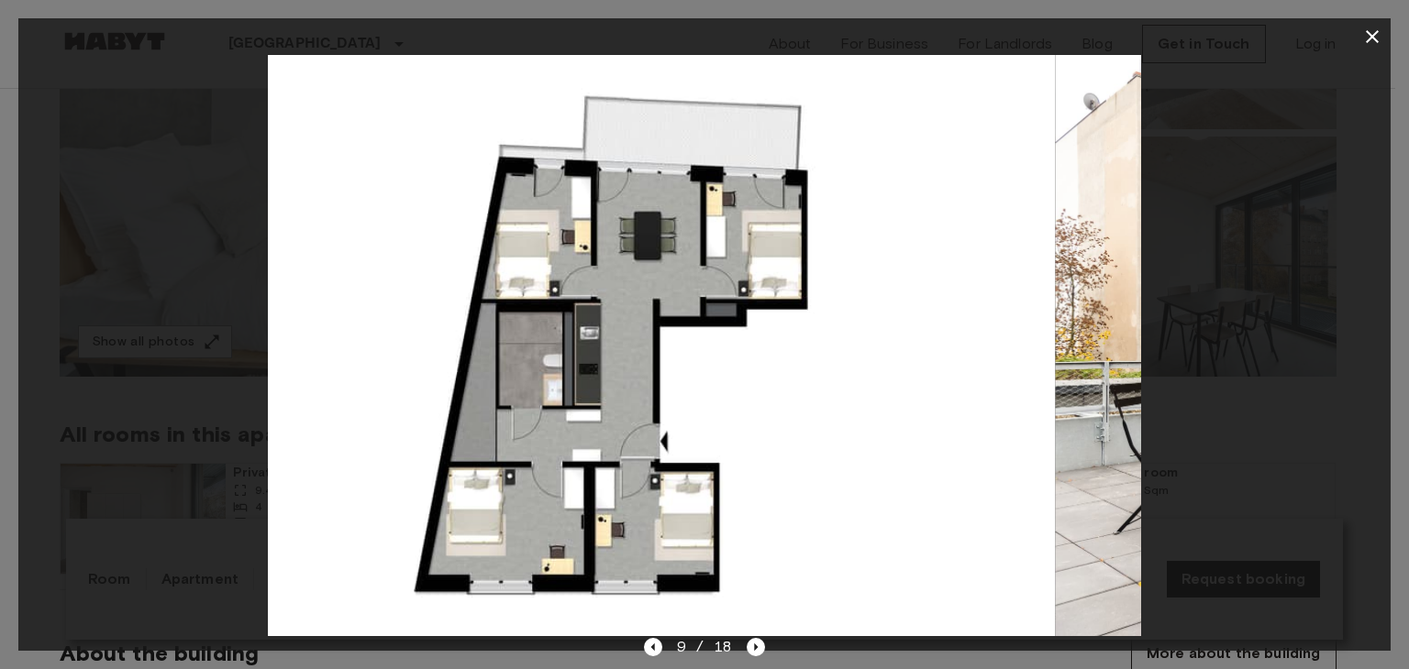
drag, startPoint x: 669, startPoint y: 327, endPoint x: 669, endPoint y: 368, distance: 40.4
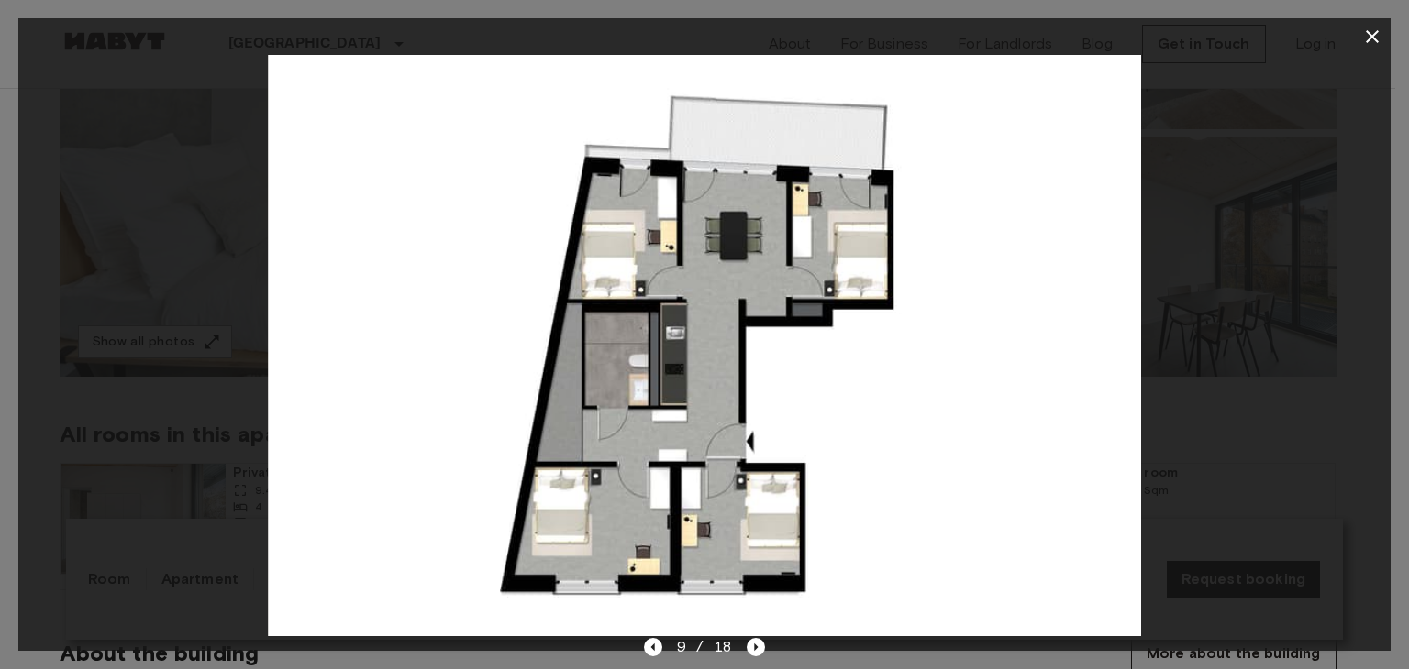
drag, startPoint x: 661, startPoint y: 373, endPoint x: 672, endPoint y: 368, distance: 12.3
click at [661, 373] on img at bounding box center [704, 345] width 873 height 581
click at [1364, 50] on button "button" at bounding box center [1372, 36] width 37 height 37
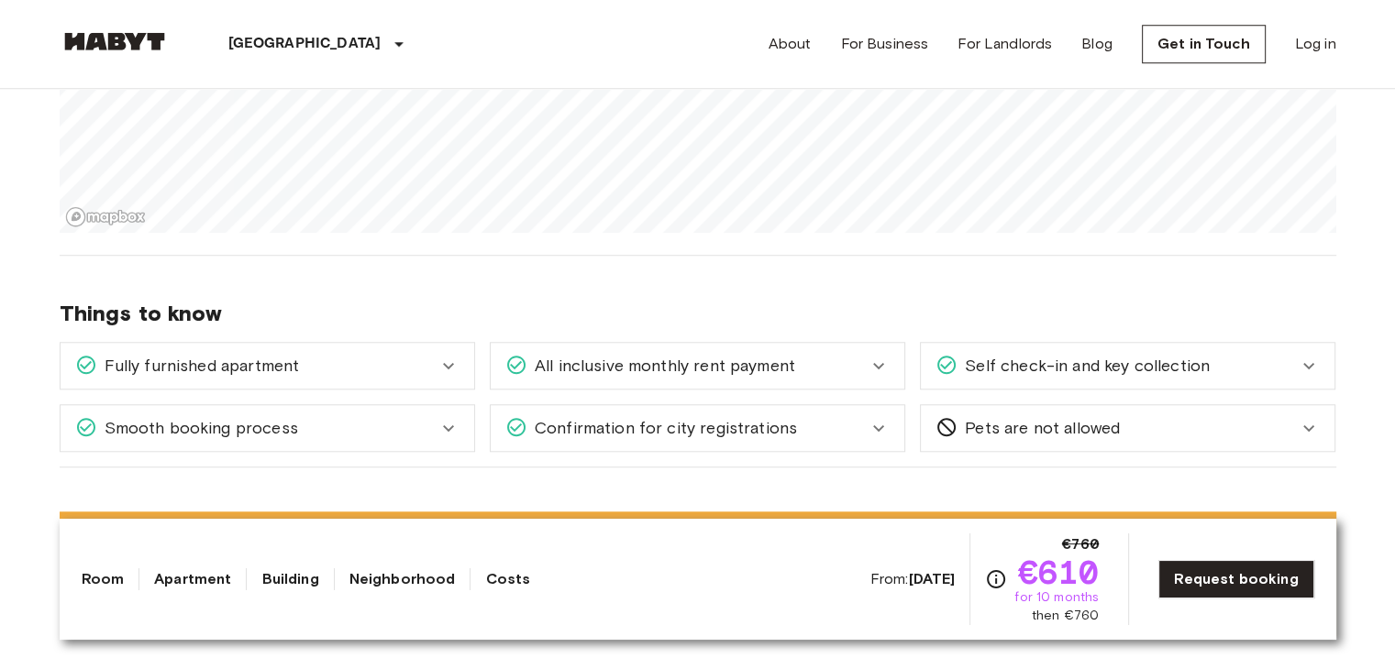
scroll to position [1687, 0]
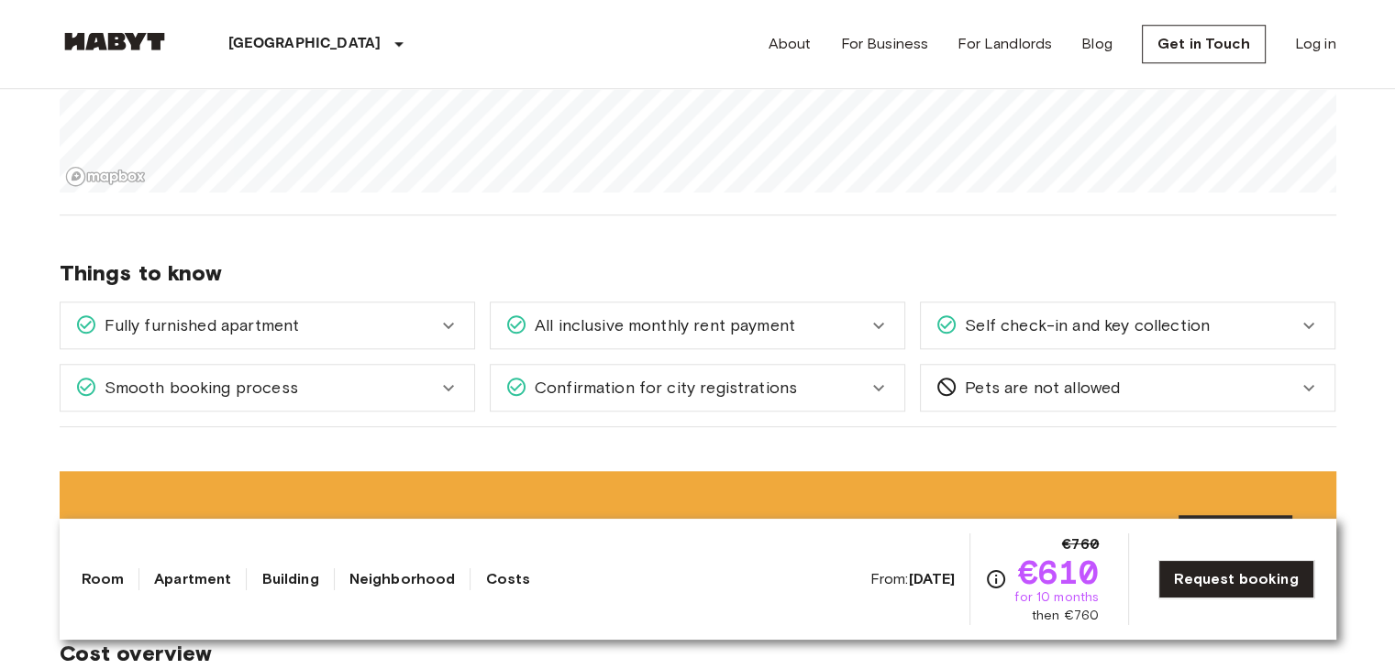
click at [412, 310] on div "Fully furnished apartment" at bounding box center [268, 326] width 414 height 46
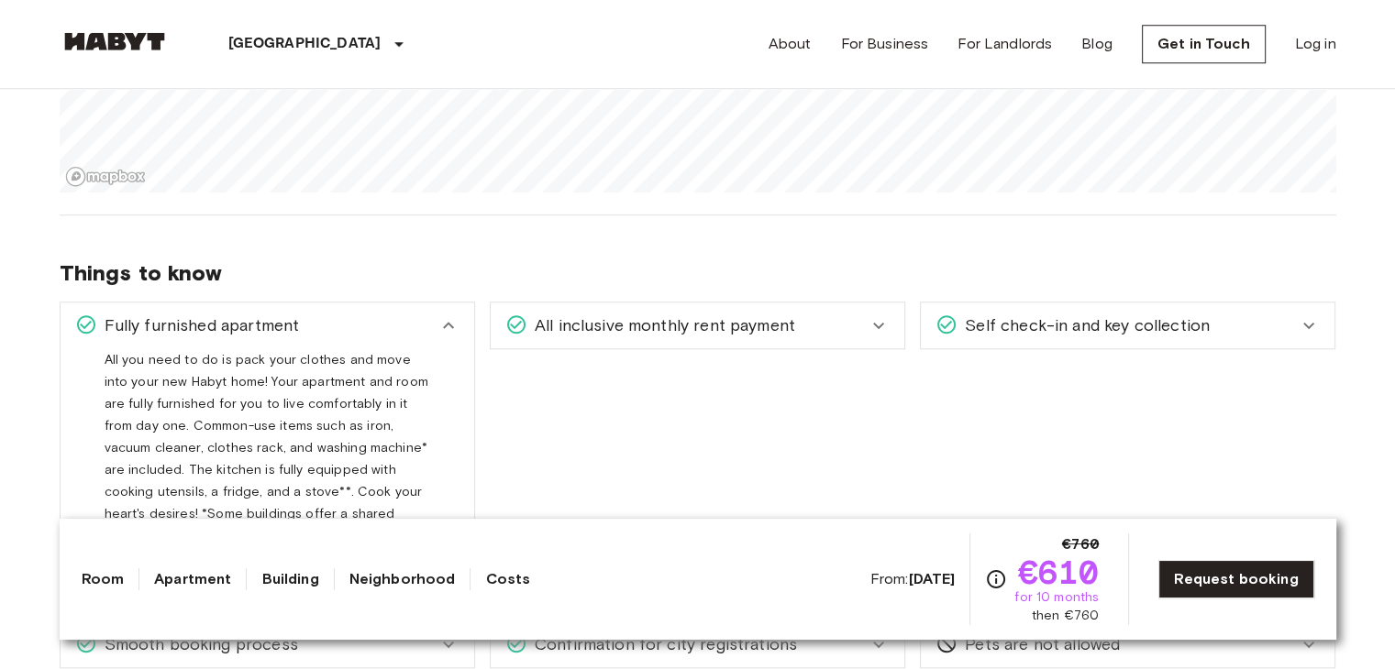
click at [415, 310] on div "Fully furnished apartment" at bounding box center [268, 326] width 414 height 46
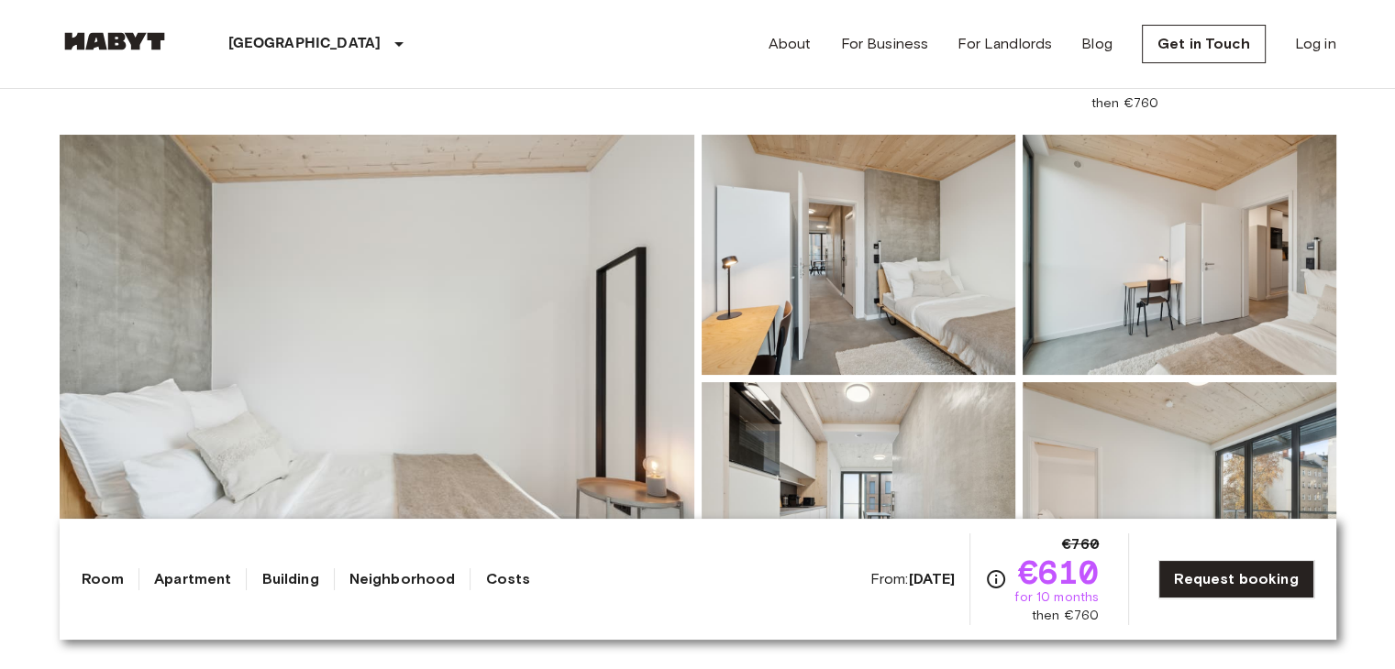
scroll to position [0, 0]
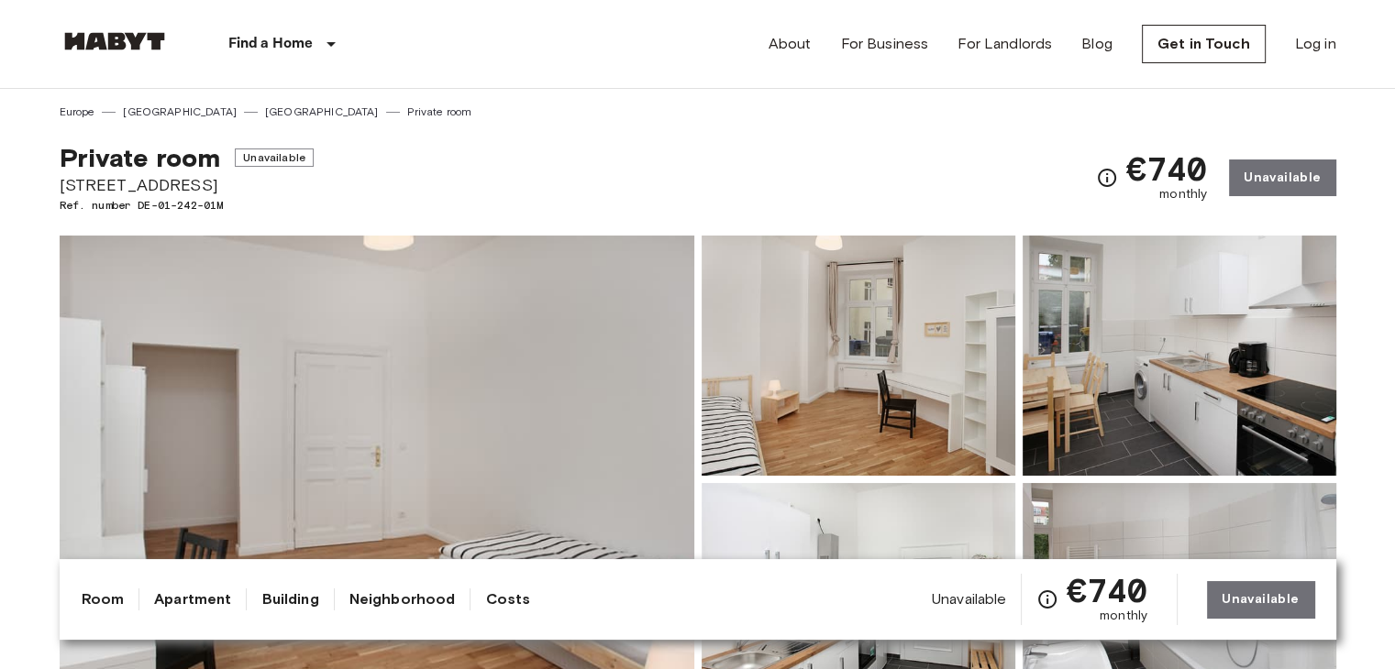
click at [265, 114] on link "[GEOGRAPHIC_DATA]" at bounding box center [322, 112] width 114 height 17
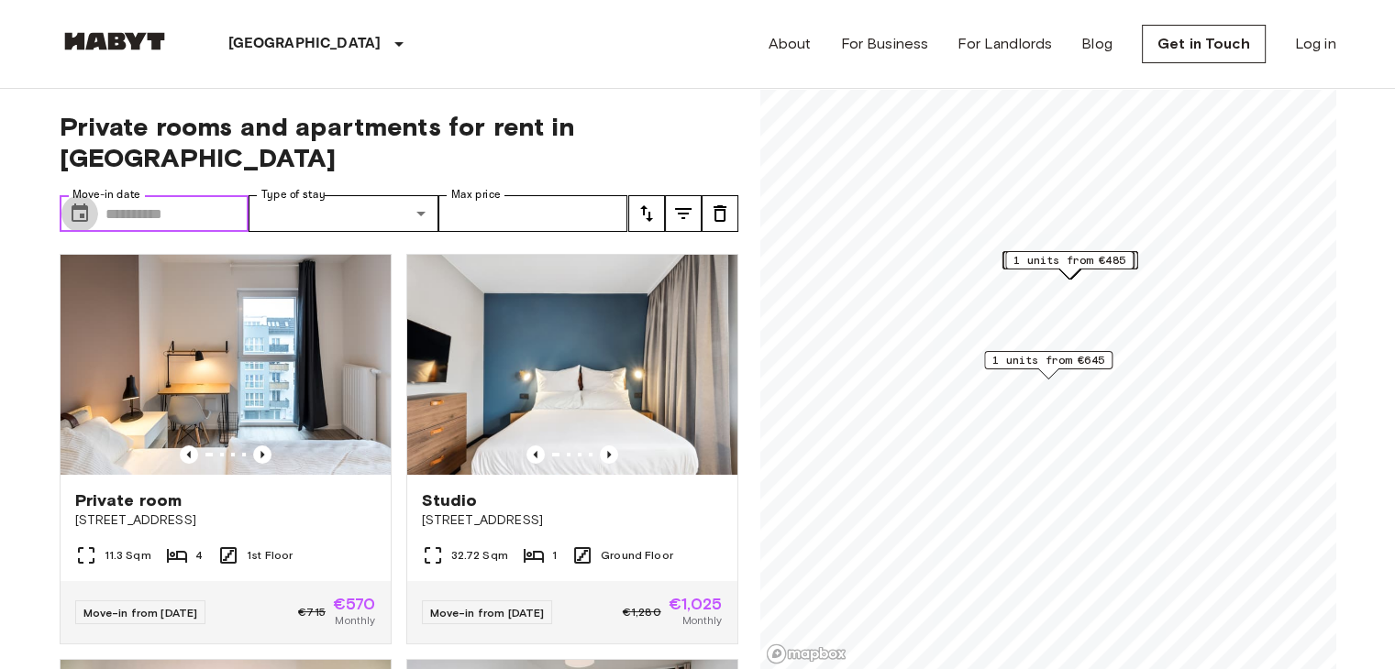
click at [72, 204] on icon "Choose date" at bounding box center [80, 213] width 17 height 18
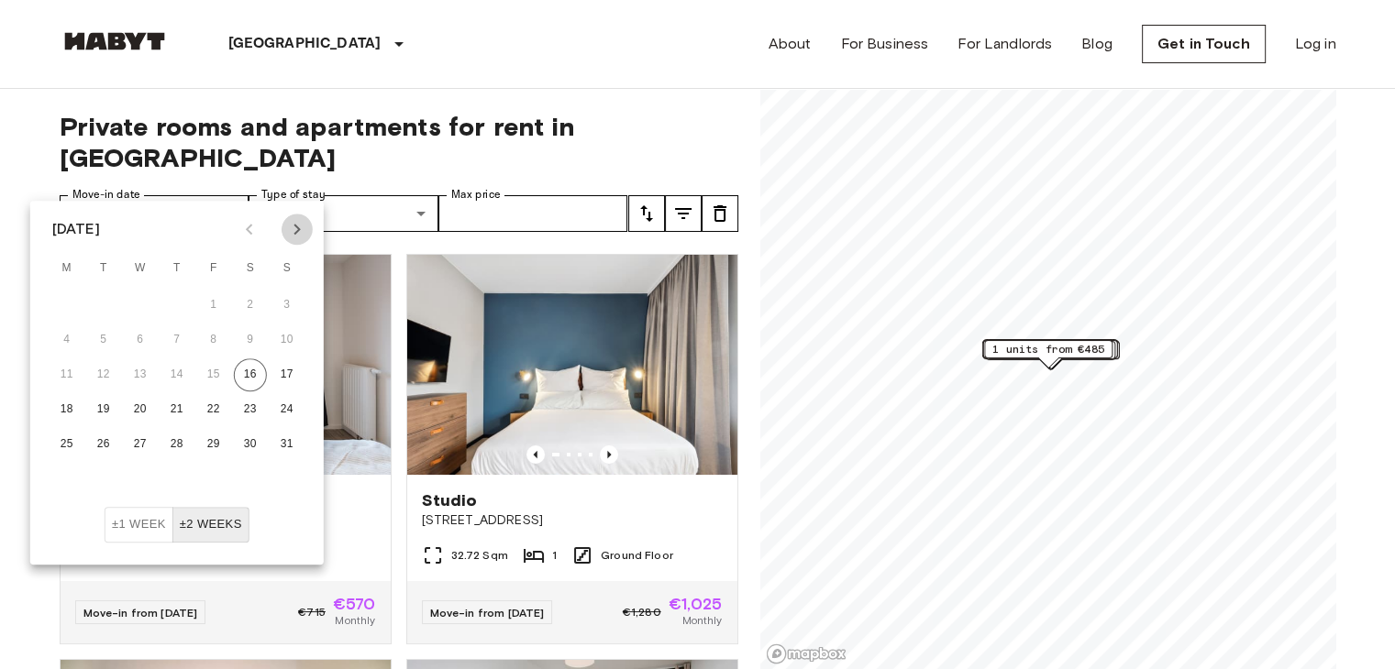
click at [295, 241] on button "Next month" at bounding box center [297, 229] width 31 height 31
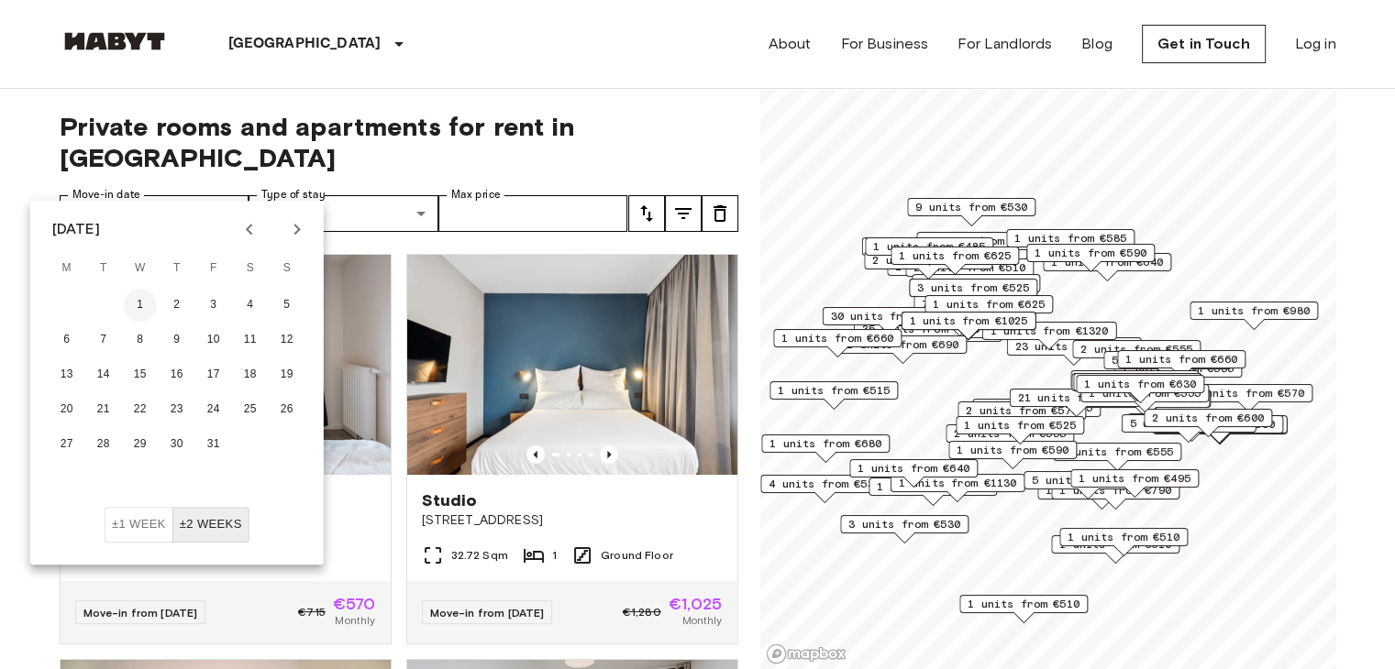
click at [136, 302] on button "1" at bounding box center [140, 305] width 33 height 33
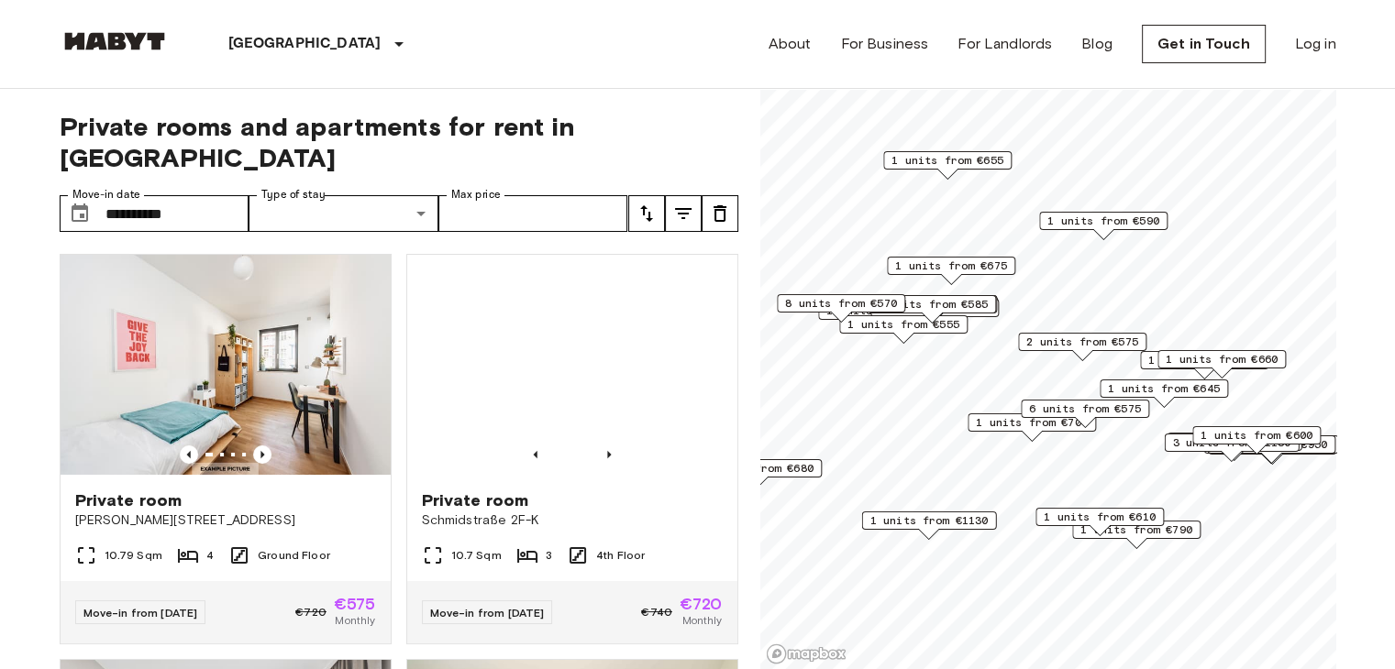
type input "**********"
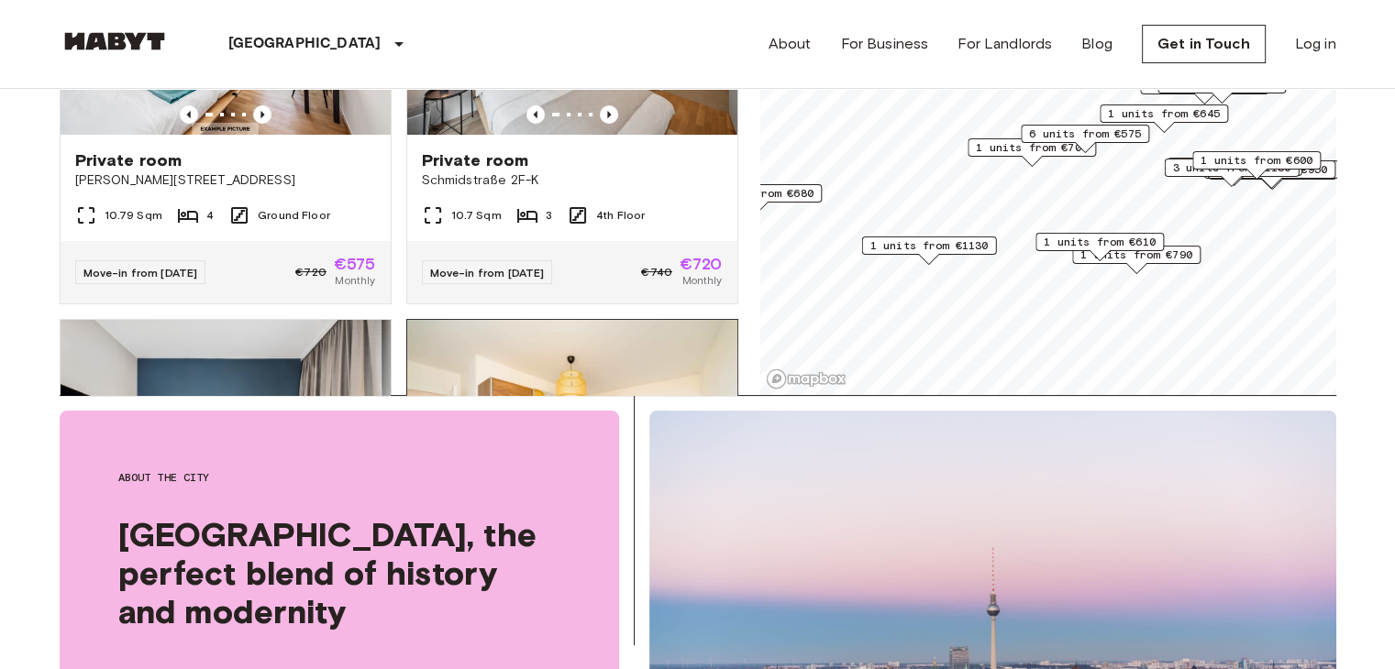
scroll to position [275, 0]
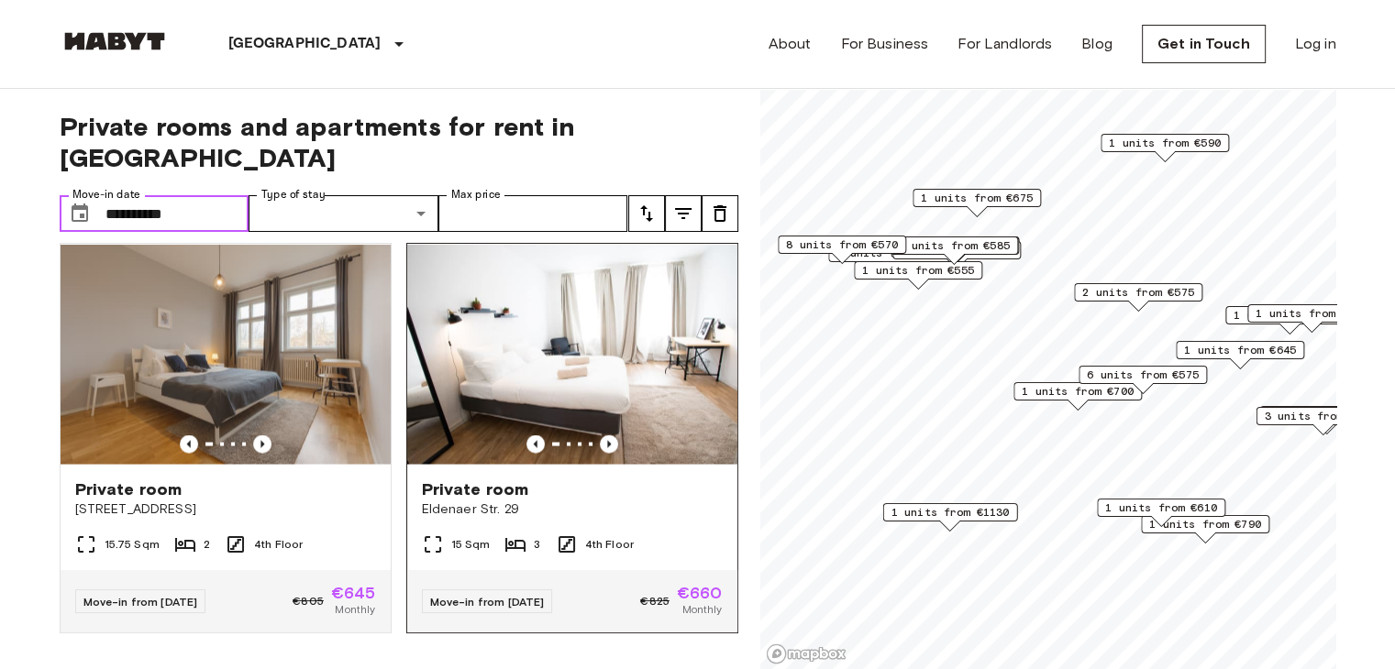
scroll to position [10781, 0]
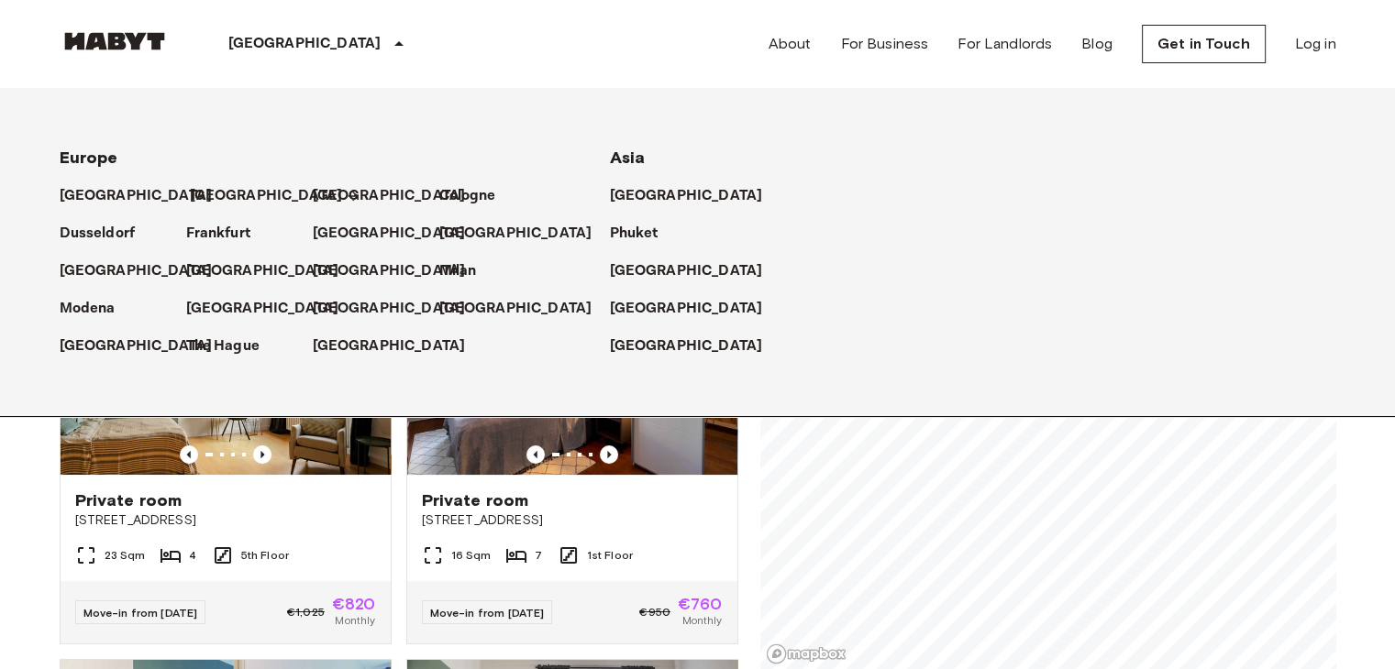
click at [209, 196] on p "[GEOGRAPHIC_DATA]" at bounding box center [266, 196] width 153 height 22
